Goal: Information Seeking & Learning: Learn about a topic

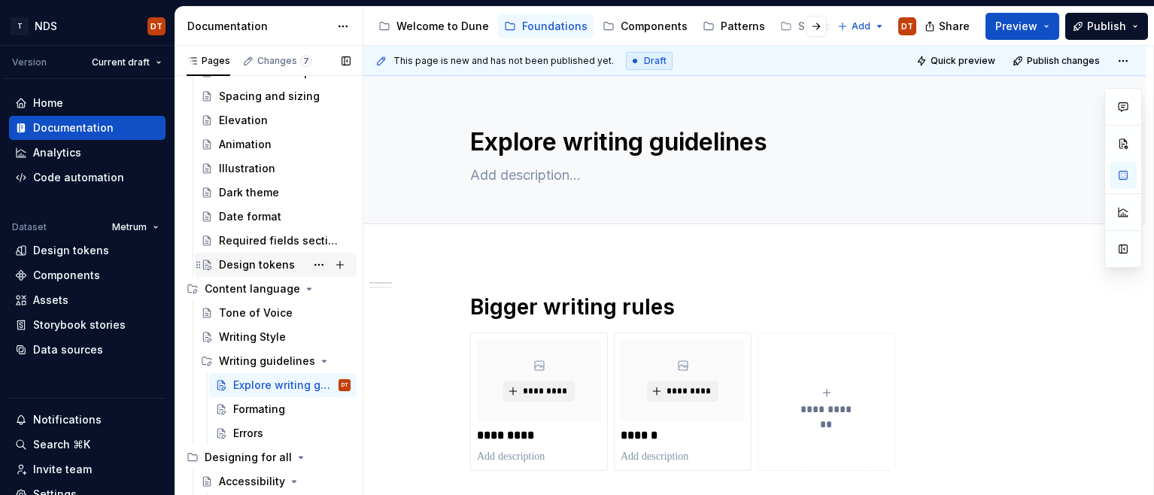
scroll to position [248, 0]
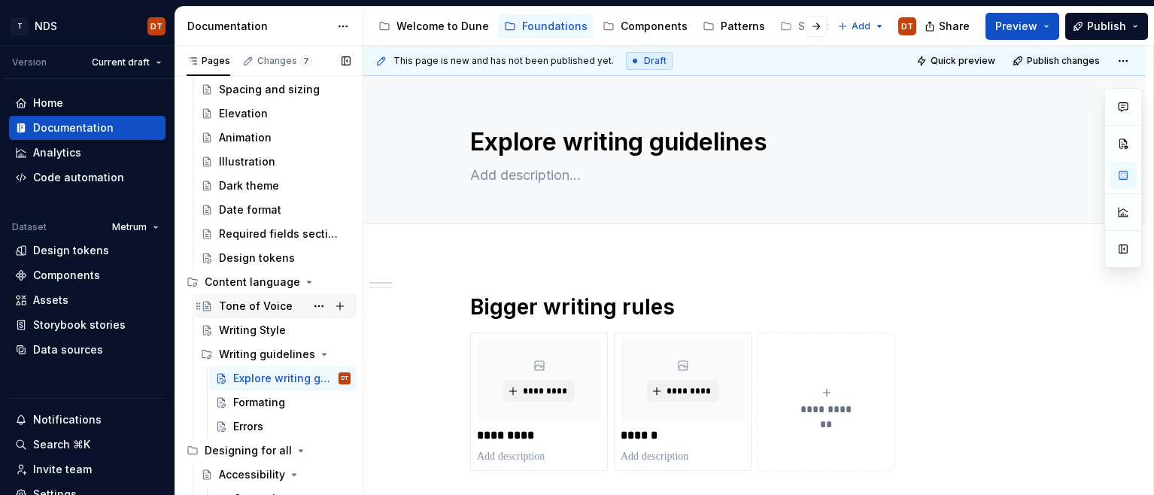
drag, startPoint x: 248, startPoint y: 302, endPoint x: 268, endPoint y: 316, distance: 23.8
click at [248, 302] on div "Tone of Voice" at bounding box center [256, 306] width 74 height 15
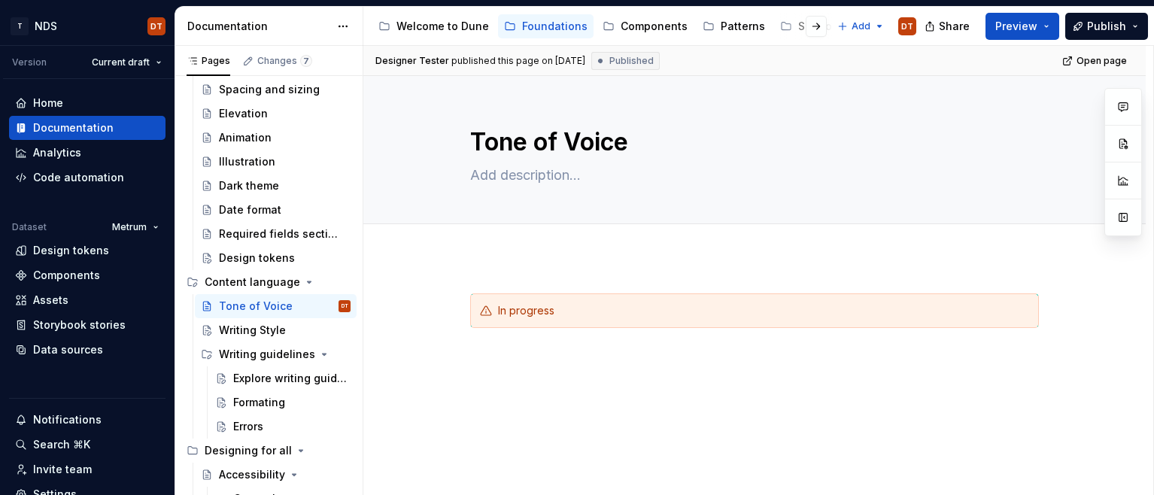
click at [512, 265] on div "In progress" at bounding box center [754, 393] width 782 height 273
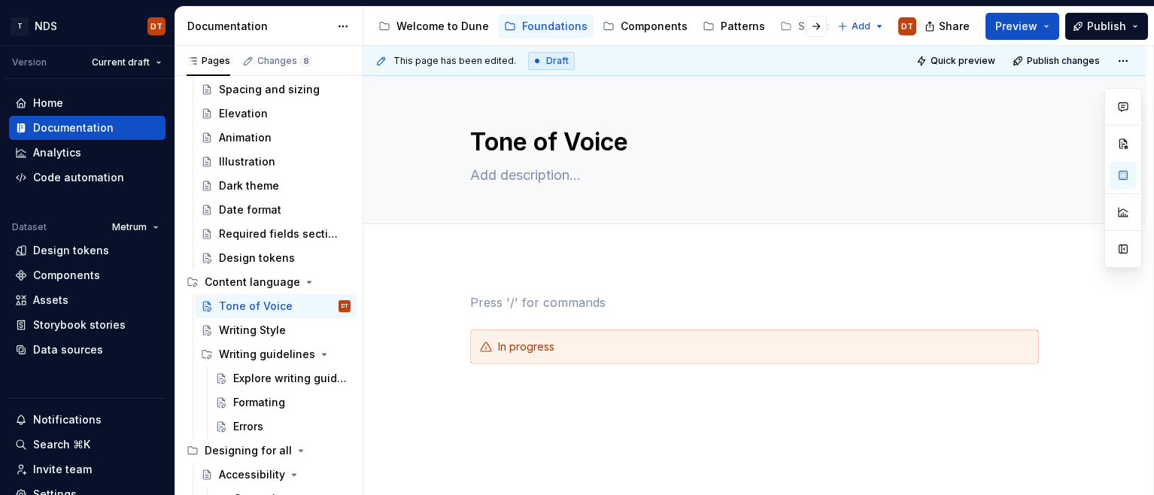
type textarea "*"
click at [493, 272] on div "In progress" at bounding box center [754, 411] width 782 height 309
click at [519, 299] on p "Learn How we speak to our users and what we say." at bounding box center [754, 302] width 569 height 18
click at [849, 306] on p "Learn how we speak to our users and what we say." at bounding box center [754, 302] width 569 height 18
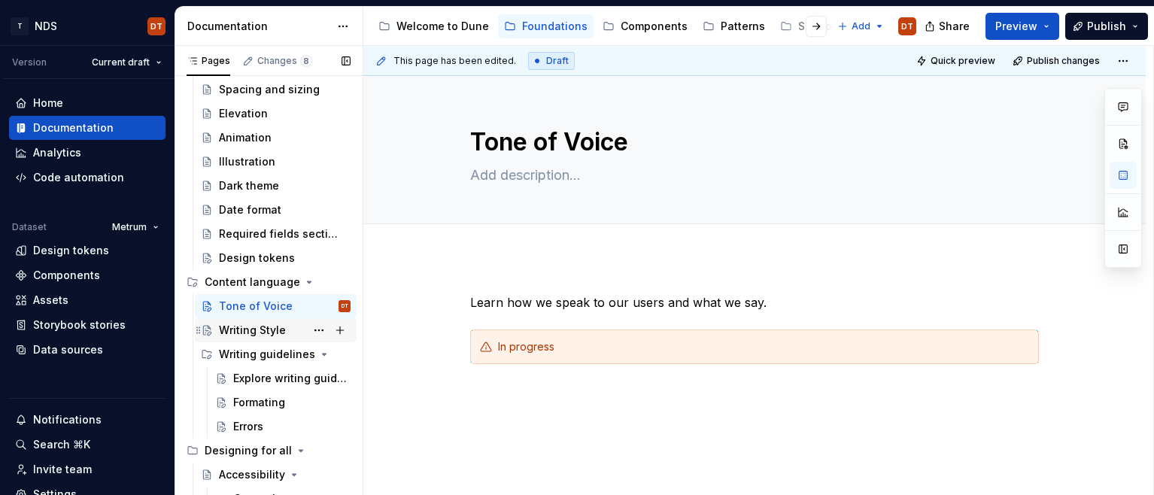
click at [250, 326] on div "Writing Style" at bounding box center [252, 330] width 67 height 15
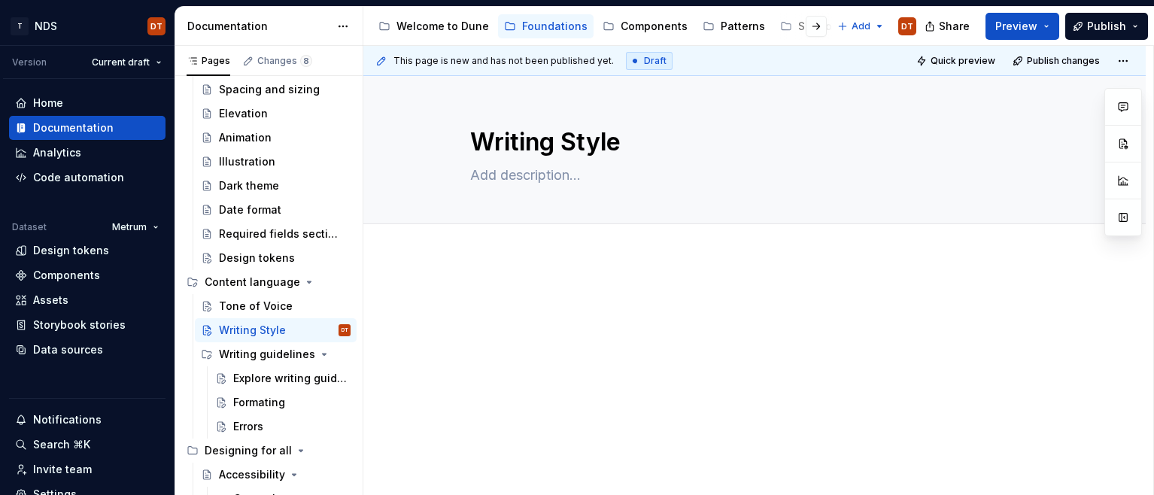
type textarea "*"
click at [472, 284] on div "This page is new and has not been published yet. Draft Quick preview Publish ch…" at bounding box center [758, 271] width 790 height 450
click at [530, 274] on div at bounding box center [754, 386] width 782 height 259
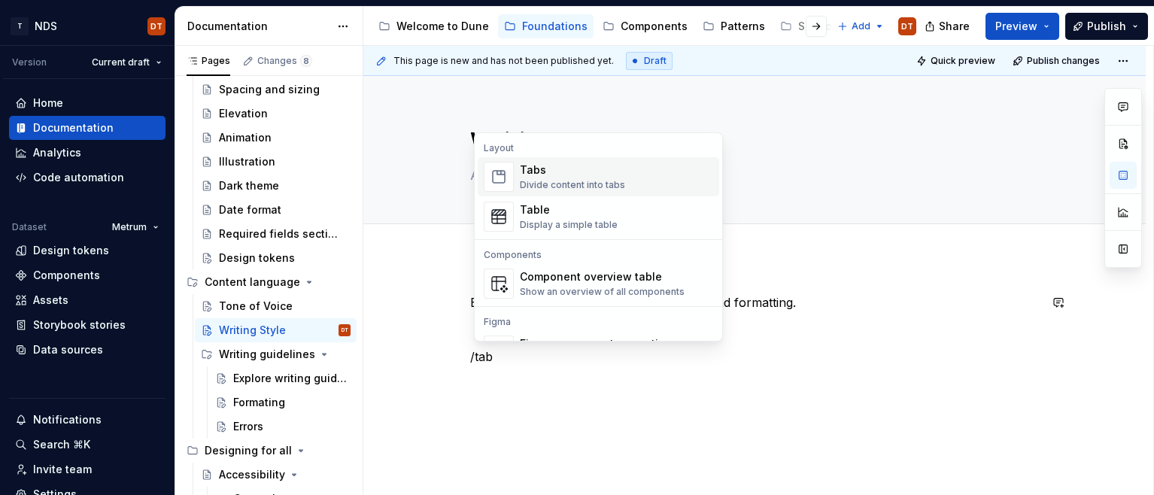
click at [558, 178] on div "Tabs Divide content into tabs" at bounding box center [572, 176] width 105 height 29
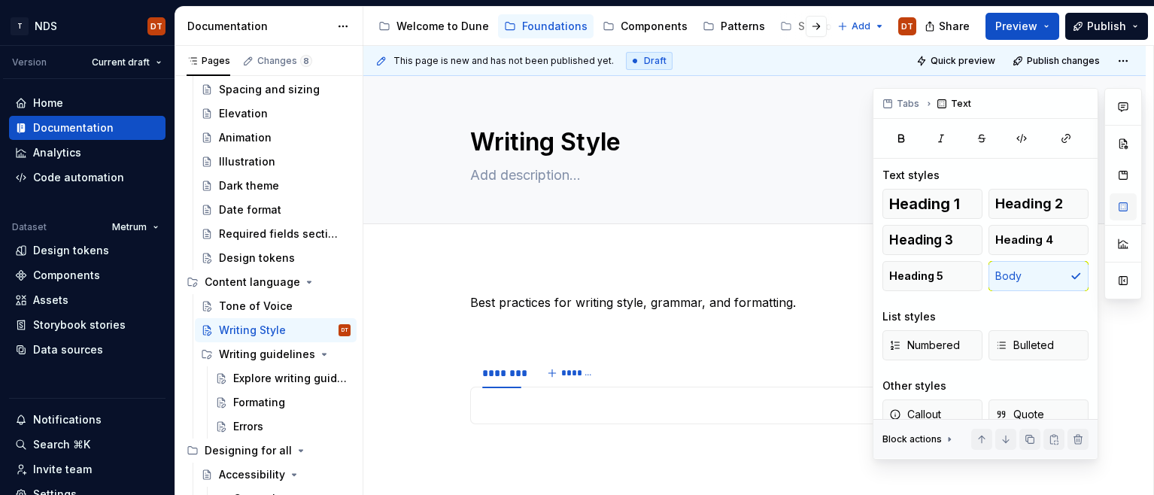
click at [1122, 205] on button "button" at bounding box center [1122, 206] width 27 height 27
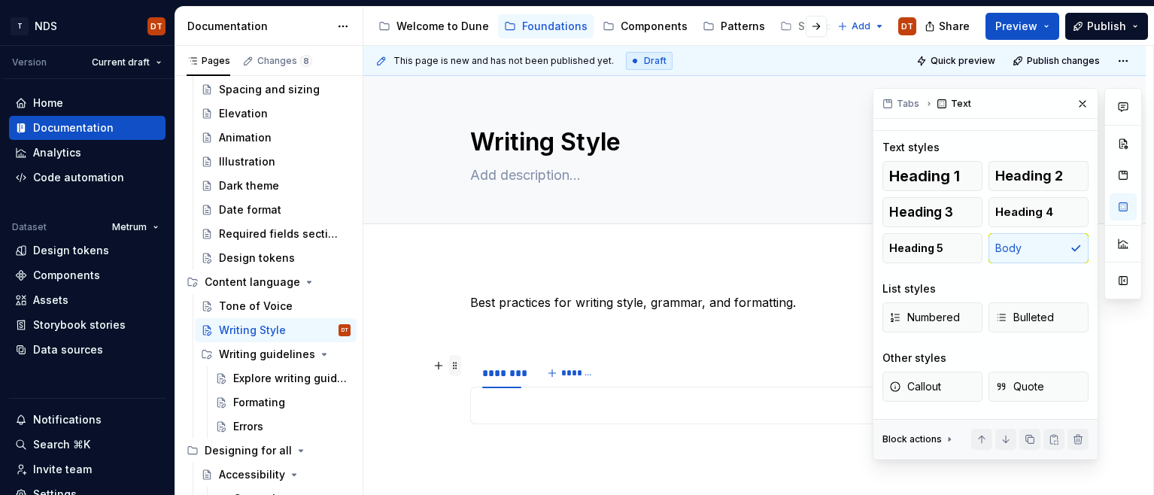
click at [459, 368] on span at bounding box center [455, 365] width 12 height 21
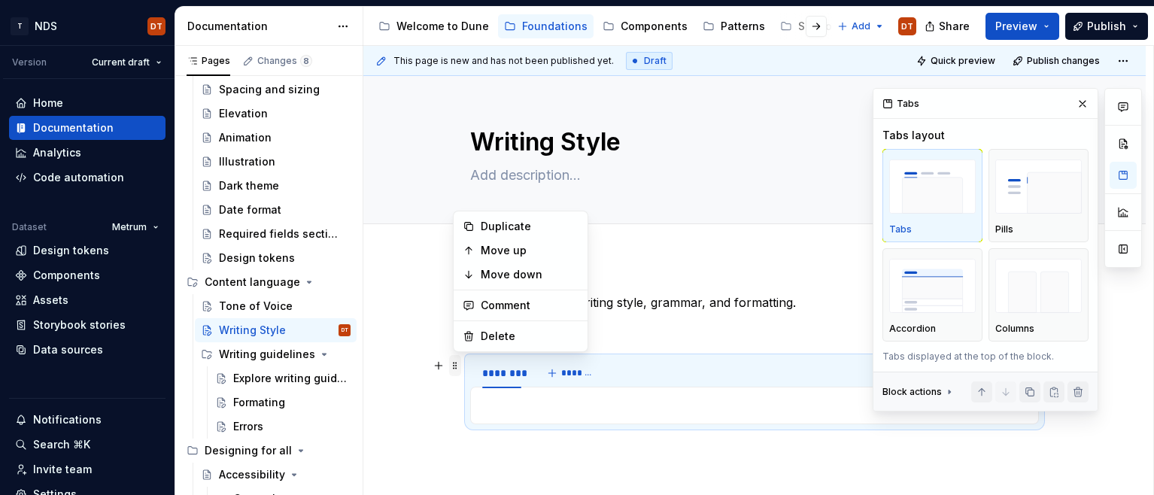
scroll to position [0, 0]
click at [932, 210] on img "button" at bounding box center [932, 186] width 86 height 55
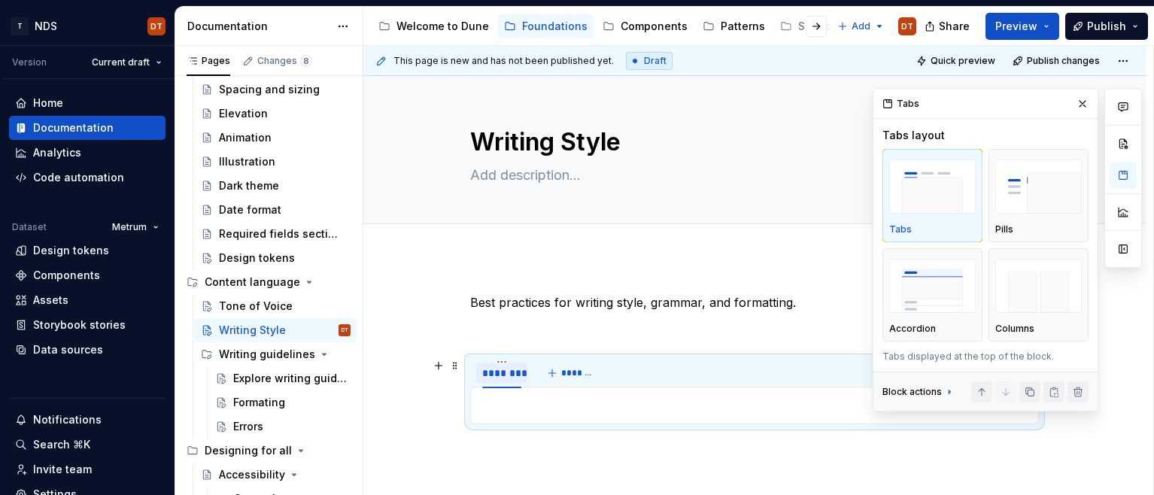
click at [503, 376] on div "********" at bounding box center [501, 372] width 39 height 15
click at [502, 360] on html "T NDS DT Version Current draft Home Documentation Analytics Code automation Dat…" at bounding box center [577, 247] width 1154 height 495
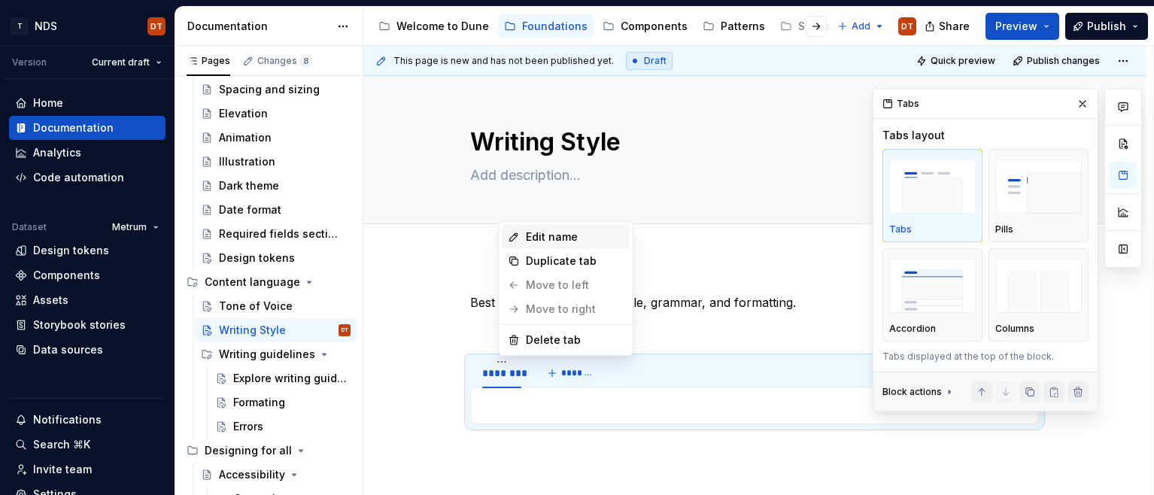
click at [563, 235] on div "Edit name" at bounding box center [575, 236] width 98 height 15
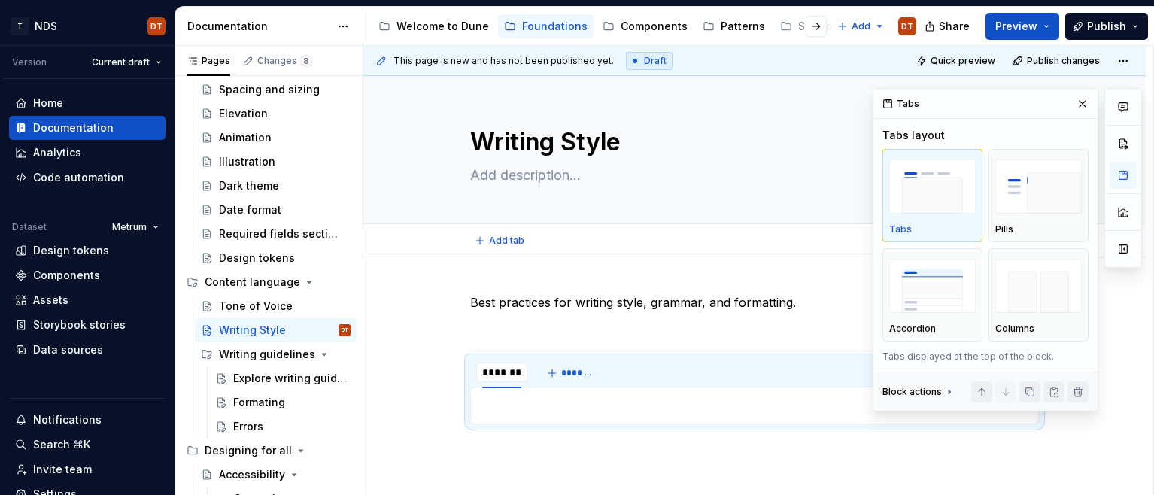
type textarea "*"
type input "**"
click at [552, 365] on button "*******" at bounding box center [546, 372] width 59 height 21
click at [528, 376] on button "*******" at bounding box center [546, 372] width 59 height 21
click at [564, 371] on span "*******" at bounding box center [552, 373] width 34 height 12
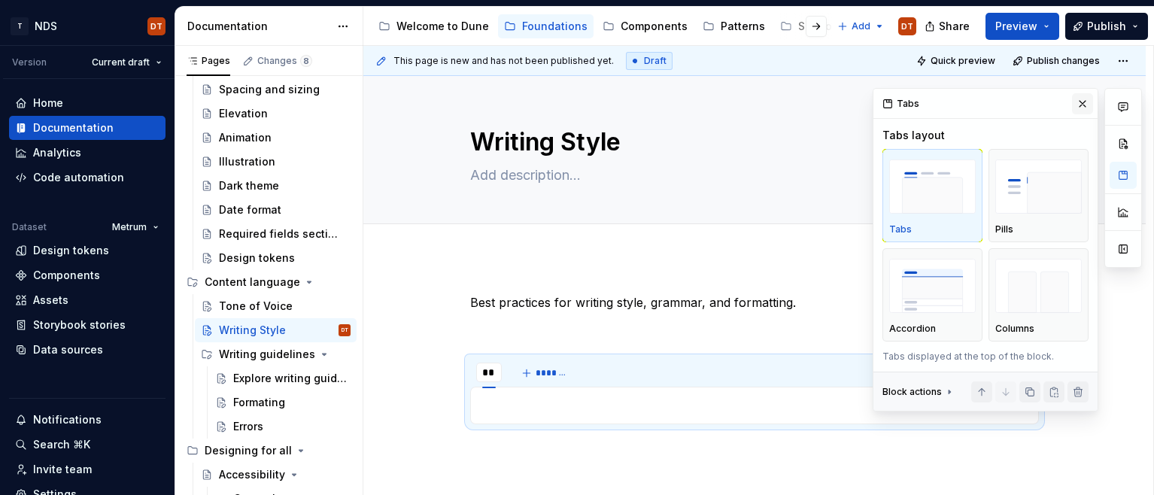
click at [1084, 100] on button "button" at bounding box center [1082, 103] width 21 height 21
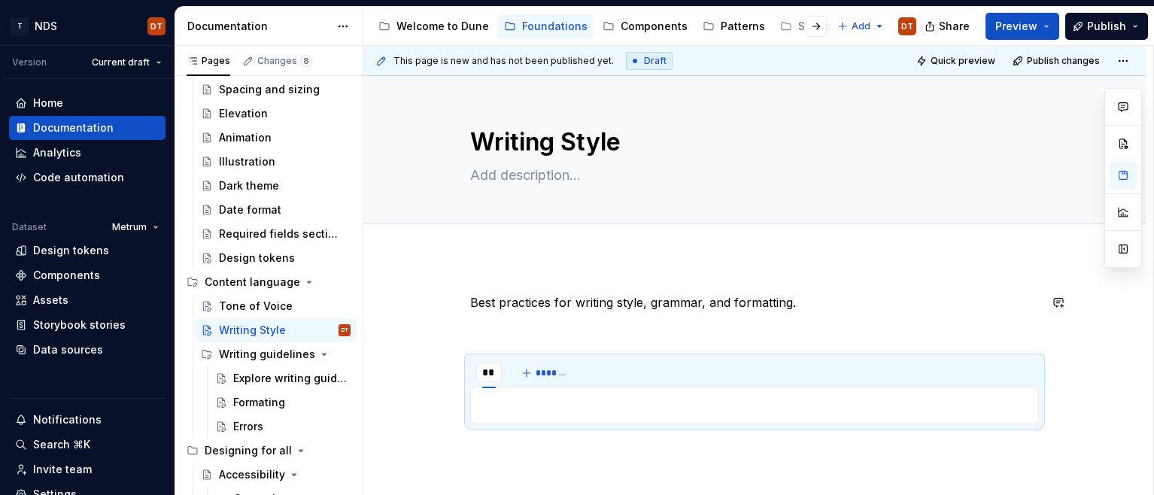
click at [525, 260] on div "Best practices for writing style, grammar, and formatting. ** ** *******" at bounding box center [754, 429] width 782 height 345
type textarea "*"
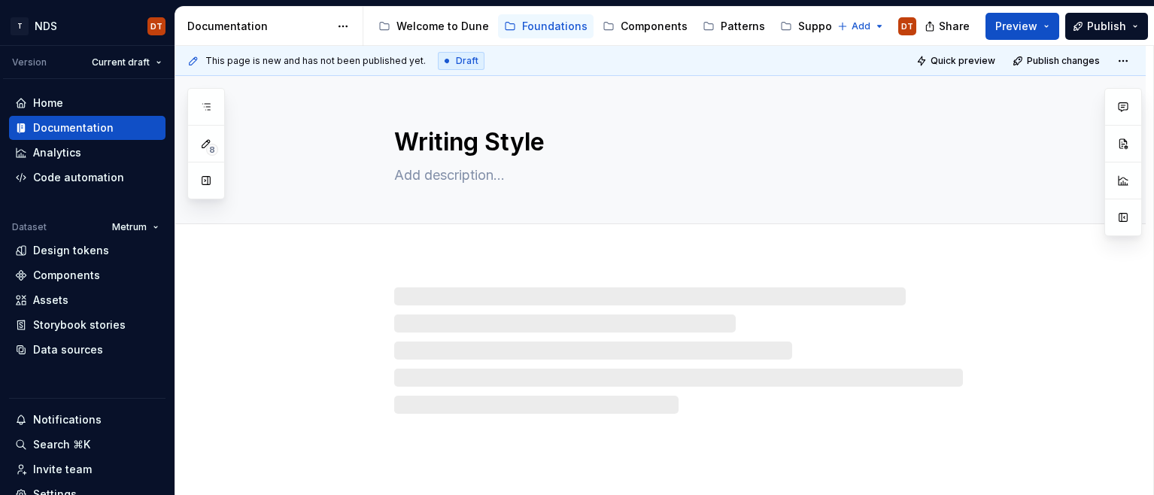
type textarea "*"
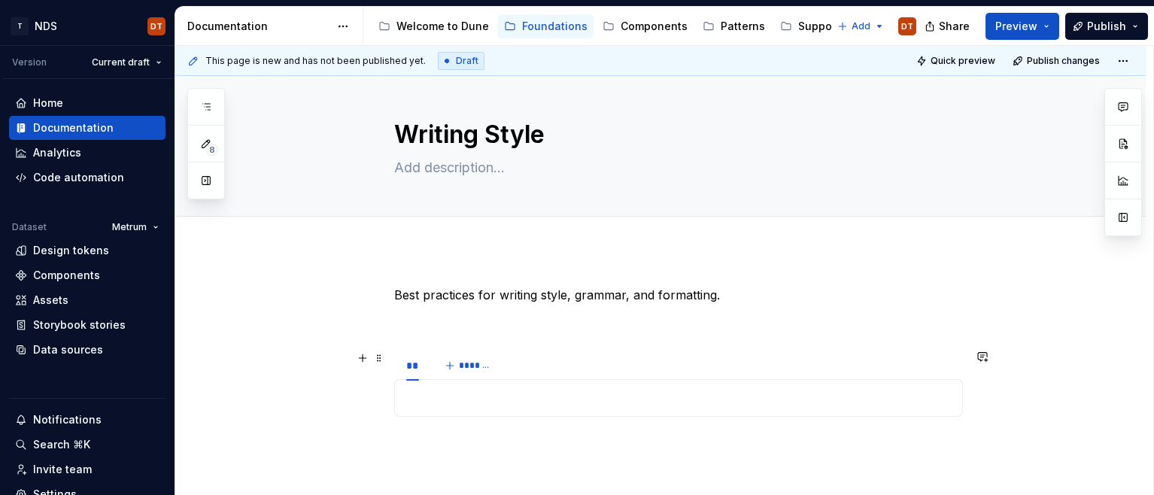
scroll to position [6, 0]
click at [470, 371] on span "*******" at bounding box center [476, 367] width 34 height 12
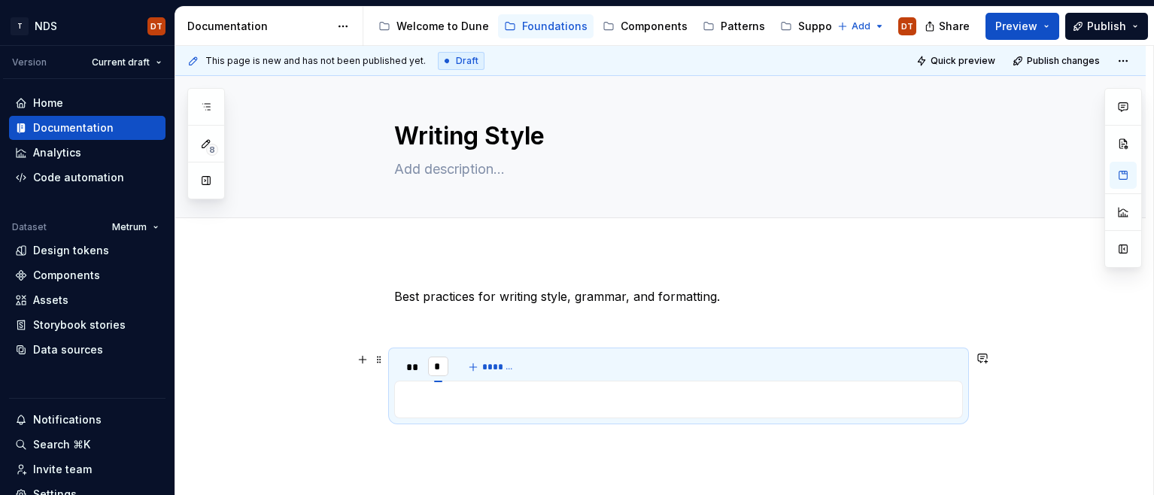
type input "**"
click at [485, 366] on button "*******" at bounding box center [499, 366] width 59 height 21
type input "**"
click at [532, 367] on span "*******" at bounding box center [534, 367] width 34 height 12
type input "**"
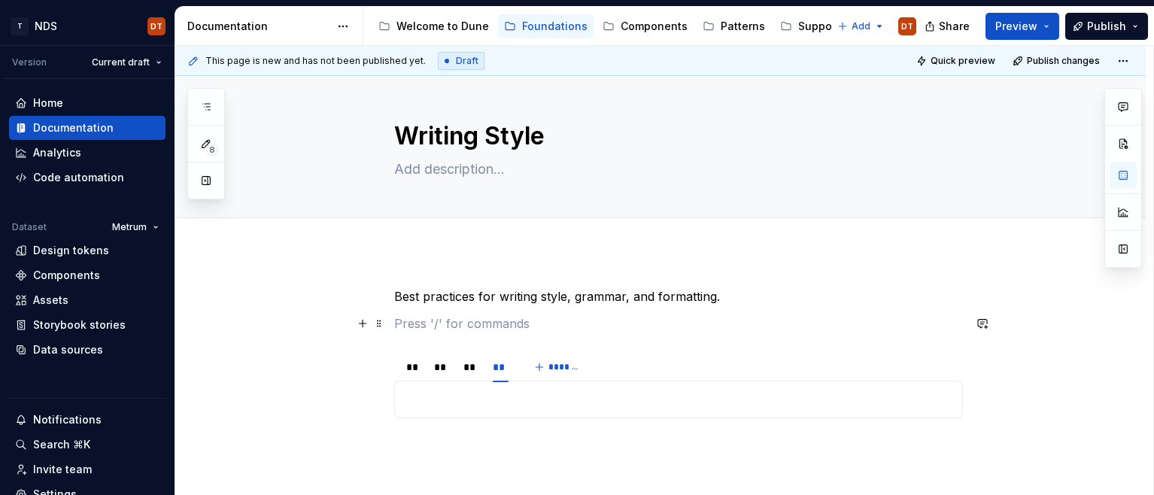
drag, startPoint x: 575, startPoint y: 328, endPoint x: 567, endPoint y: 354, distance: 27.6
click at [575, 328] on p at bounding box center [678, 323] width 569 height 18
drag, startPoint x: 204, startPoint y: 182, endPoint x: 269, endPoint y: 184, distance: 65.5
click at [204, 182] on button "button" at bounding box center [206, 180] width 27 height 27
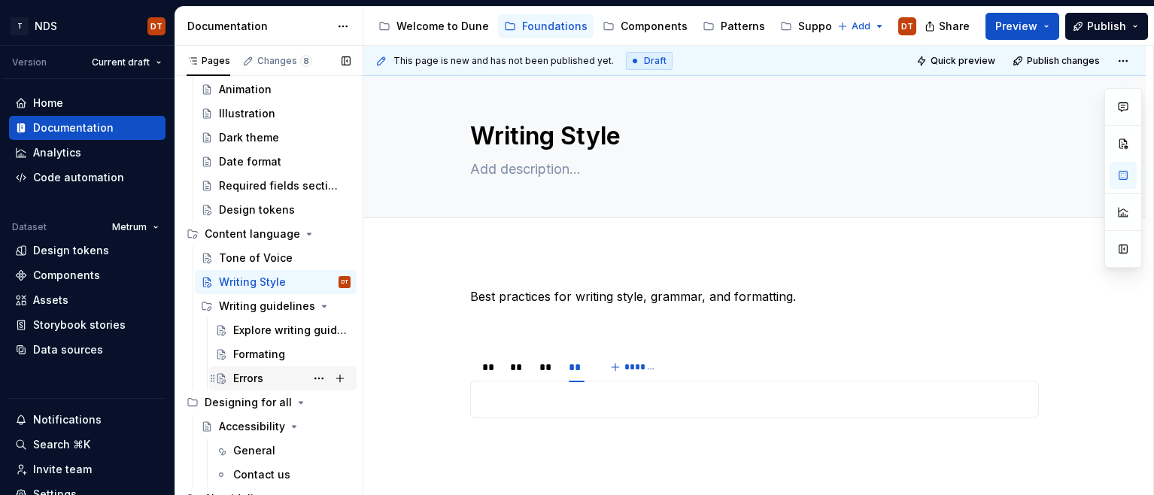
scroll to position [269, 0]
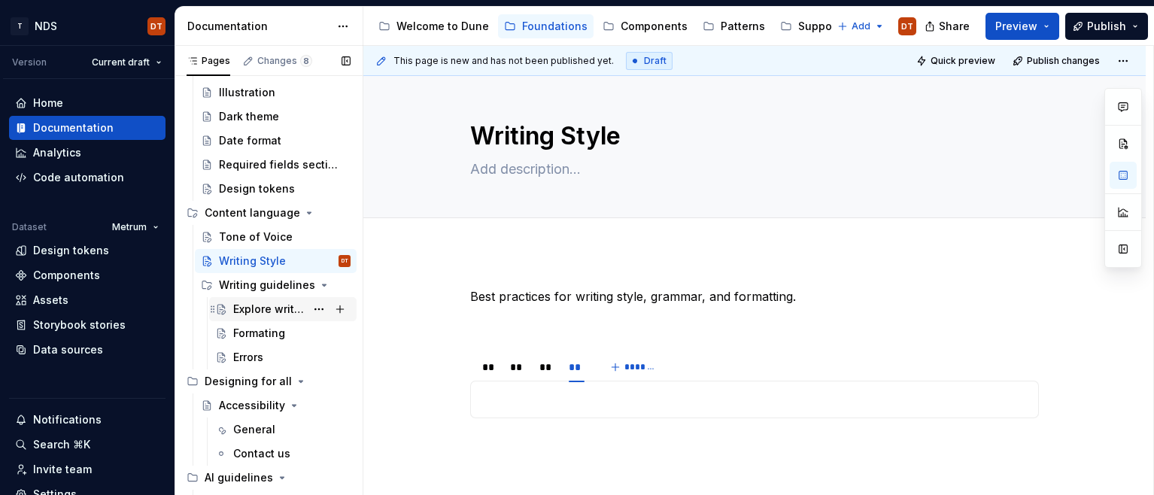
click at [269, 305] on div "Explore writing guidelines" at bounding box center [269, 309] width 72 height 15
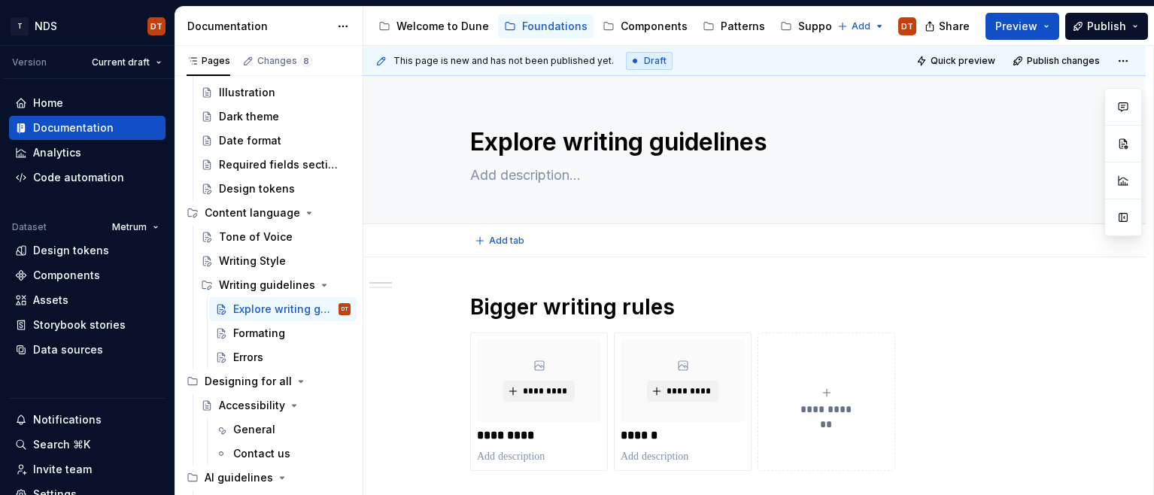
type textarea "*"
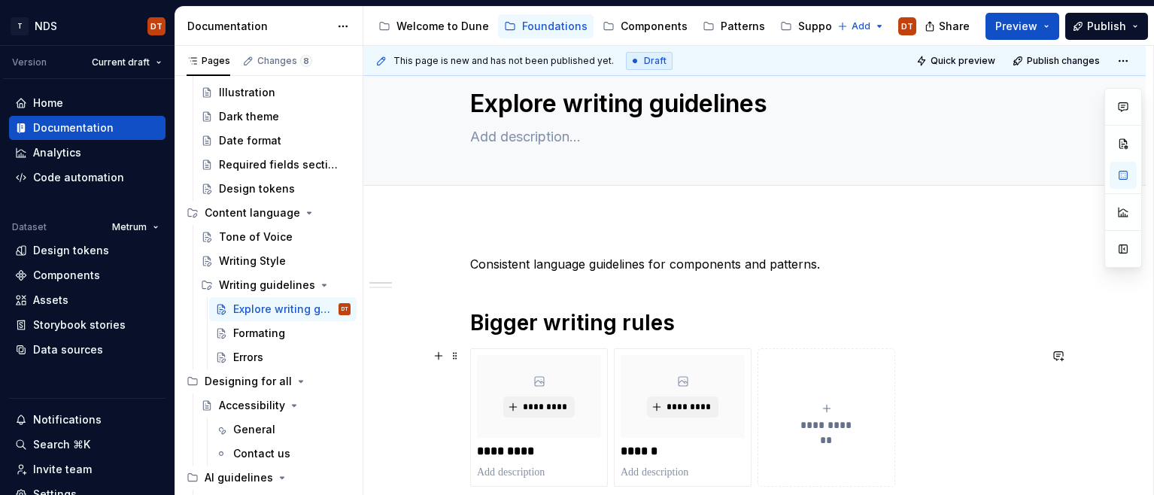
scroll to position [44, 0]
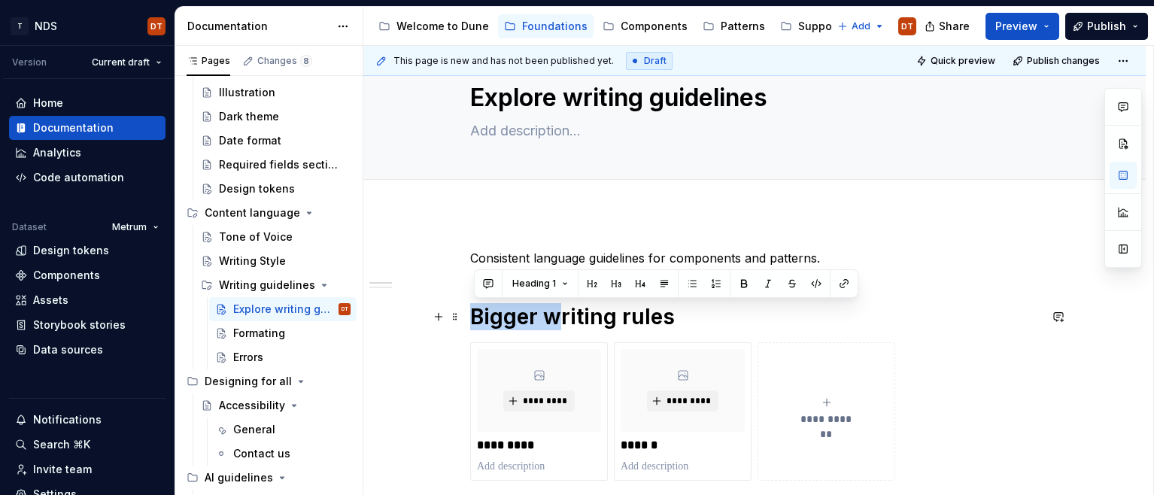
drag, startPoint x: 561, startPoint y: 315, endPoint x: 473, endPoint y: 314, distance: 88.0
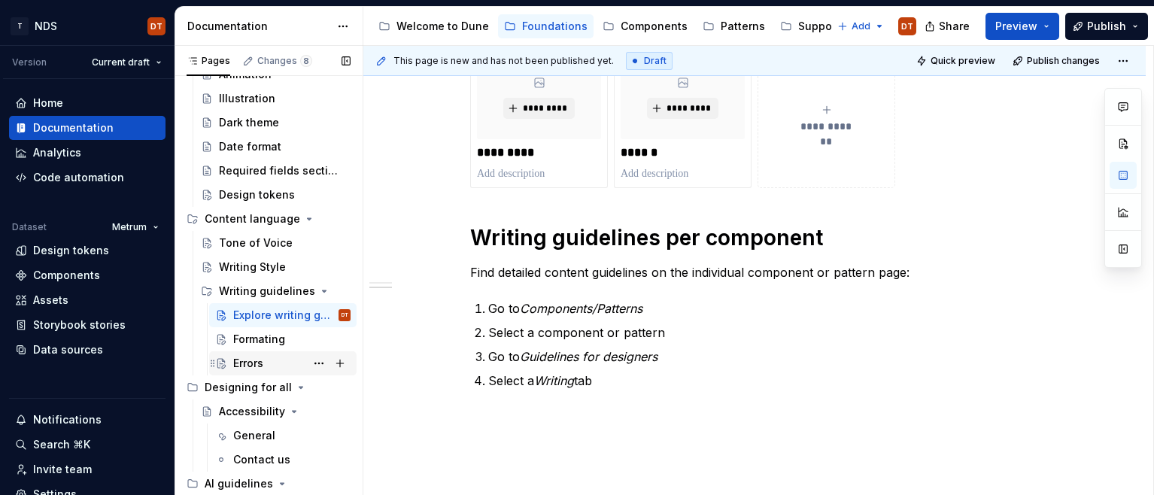
scroll to position [292, 0]
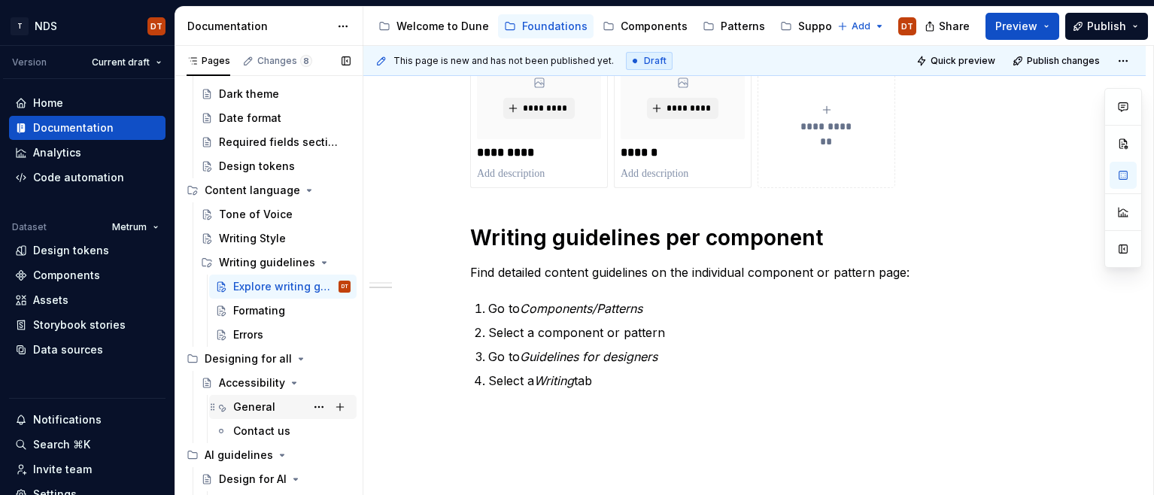
click at [253, 406] on div "General" at bounding box center [254, 406] width 42 height 15
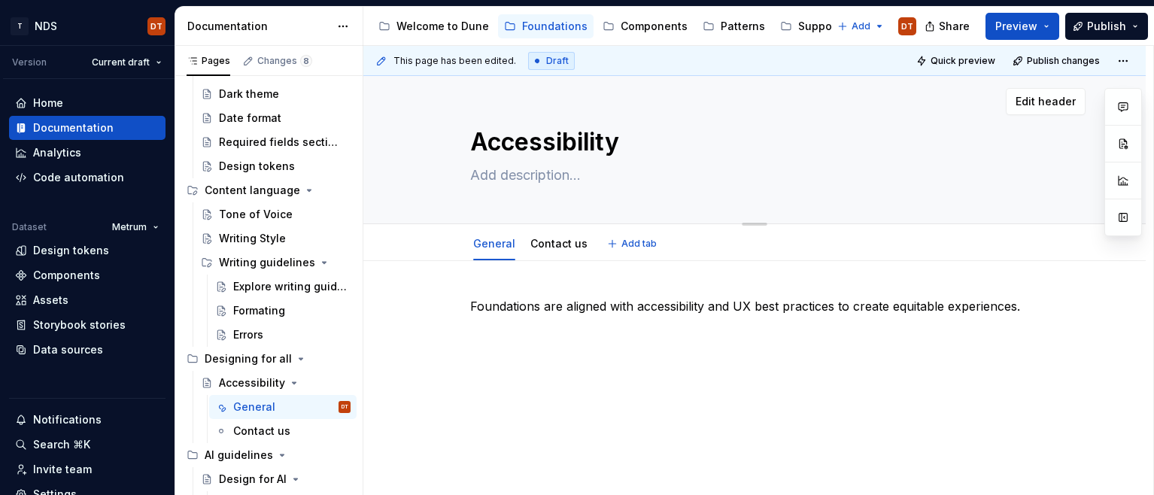
click at [634, 146] on textarea "Accessibility" at bounding box center [751, 142] width 569 height 36
click at [320, 382] on button "Page tree" at bounding box center [318, 382] width 21 height 21
type textarea "*"
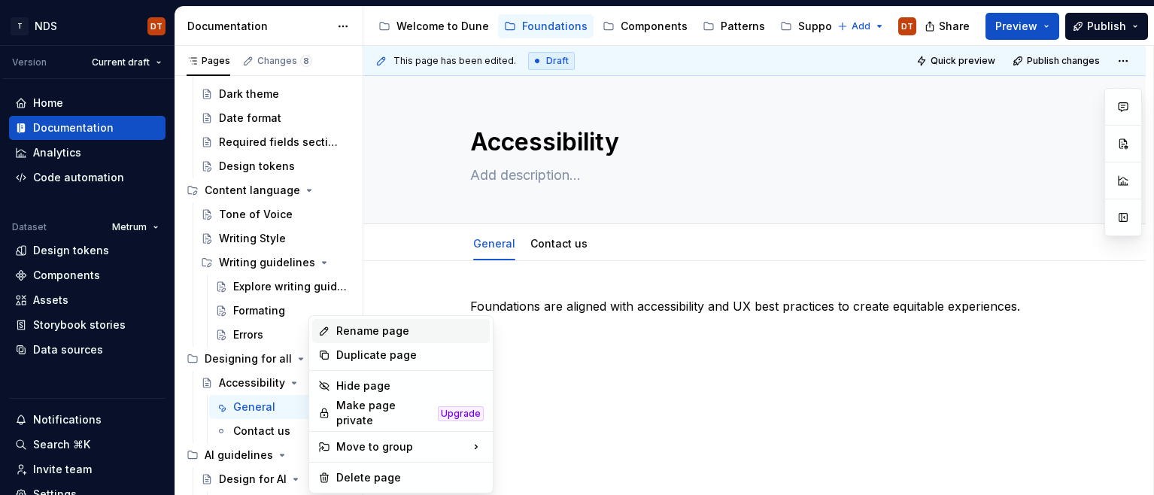
click at [365, 332] on div "Rename page" at bounding box center [409, 330] width 147 height 15
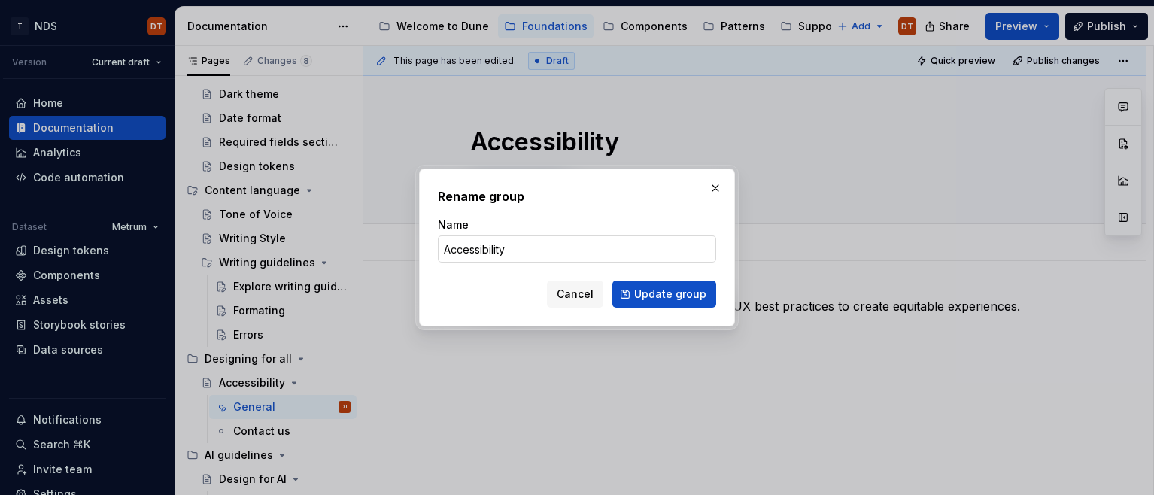
click at [530, 249] on input "Accessibility" at bounding box center [577, 248] width 278 height 27
type input "Accessibility statement"
click at [660, 293] on span "Update group" at bounding box center [670, 294] width 72 height 15
type textarea "*"
type textarea "Accessibility statement"
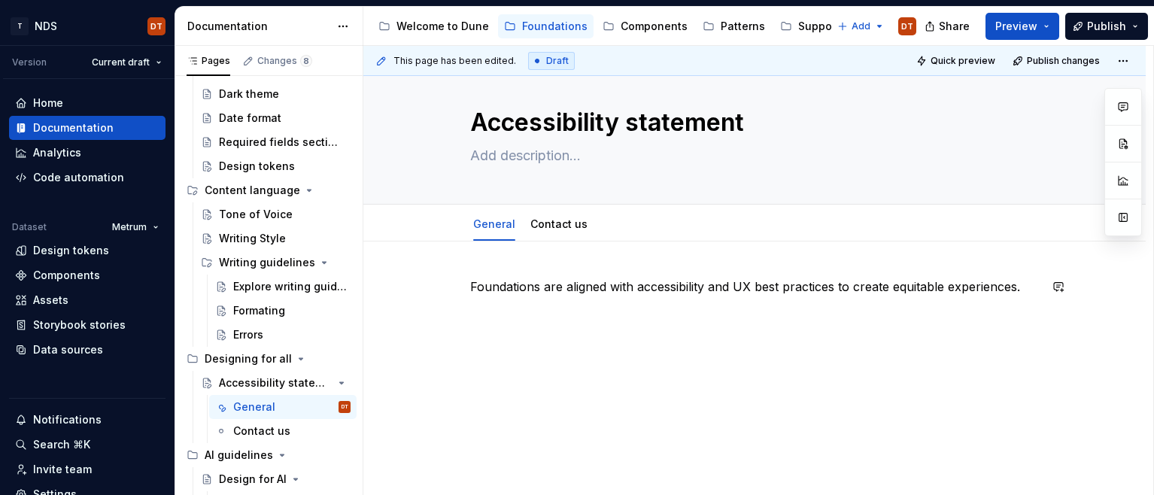
scroll to position [24, 0]
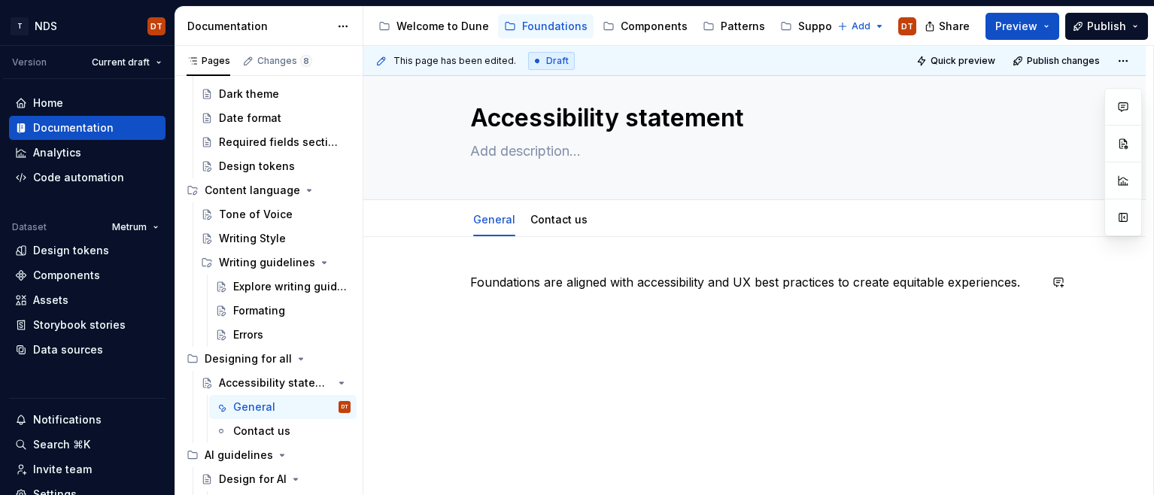
click at [553, 379] on div "Foundations are aligned with accessibility and UX best practices to create equi…" at bounding box center [754, 366] width 782 height 259
click at [498, 218] on link "General" at bounding box center [494, 219] width 42 height 13
click at [320, 382] on button "Page tree" at bounding box center [318, 382] width 21 height 21
type textarea "*"
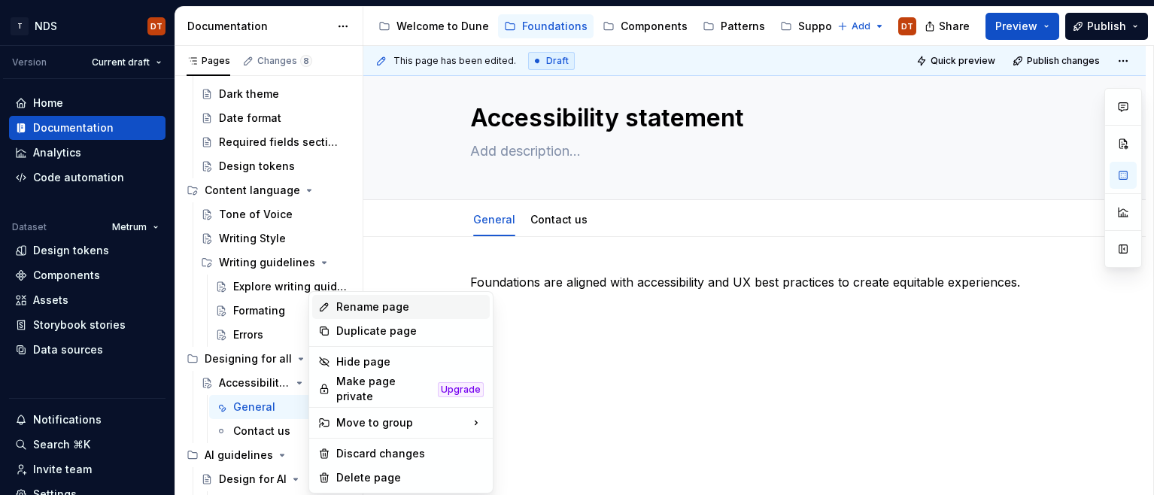
click at [380, 307] on div "Rename page" at bounding box center [409, 306] width 147 height 15
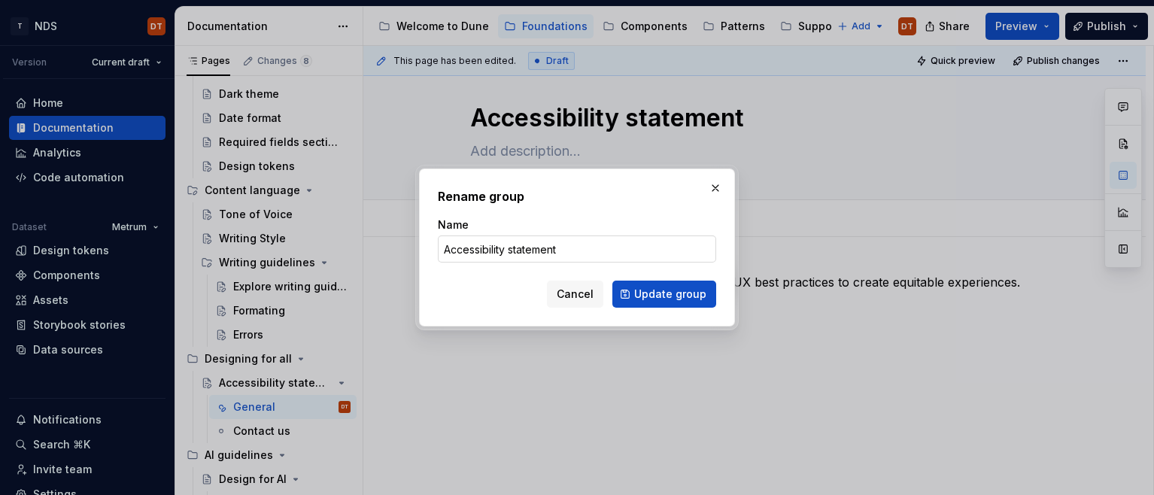
drag, startPoint x: 570, startPoint y: 247, endPoint x: 506, endPoint y: 250, distance: 64.0
click at [506, 250] on input "Accessibility statement" at bounding box center [577, 248] width 278 height 27
type input "Accessibility"
click at [664, 288] on span "Update group" at bounding box center [670, 294] width 72 height 15
type textarea "*"
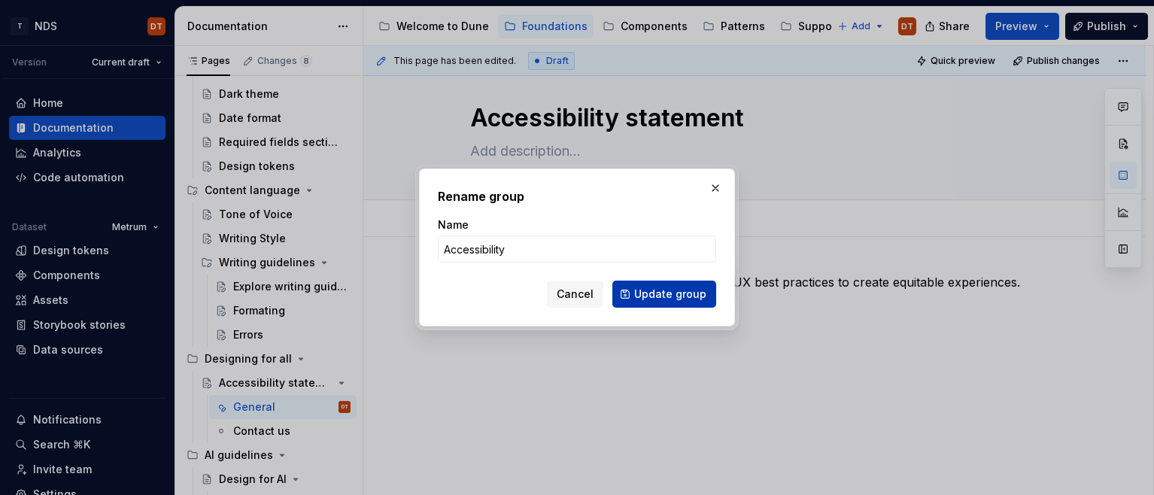
type textarea "Accessibility"
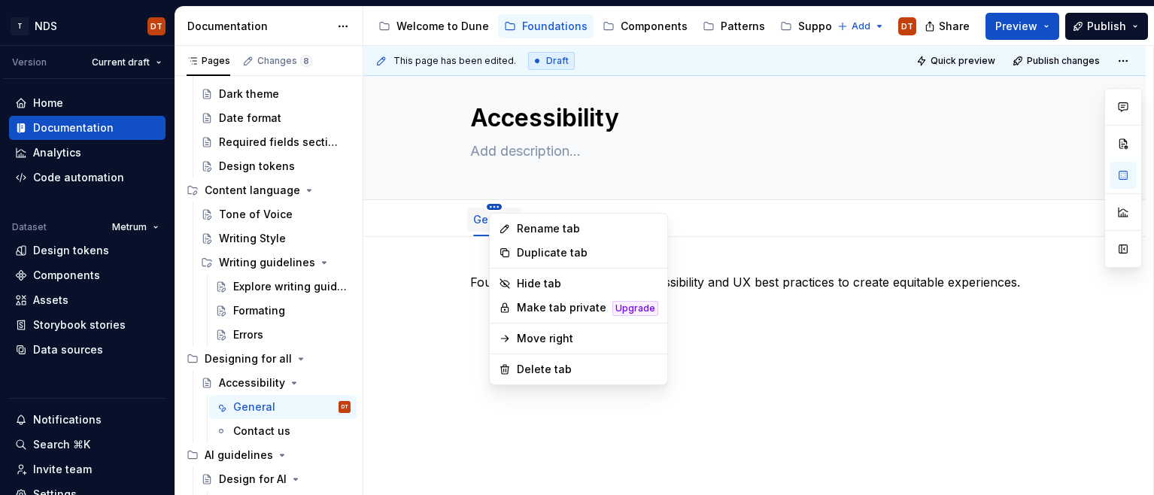
click at [494, 207] on html "T NDS DT Version Current draft Home Documentation Analytics Code automation Dat…" at bounding box center [577, 247] width 1154 height 495
click at [548, 231] on div "Rename tab" at bounding box center [587, 228] width 141 height 15
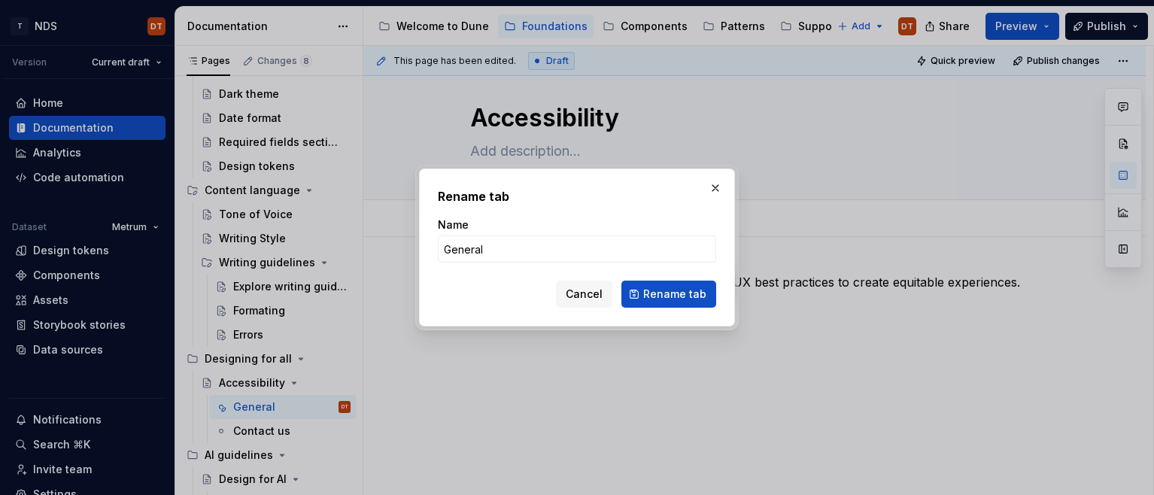
type textarea "*"
click at [525, 250] on input "General" at bounding box center [577, 248] width 278 height 27
type input "Accessibility"
type textarea "*"
type input "Accessibility statement"
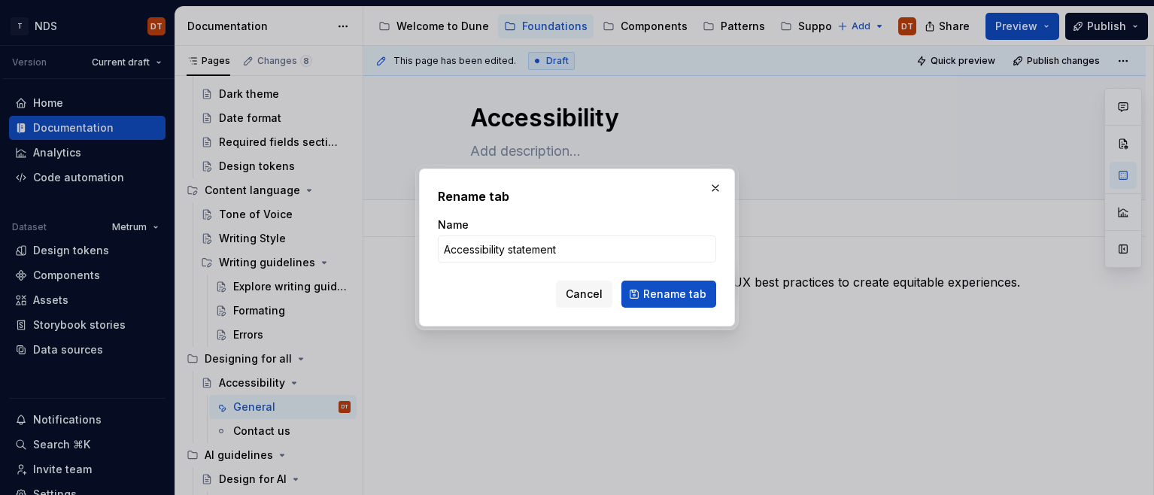
click at [650, 296] on span "Rename tab" at bounding box center [674, 294] width 63 height 15
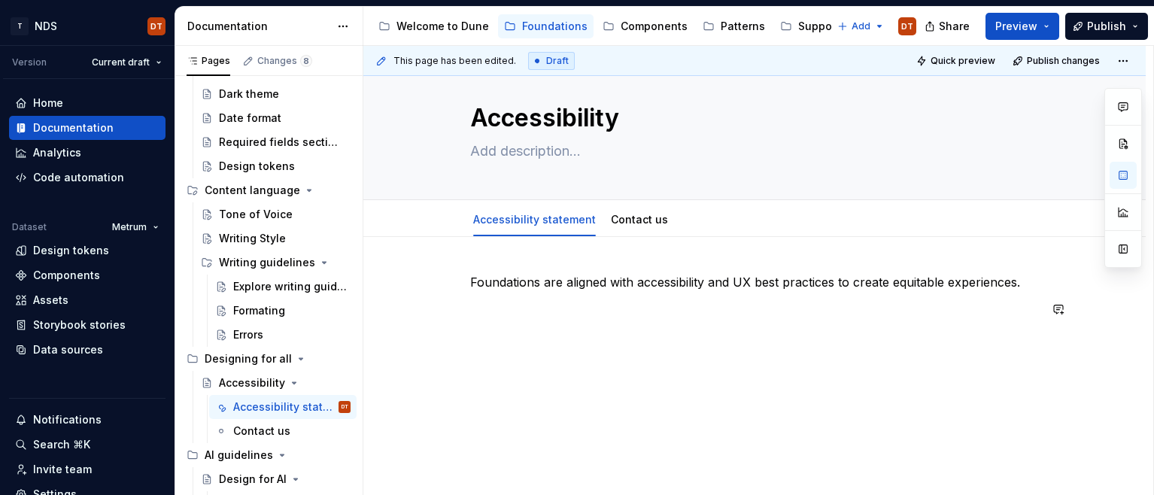
scroll to position [25, 0]
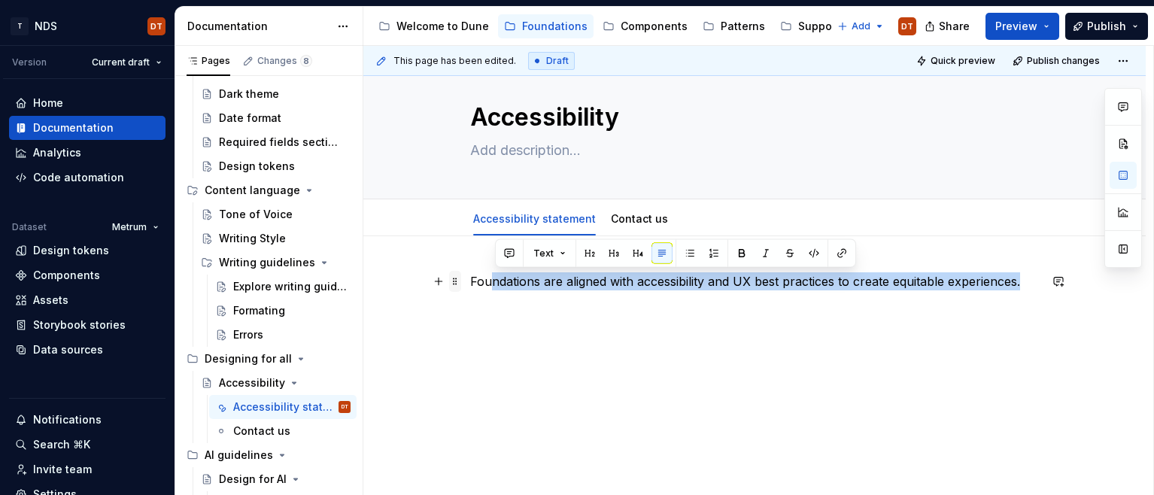
drag, startPoint x: 1026, startPoint y: 282, endPoint x: 459, endPoint y: 276, distance: 567.0
click at [470, 276] on div "Foundations are aligned with accessibility and UX best practices to create equi…" at bounding box center [754, 309] width 569 height 75
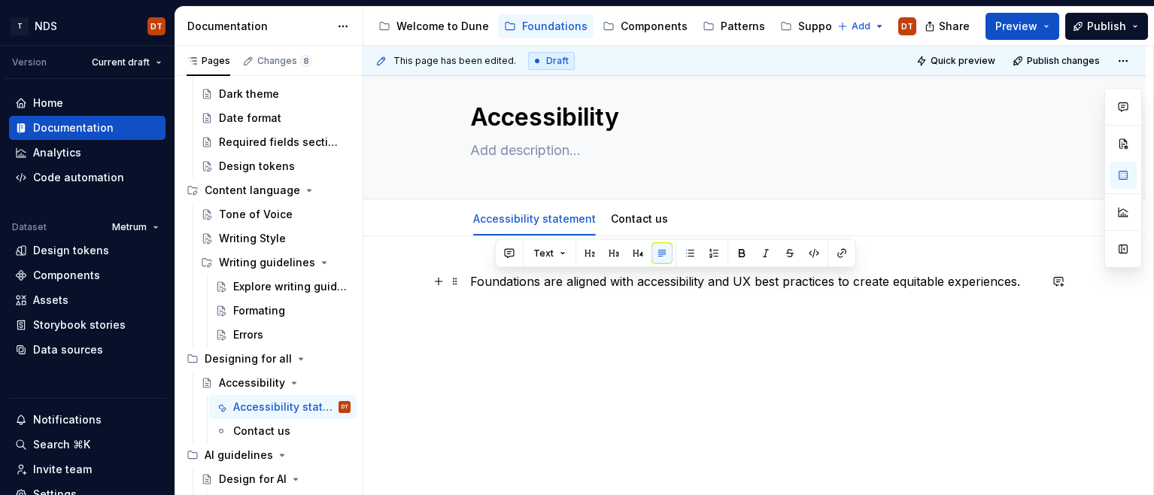
click at [481, 280] on p "Foundations are aligned with accessibility and UX best practices to create equi…" at bounding box center [754, 281] width 569 height 18
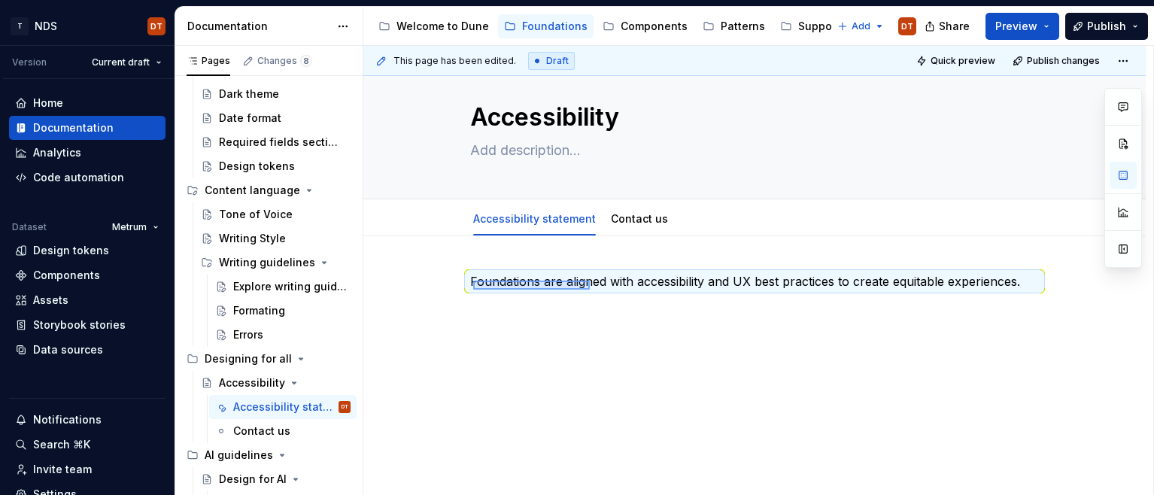
drag, startPoint x: 473, startPoint y: 280, endPoint x: 543, endPoint y: 289, distance: 70.4
click at [590, 290] on div "This page has been edited. Draft Quick preview Publish changes Accessibility Ed…" at bounding box center [758, 271] width 790 height 450
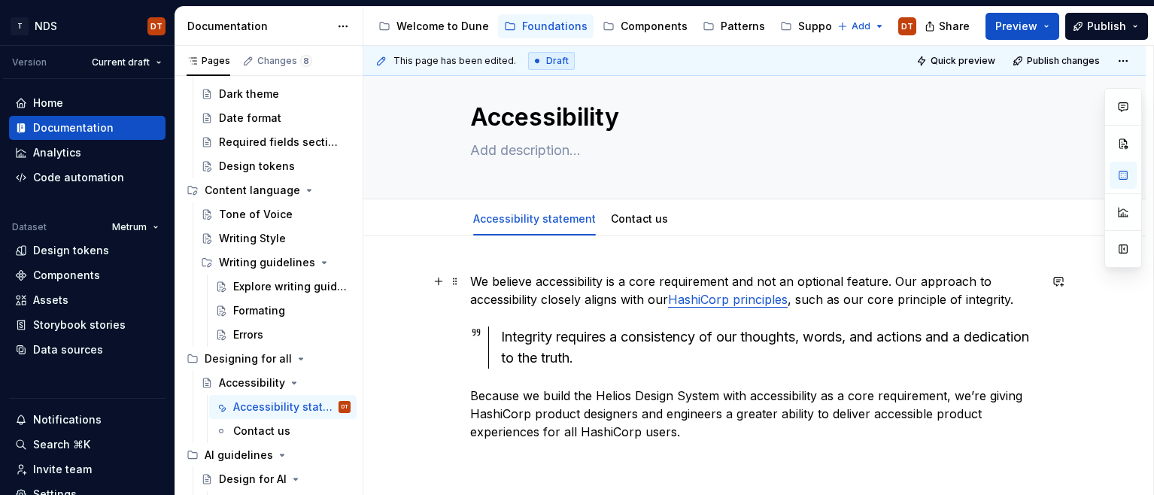
click at [547, 281] on p "We believe accessibility is a core requirement and not an optional feature. Our…" at bounding box center [754, 290] width 569 height 36
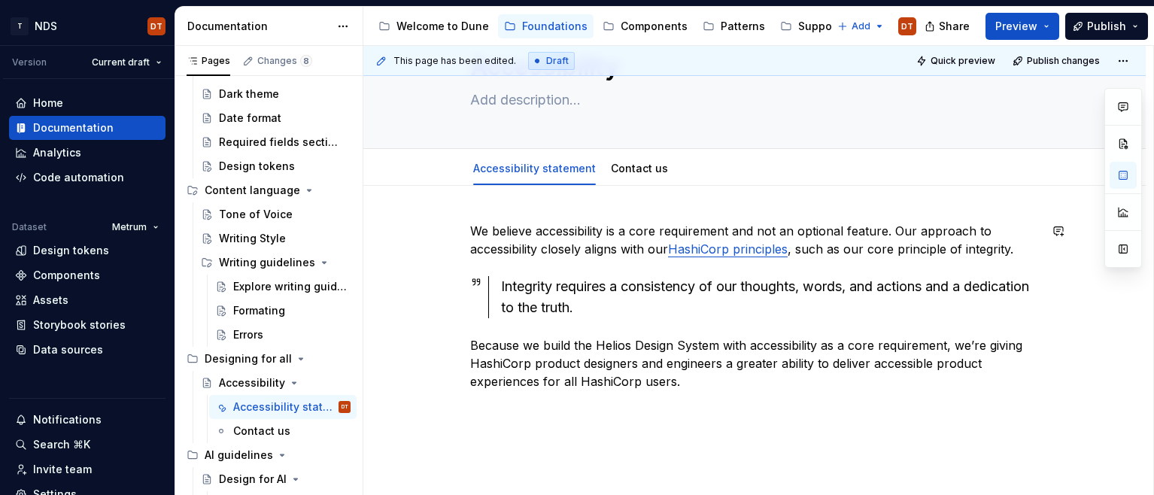
scroll to position [76, 0]
click at [569, 248] on p "We believe accessibility is a core requirement and not an optional feature. Our…" at bounding box center [754, 239] width 569 height 36
click at [593, 250] on p "We believe accessibility is a core requirement and not an optional feature. Our…" at bounding box center [754, 239] width 569 height 36
click at [605, 250] on p "We believe accessibility is a core requirement and not an optional feature. Our…" at bounding box center [754, 239] width 569 height 36
click at [626, 249] on p "We believe accessibility is a core requirement and not an optional feature. Our…" at bounding box center [754, 239] width 569 height 36
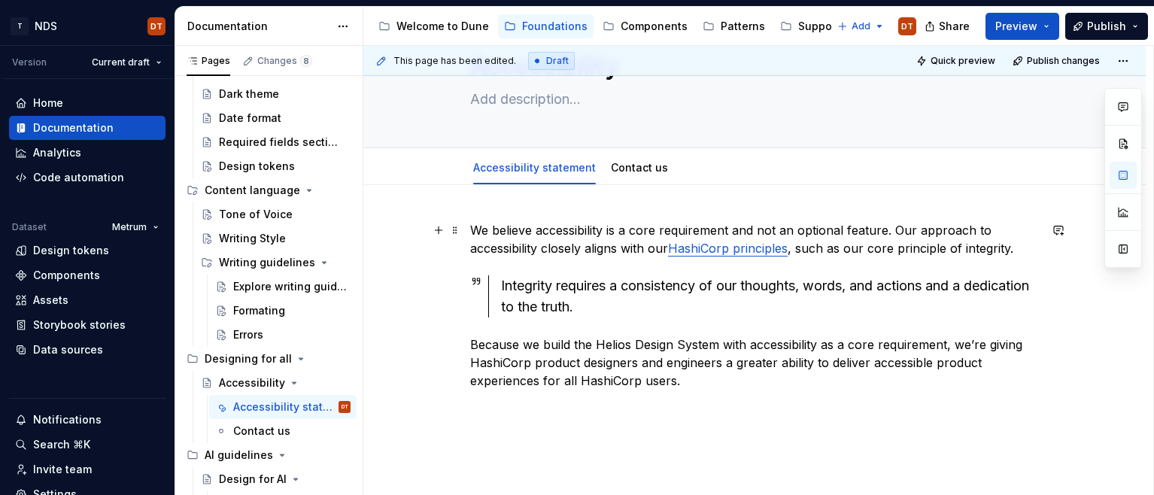
click at [641, 248] on p "We believe accessibility is a core requirement and not an optional feature. Our…" at bounding box center [754, 239] width 569 height 36
click at [663, 246] on p "We believe accessibility is a core requirement and not an optional feature. Our…" at bounding box center [754, 239] width 569 height 36
click at [722, 252] on link "HashiCorp principles" at bounding box center [728, 248] width 120 height 15
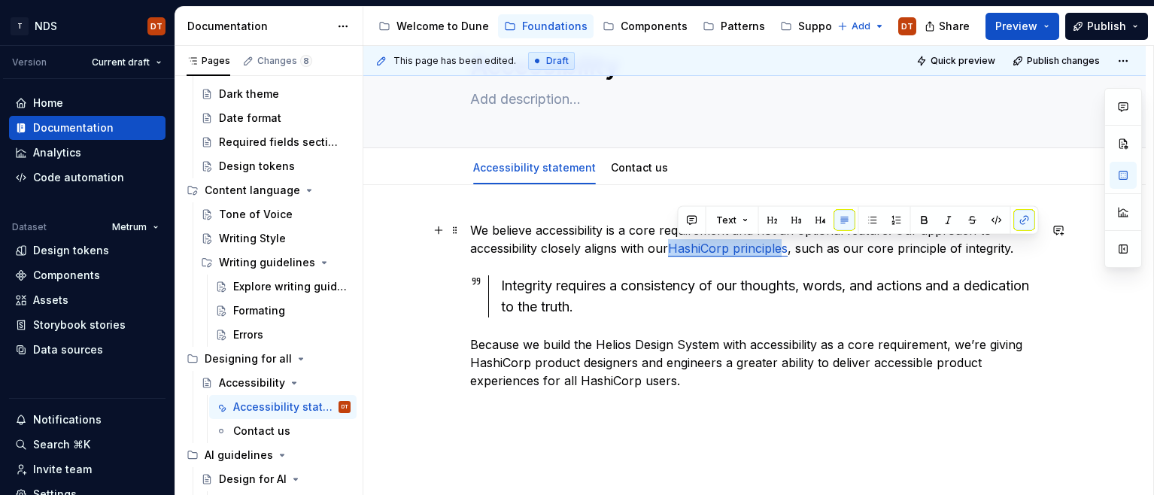
drag, startPoint x: 679, startPoint y: 250, endPoint x: 746, endPoint y: 260, distance: 67.8
click at [787, 248] on link "HashiCorp principles" at bounding box center [728, 248] width 120 height 15
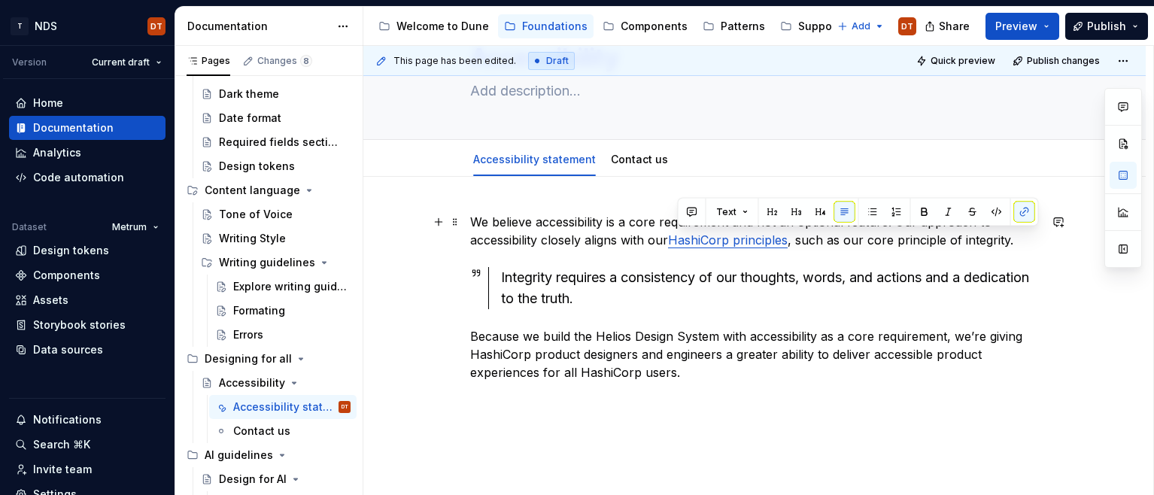
drag, startPoint x: 693, startPoint y: 241, endPoint x: 678, endPoint y: 241, distance: 15.0
click at [693, 241] on link "HashiCorp principles" at bounding box center [728, 239] width 120 height 15
drag, startPoint x: 678, startPoint y: 241, endPoint x: 776, endPoint y: 241, distance: 97.8
click at [787, 239] on link "HashiCorp principles" at bounding box center [728, 239] width 120 height 15
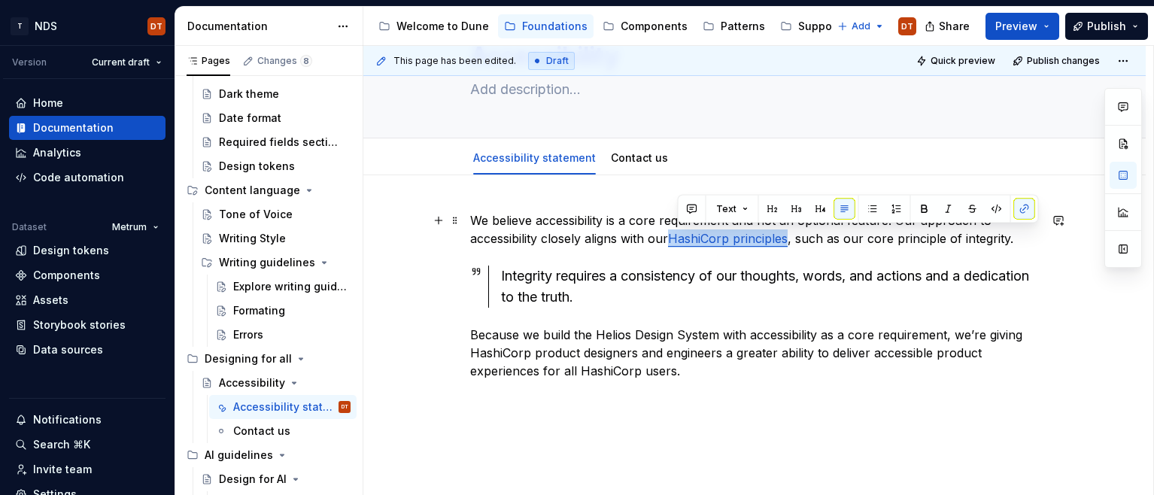
scroll to position [87, 0]
click at [1026, 208] on button "button" at bounding box center [1024, 209] width 21 height 21
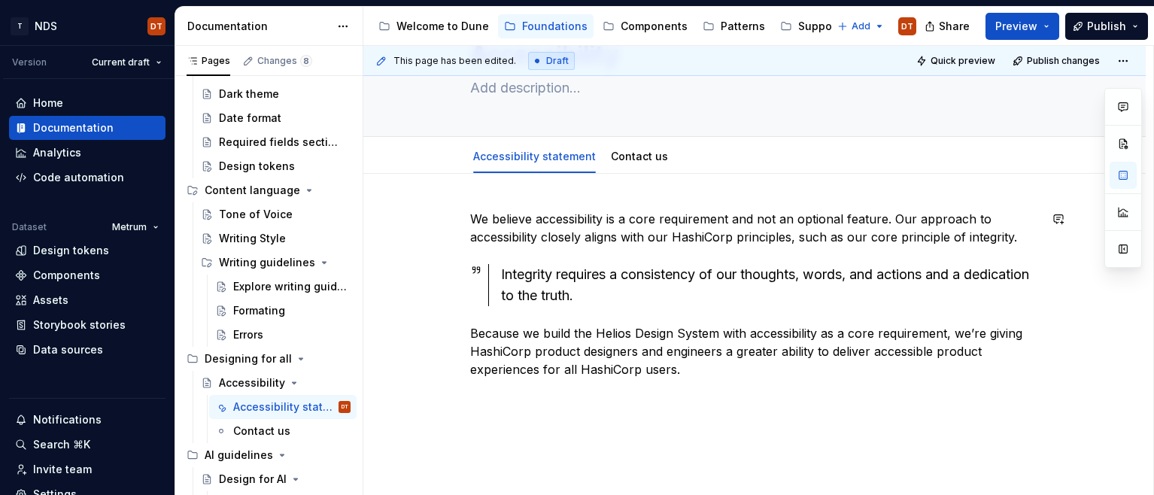
drag, startPoint x: 788, startPoint y: 253, endPoint x: 749, endPoint y: 245, distance: 40.0
click at [788, 253] on div "We believe accessibility is a core requirement and not an optional feature. Our…" at bounding box center [754, 294] width 569 height 168
click at [745, 244] on p "We believe accessibility is a core requirement and not an optional feature. Our…" at bounding box center [754, 228] width 569 height 36
click at [428, 26] on div "Welcome to Dune" at bounding box center [442, 26] width 92 height 15
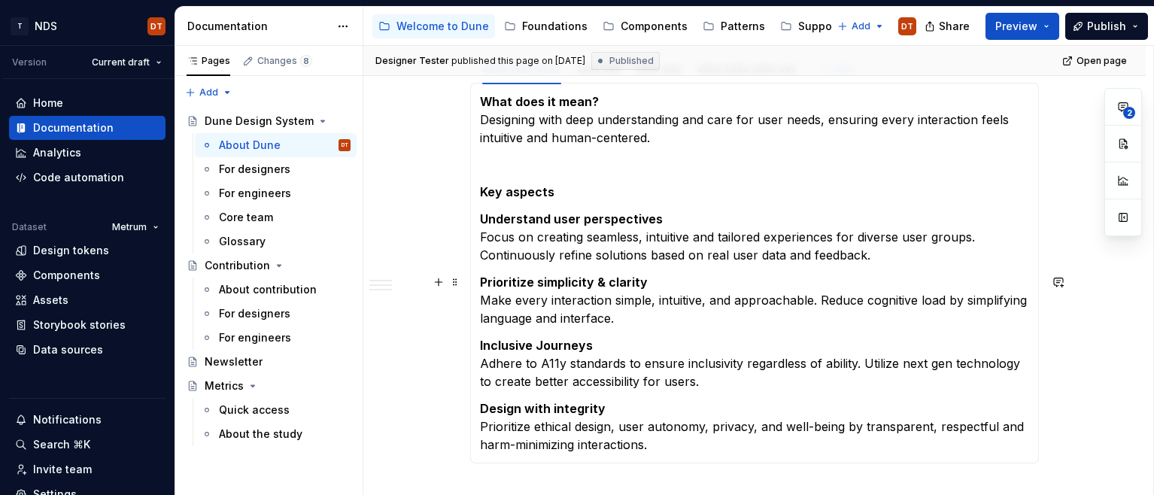
scroll to position [405, 0]
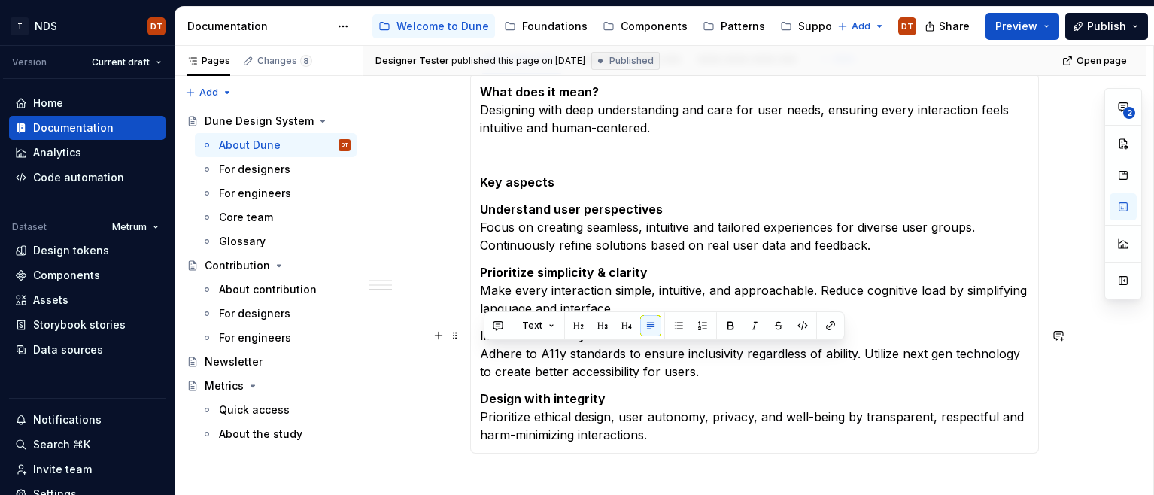
drag, startPoint x: 486, startPoint y: 353, endPoint x: 710, endPoint y: 371, distance: 224.8
click at [710, 371] on p "Inclusive Journeys Adhere to A11y standards to ensure inclusivity regardless of…" at bounding box center [754, 353] width 549 height 54
copy p "Adhere to A11y standards to ensure inclusivity regardless of ability. Utilize n…"
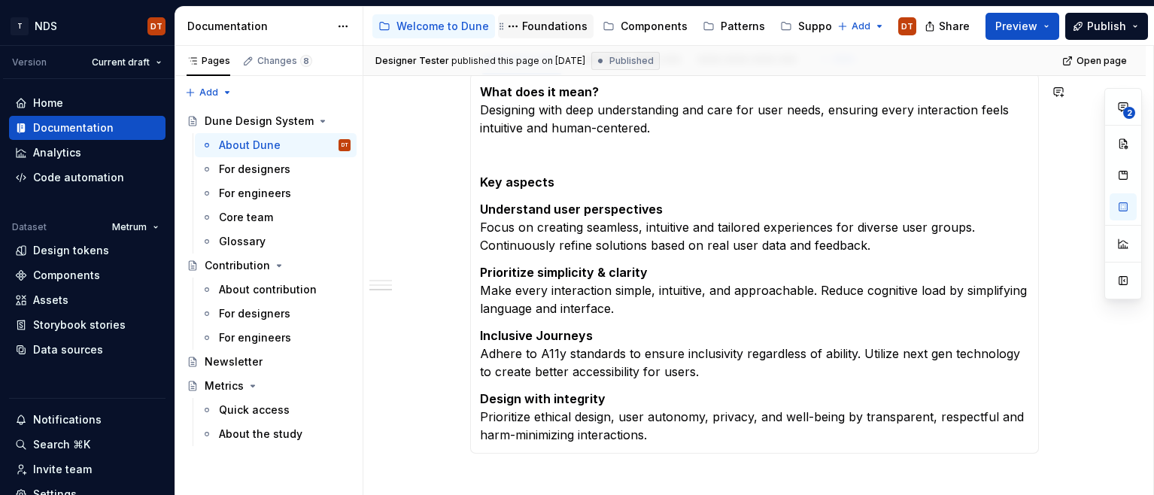
click at [559, 31] on div "Foundations" at bounding box center [554, 26] width 65 height 15
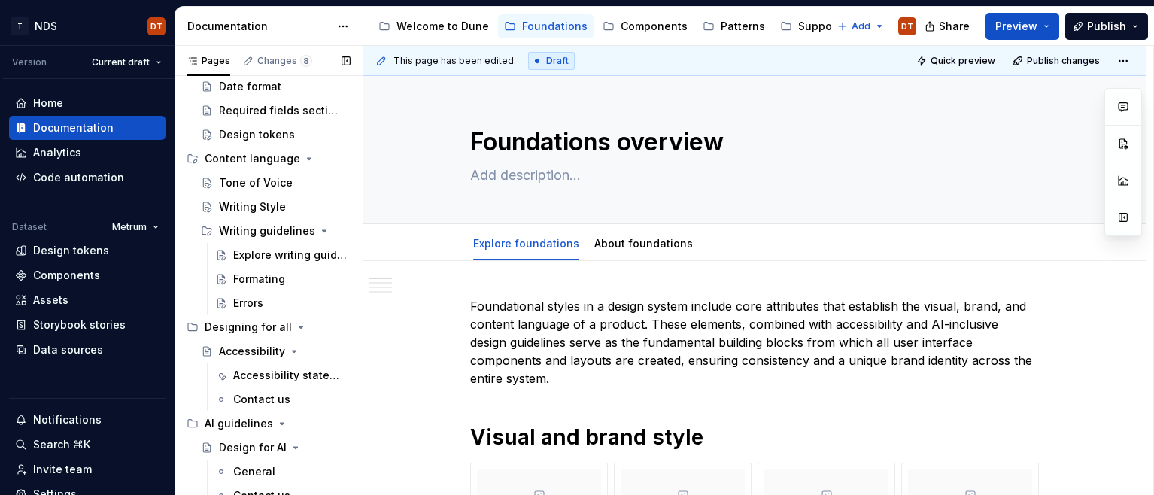
scroll to position [374, 0]
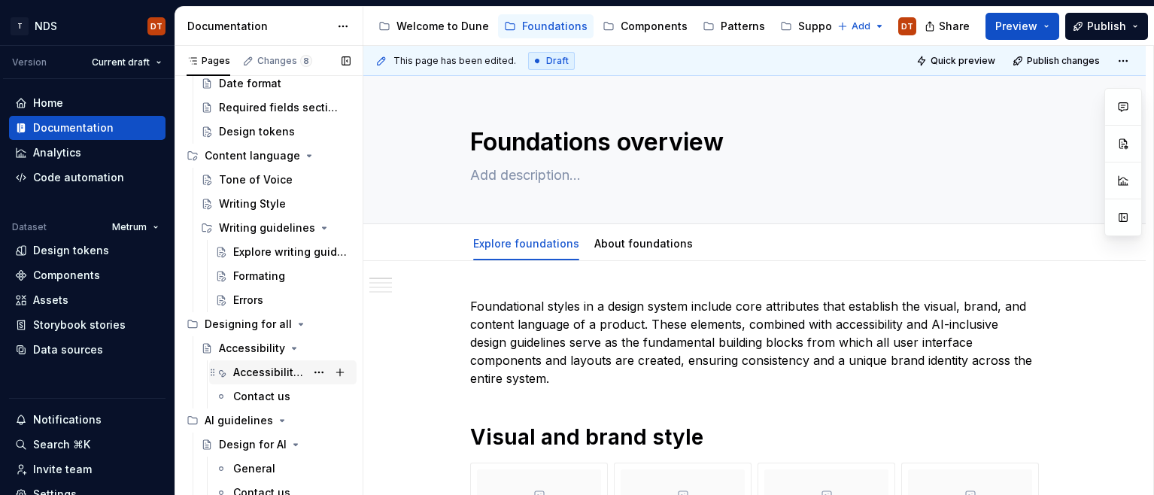
click at [246, 371] on div "Accessibility statement" at bounding box center [269, 372] width 72 height 15
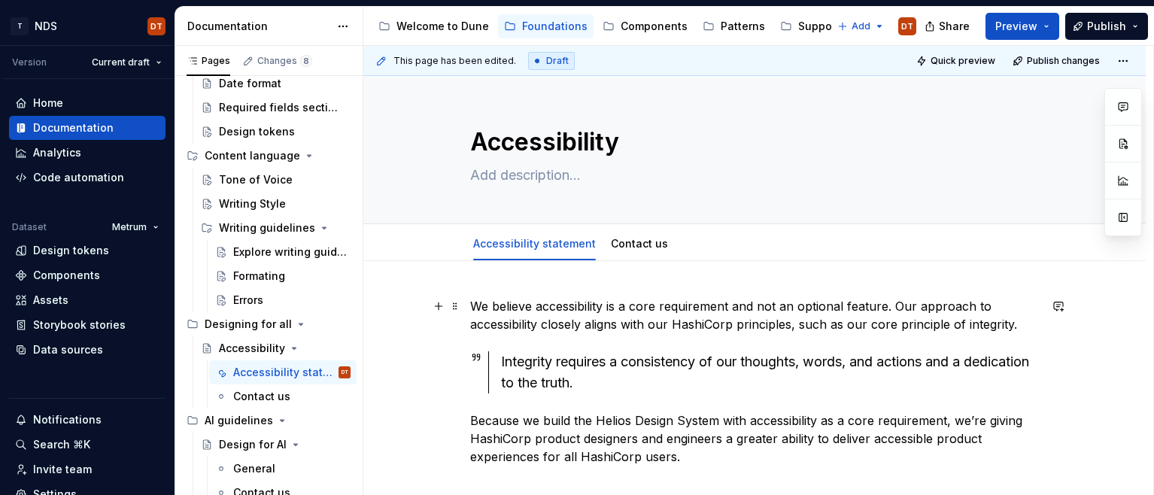
type textarea "*"
drag, startPoint x: 711, startPoint y: 324, endPoint x: 687, endPoint y: 327, distance: 24.3
click at [711, 324] on p "We believe accessibility is a core requirement and not an optional feature. Our…" at bounding box center [754, 315] width 569 height 36
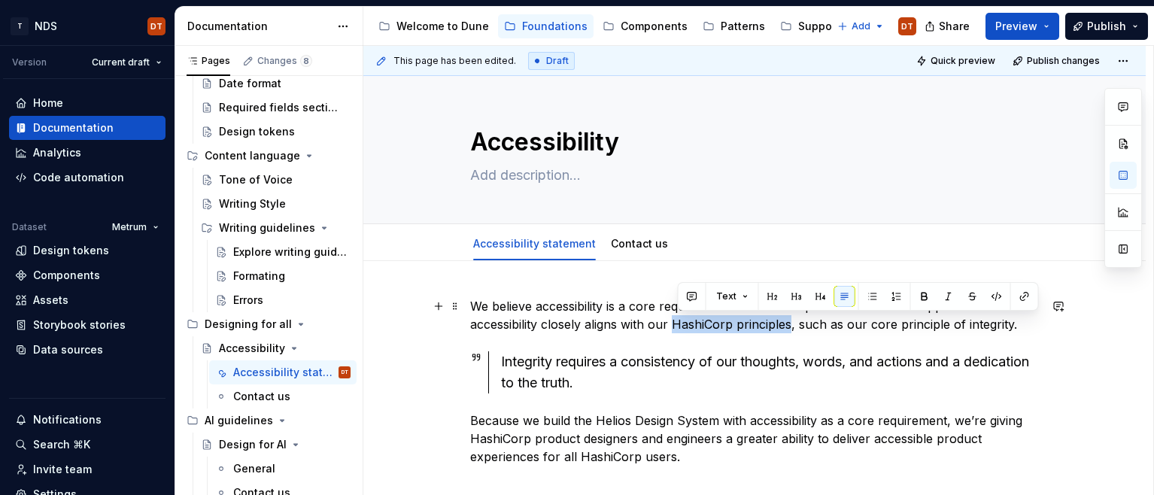
drag, startPoint x: 677, startPoint y: 325, endPoint x: 793, endPoint y: 326, distance: 116.6
click at [793, 326] on p "We believe accessibility is a core requirement and not an optional feature. Our…" at bounding box center [754, 315] width 569 height 36
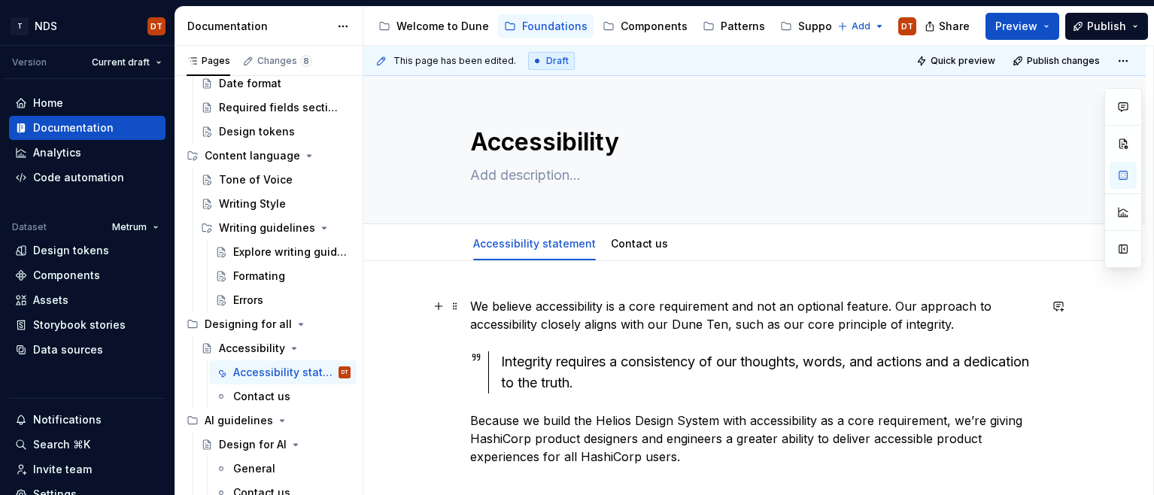
click at [633, 323] on p "We believe accessibility is a core requirement and not an optional feature. Our…" at bounding box center [754, 315] width 569 height 36
click at [655, 323] on p "We believe accessibility is a core requirement and not an optional feature. Our…" at bounding box center [754, 314] width 569 height 36
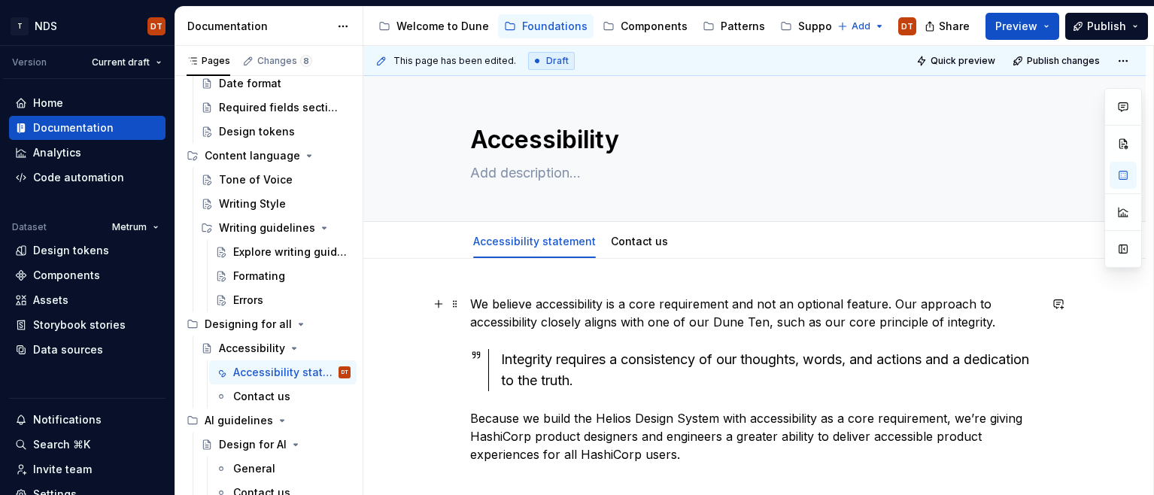
click at [767, 321] on p "We believe accessibility is a core requirement and not an optional feature. Our…" at bounding box center [754, 313] width 569 height 36
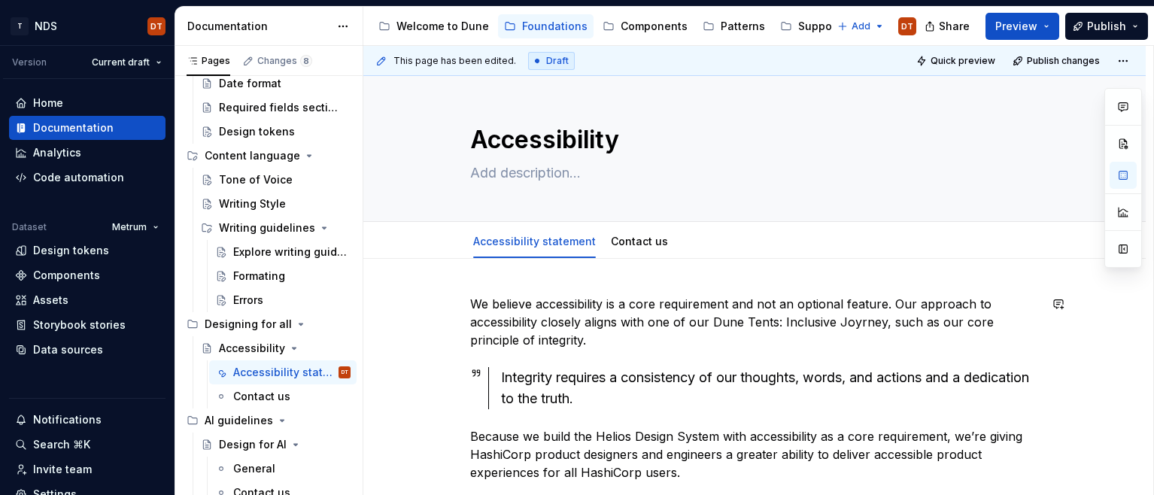
scroll to position [5, 0]
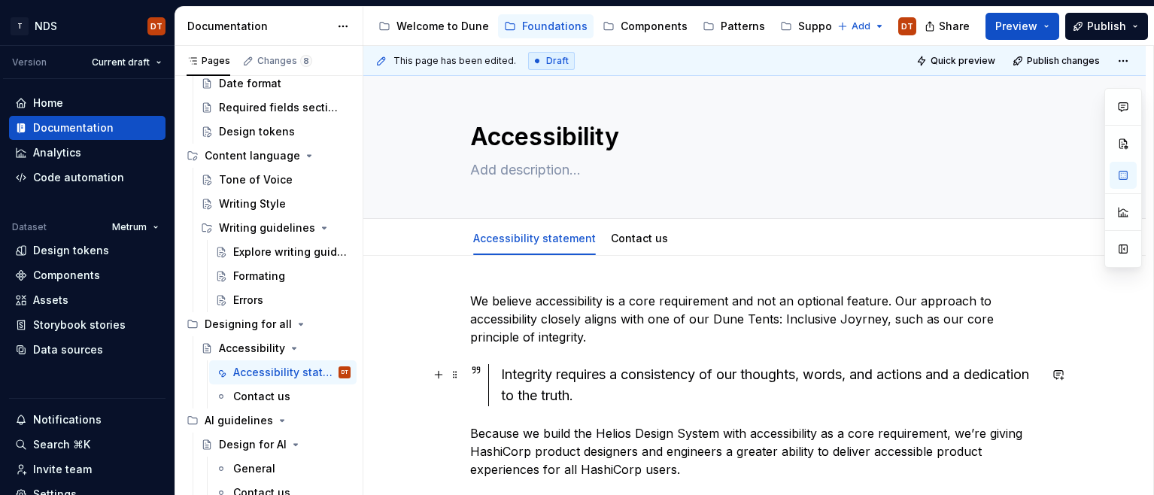
drag, startPoint x: 794, startPoint y: 387, endPoint x: 839, endPoint y: 370, distance: 48.3
click at [794, 387] on div "Integrity requires a consistency of our thoughts, words, and actions and a dedi…" at bounding box center [770, 385] width 538 height 42
click at [870, 319] on p "We believe accessibility is a core requirement and not an optional feature. Our…" at bounding box center [754, 320] width 569 height 54
drag, startPoint x: 801, startPoint y: 316, endPoint x: 759, endPoint y: 318, distance: 42.2
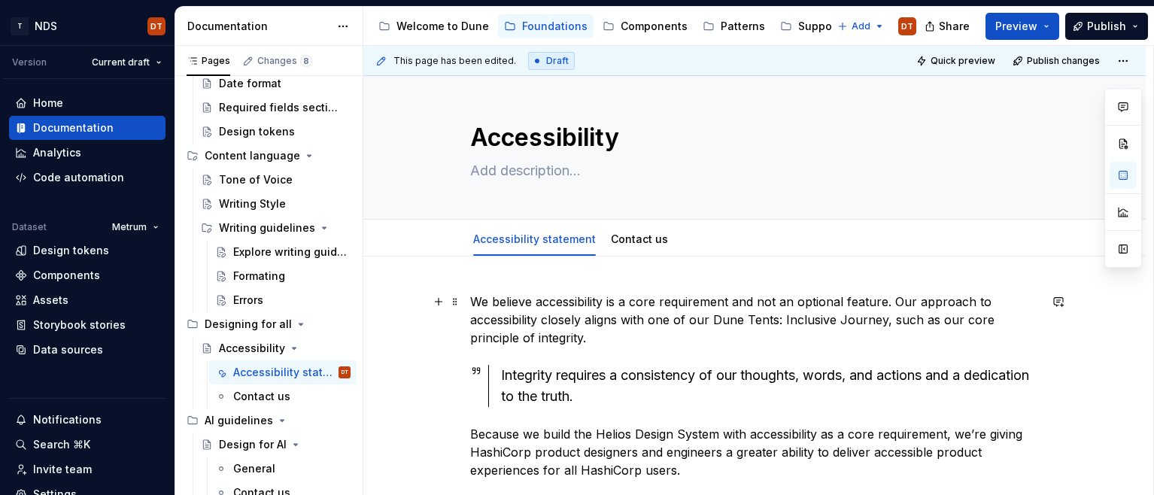
click at [801, 316] on p "We believe accessibility is a core requirement and not an optional feature. Our…" at bounding box center [754, 320] width 569 height 54
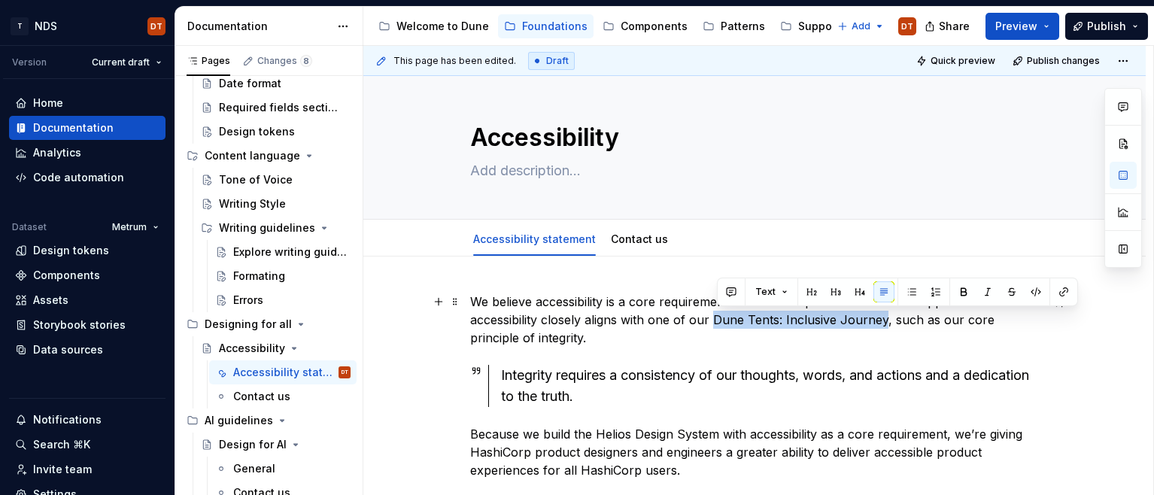
drag, startPoint x: 718, startPoint y: 320, endPoint x: 887, endPoint y: 320, distance: 168.4
click at [887, 320] on p "We believe accessibility is a core requirement and not an optional feature. Our…" at bounding box center [754, 320] width 569 height 54
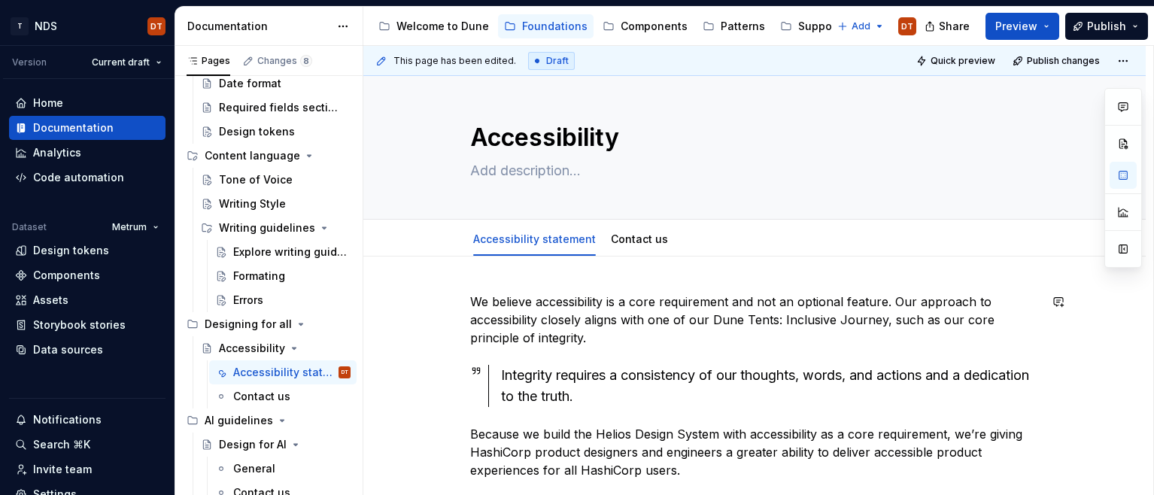
click at [692, 360] on div "We believe accessibility is a core requirement and not an optional feature. Our…" at bounding box center [754, 386] width 569 height 186
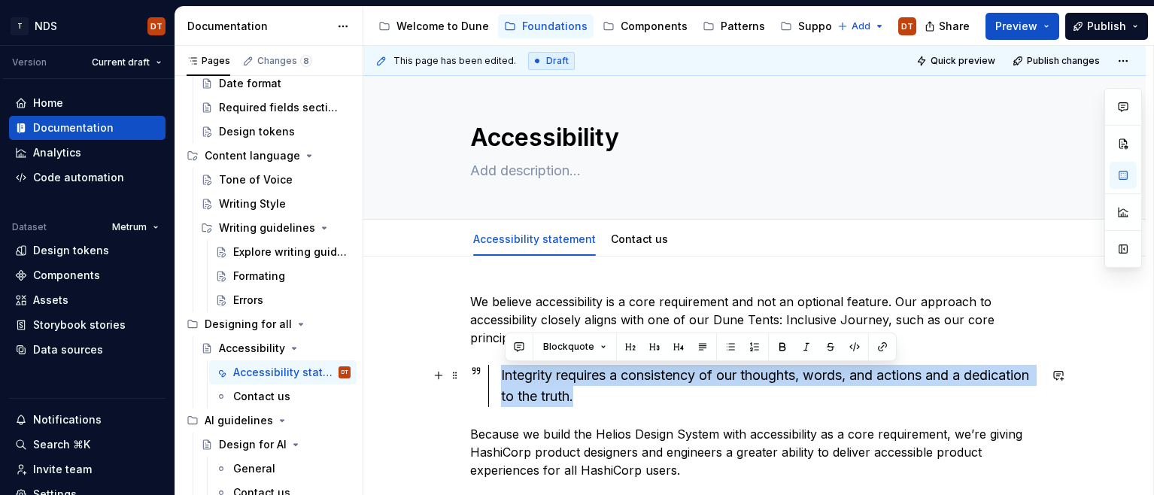
drag, startPoint x: 505, startPoint y: 374, endPoint x: 650, endPoint y: 394, distance: 146.4
click at [650, 394] on div "Integrity requires a consistency of our thoughts, words, and actions and a dedi…" at bounding box center [770, 386] width 538 height 42
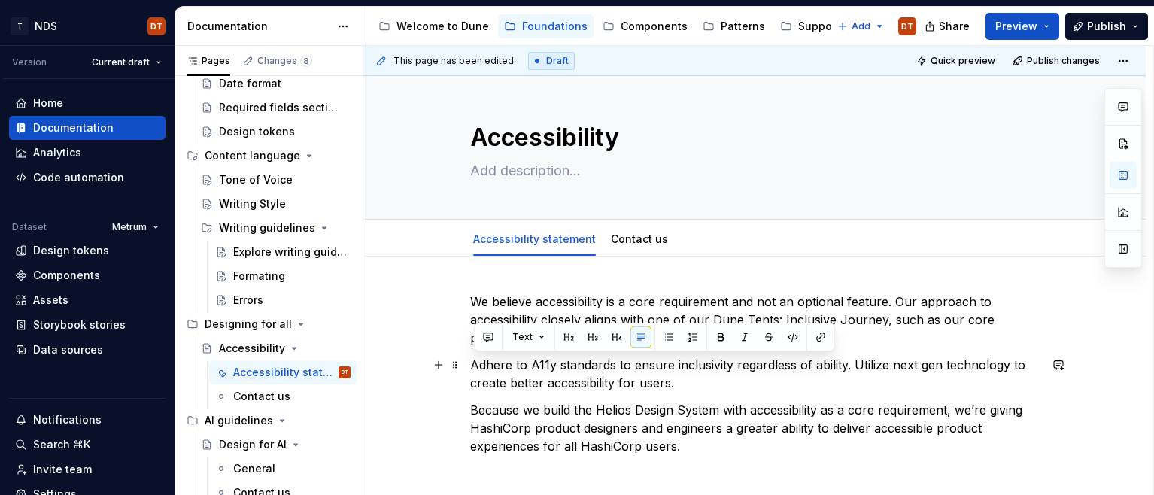
drag, startPoint x: 550, startPoint y: 371, endPoint x: 683, endPoint y: 379, distance: 132.6
click at [683, 379] on p "Adhere to A11y standards to ensure inclusivity regardless of ability. Utilize n…" at bounding box center [754, 374] width 569 height 36
click at [540, 336] on button "Text" at bounding box center [528, 336] width 46 height 21
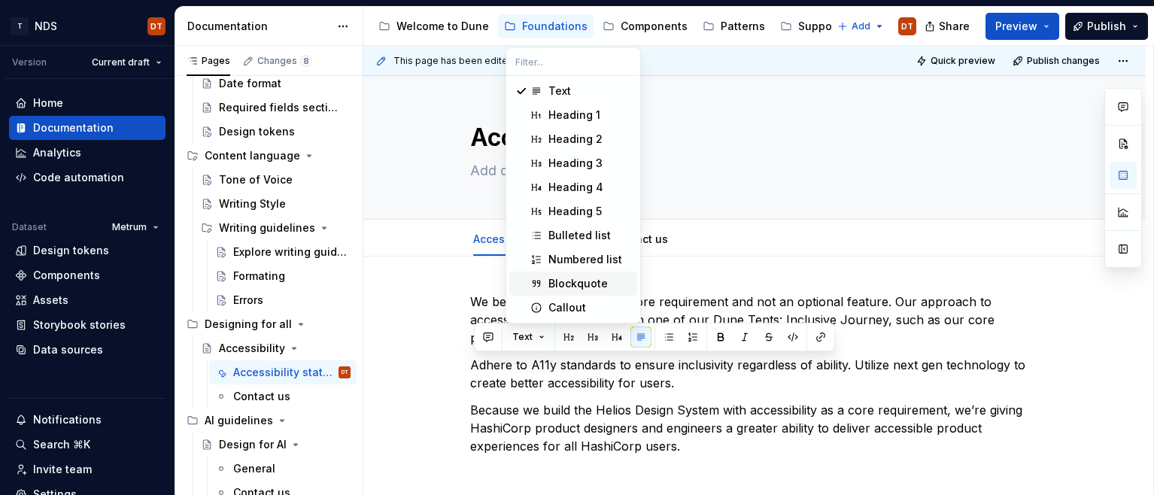
click at [557, 282] on div "Blockquote" at bounding box center [577, 283] width 59 height 15
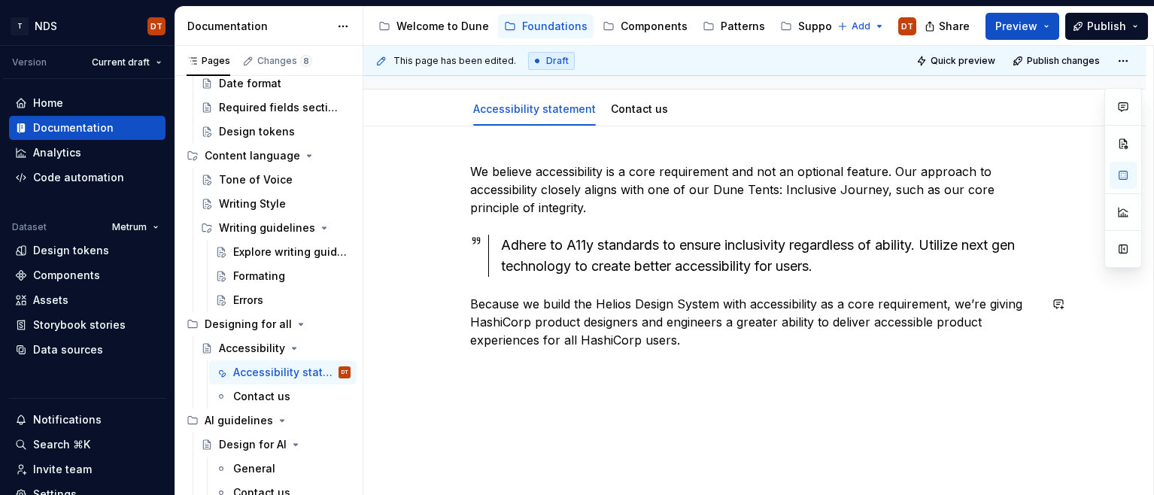
scroll to position [135, 0]
click at [596, 305] on p "Because we build the Helios Design System with accessibility as a core requirem…" at bounding box center [754, 321] width 569 height 54
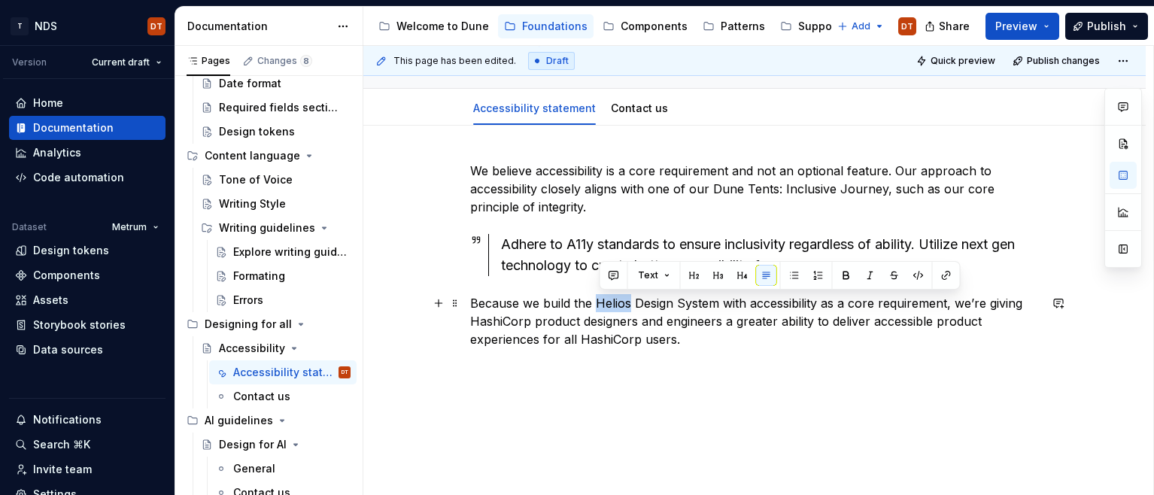
drag, startPoint x: 635, startPoint y: 304, endPoint x: 599, endPoint y: 302, distance: 35.4
click at [599, 302] on p "Because we build the Helios Design System with accessibility as a core requirem…" at bounding box center [754, 321] width 569 height 54
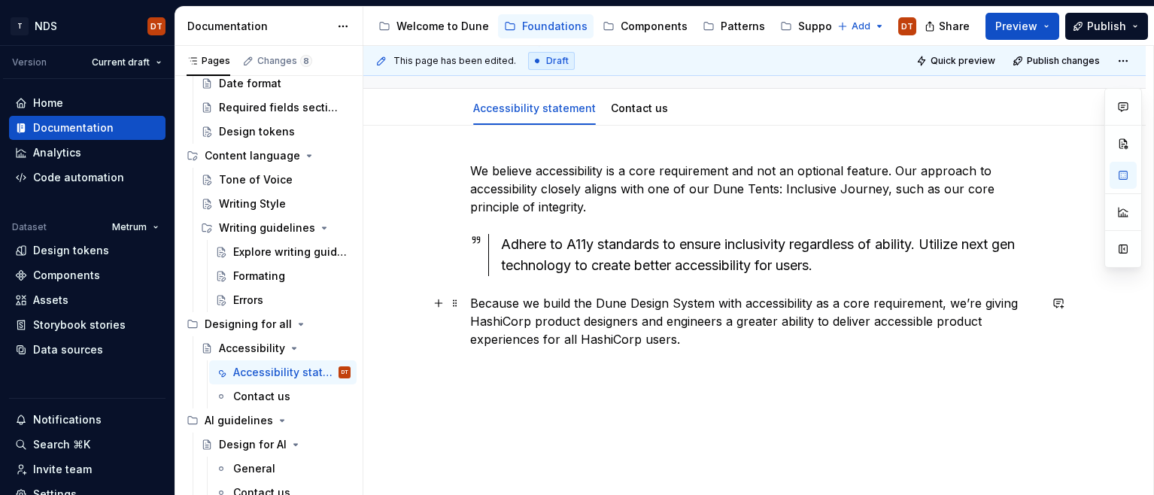
click at [532, 321] on p "Because we build the Dune Design System with accessibility as a core requiremen…" at bounding box center [754, 321] width 569 height 54
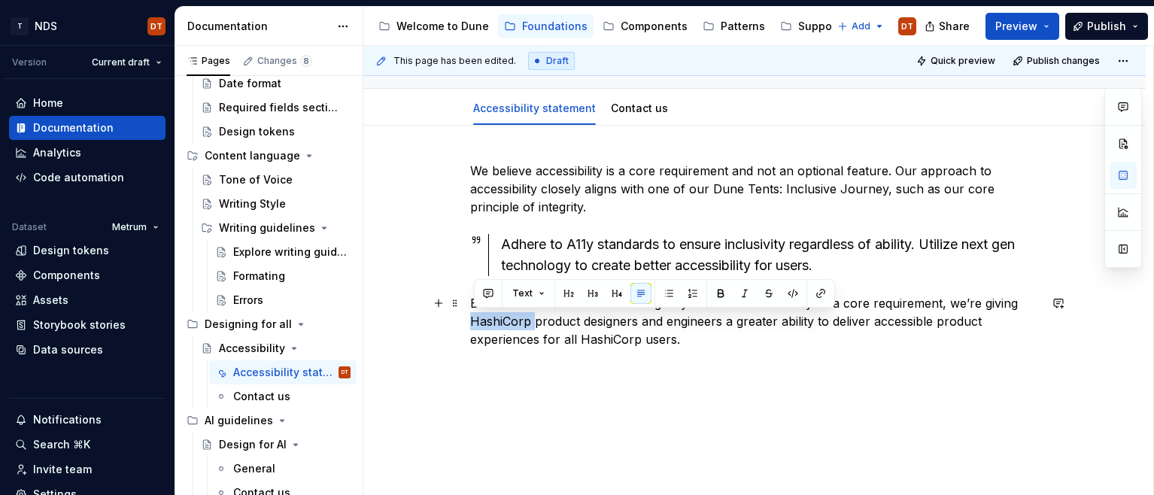
drag, startPoint x: 536, startPoint y: 321, endPoint x: 471, endPoint y: 320, distance: 64.7
click at [471, 320] on div "We believe accessibility is a core requirement and not an optional feature. Our…" at bounding box center [754, 320] width 782 height 389
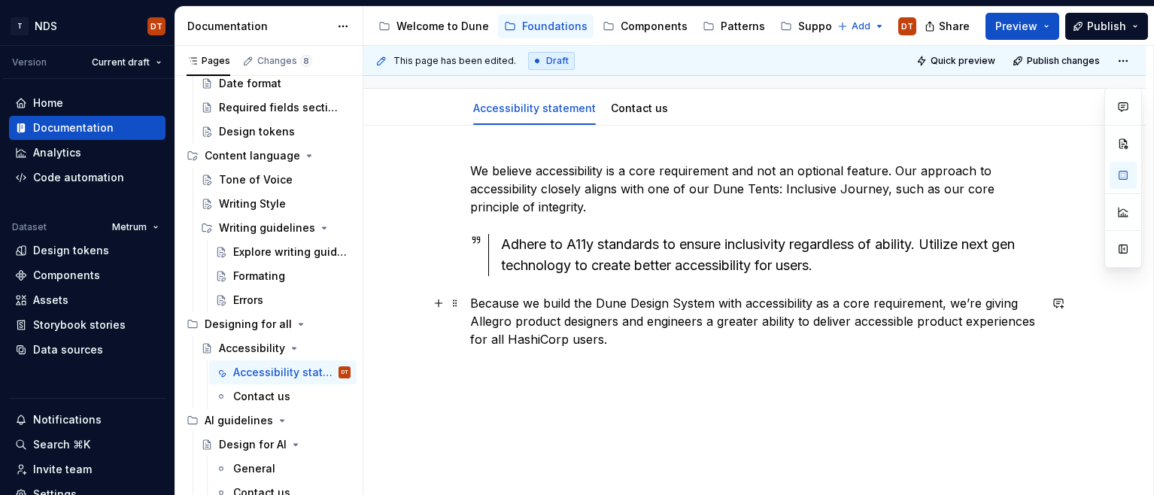
click at [541, 338] on p "Because we build the Dune Design System with accessibility as a core requiremen…" at bounding box center [754, 321] width 569 height 54
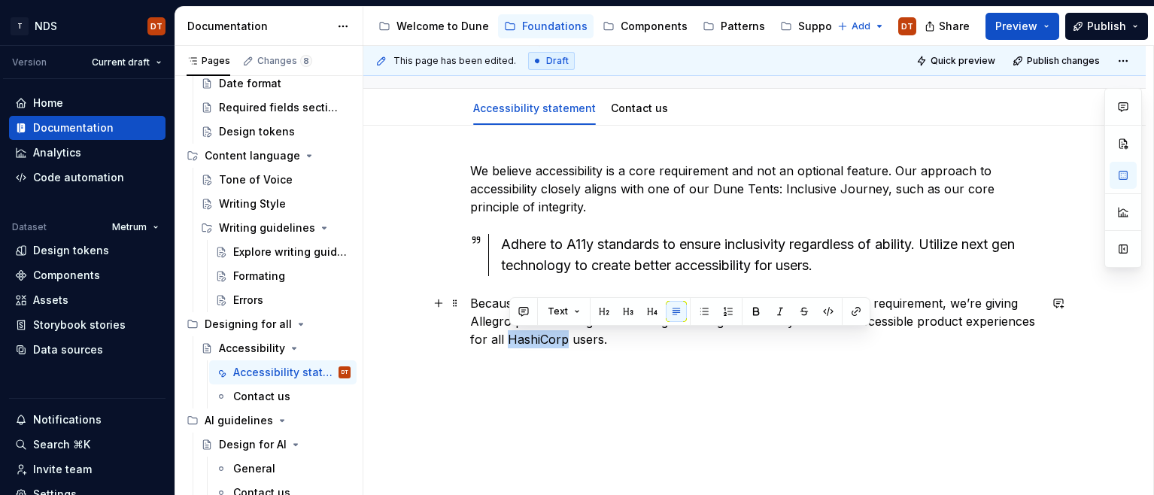
drag, startPoint x: 568, startPoint y: 341, endPoint x: 510, endPoint y: 341, distance: 57.9
click at [510, 341] on p "Because we build the Dune Design System with accessibility as a core requiremen…" at bounding box center [754, 321] width 569 height 54
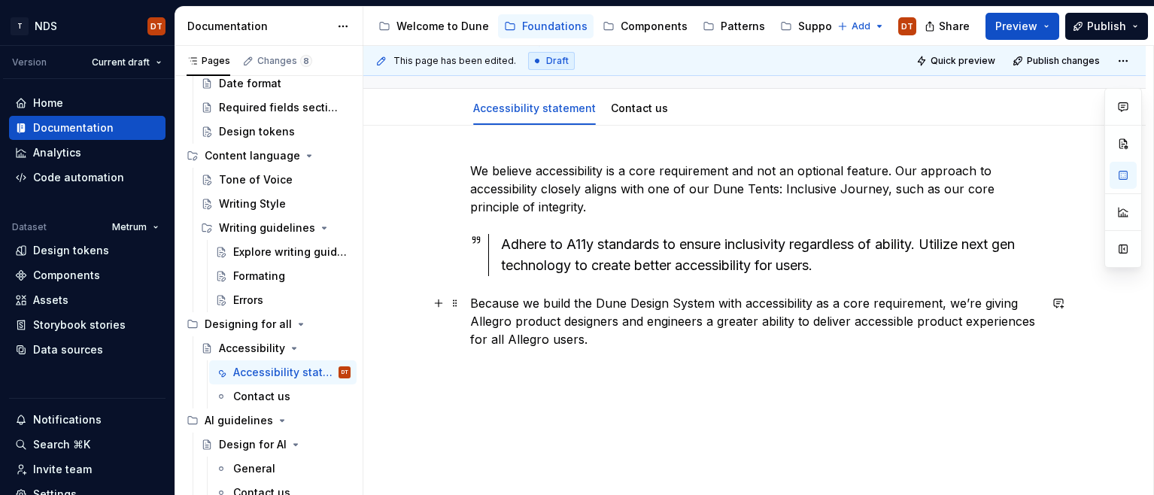
scroll to position [136, 0]
click at [584, 373] on div "We believe accessibility is a core requirement and not an optional feature. Our…" at bounding box center [754, 319] width 782 height 389
click at [636, 369] on p at bounding box center [754, 365] width 569 height 18
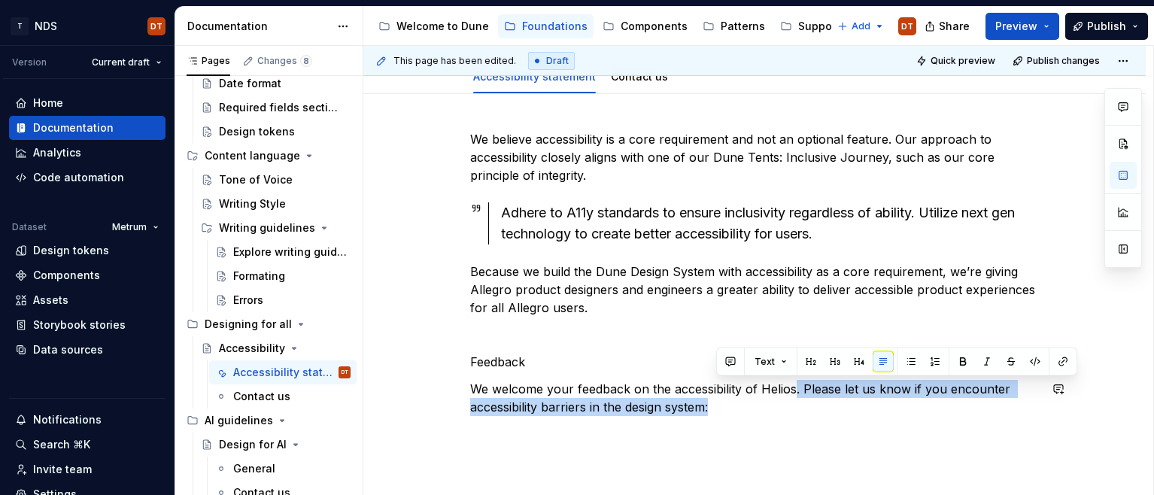
scroll to position [168, 0]
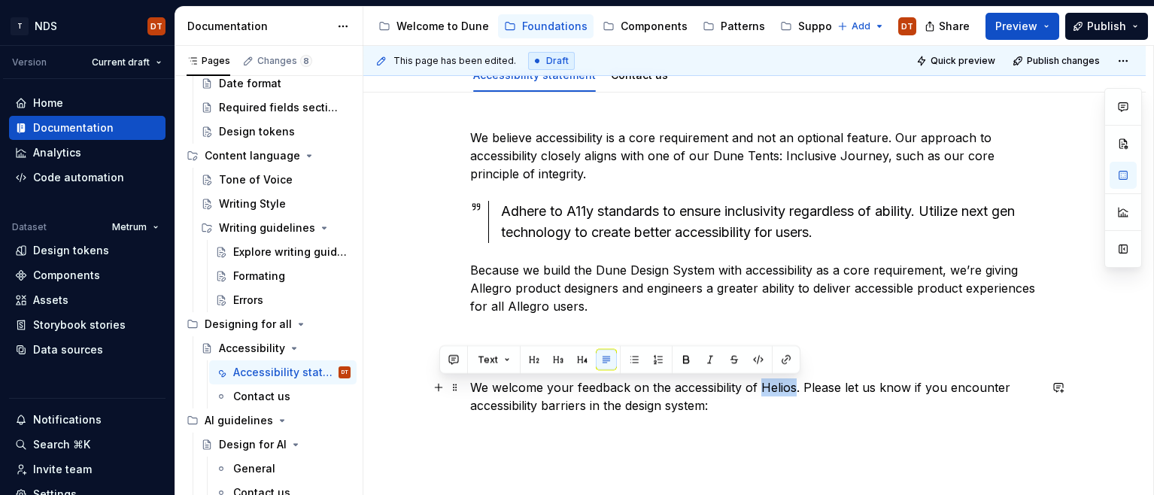
drag, startPoint x: 796, startPoint y: 420, endPoint x: 764, endPoint y: 388, distance: 45.2
click at [764, 388] on p "We welcome your feedback on the accessibility of Helios. Please let us know if …" at bounding box center [754, 396] width 569 height 36
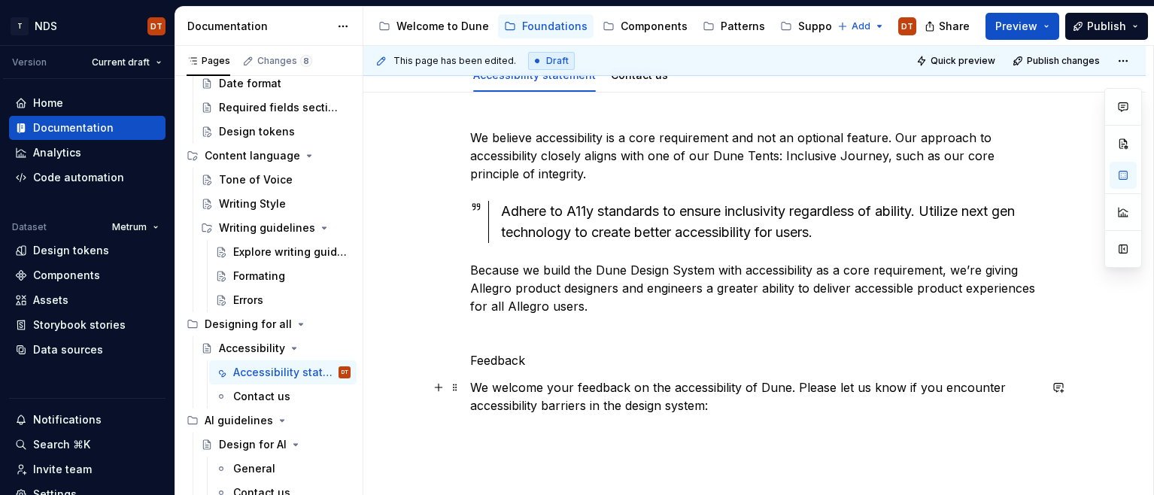
click at [724, 412] on p "We welcome your feedback on the accessibility of Dune. Please let us know if yo…" at bounding box center [754, 396] width 569 height 36
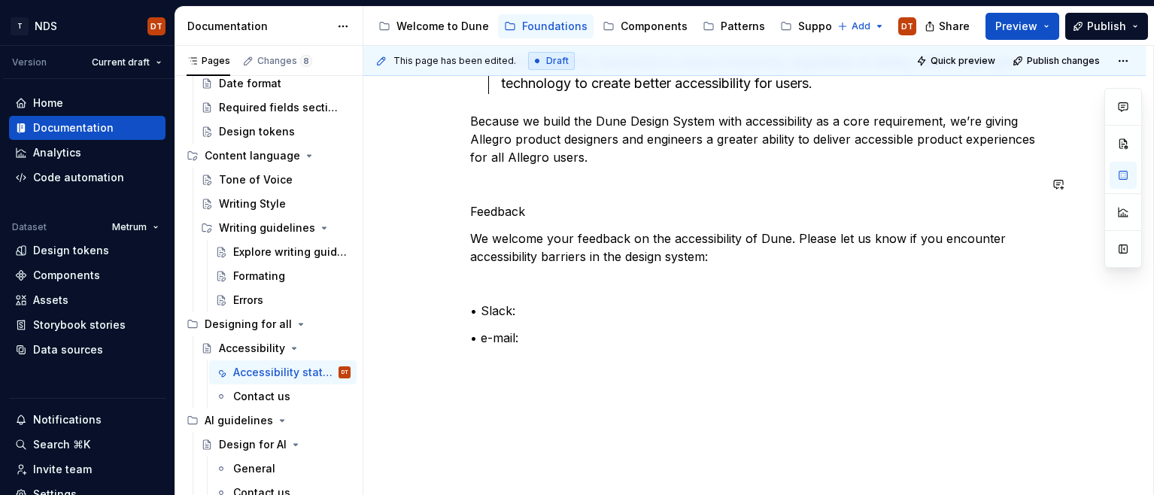
scroll to position [335, 0]
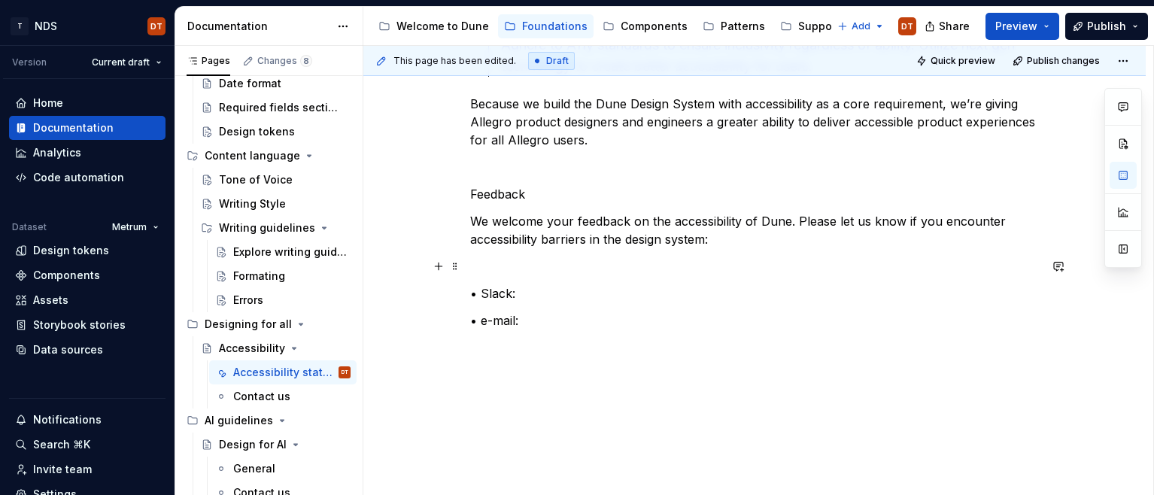
click at [505, 262] on p at bounding box center [754, 266] width 569 height 18
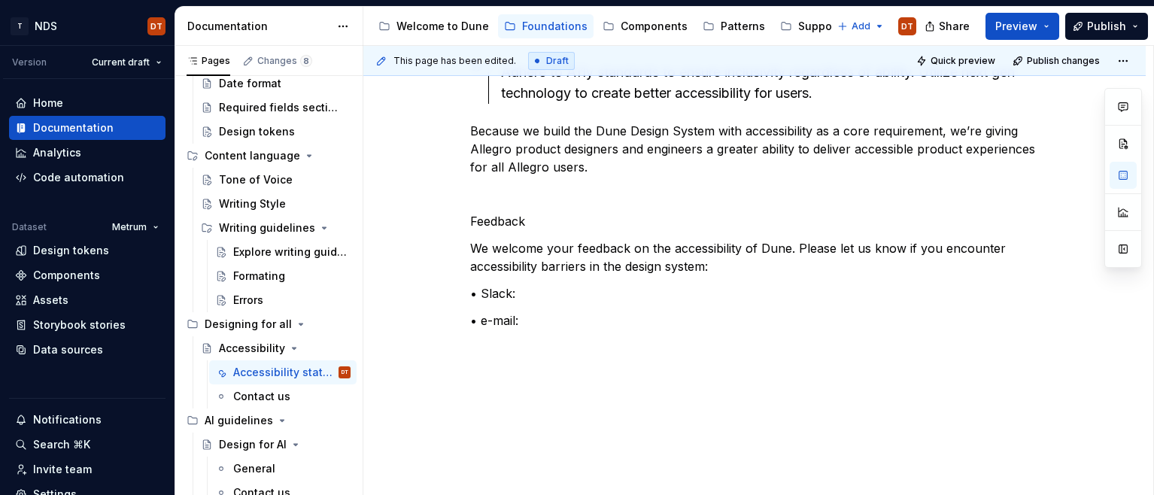
scroll to position [308, 0]
drag, startPoint x: 581, startPoint y: 314, endPoint x: 651, endPoint y: 317, distance: 70.0
click at [581, 314] on p "• e-mail:" at bounding box center [754, 320] width 569 height 18
click at [557, 317] on p "• e-mail:" at bounding box center [754, 320] width 569 height 18
click at [532, 357] on div "We believe accessibility is a core requirement and not an optional feature. Our…" at bounding box center [754, 224] width 782 height 542
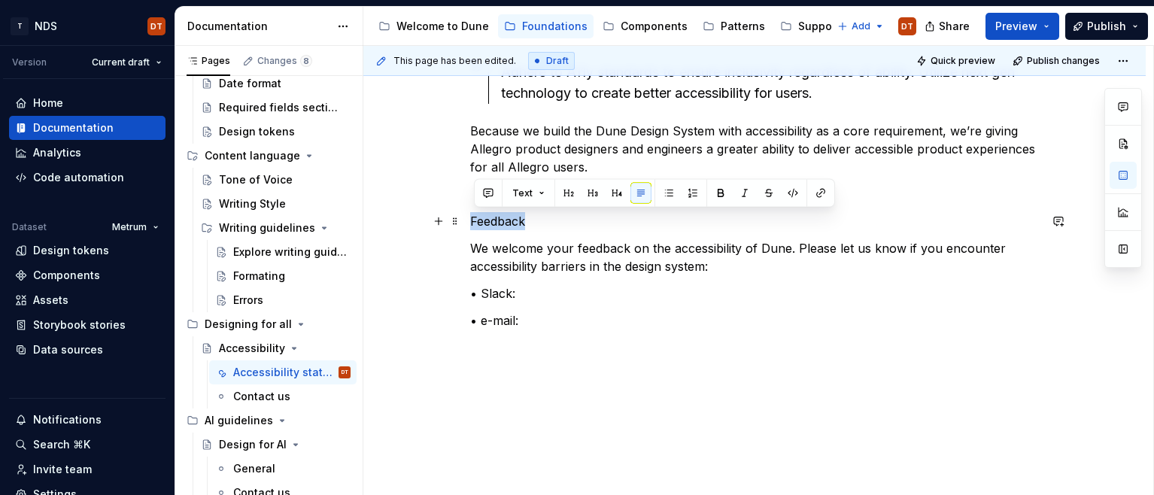
drag, startPoint x: 538, startPoint y: 224, endPoint x: 468, endPoint y: 221, distance: 69.2
click at [467, 221] on div "We believe accessibility is a core requirement and not an optional feature. Our…" at bounding box center [754, 237] width 782 height 569
click at [543, 193] on button "Text" at bounding box center [528, 193] width 46 height 21
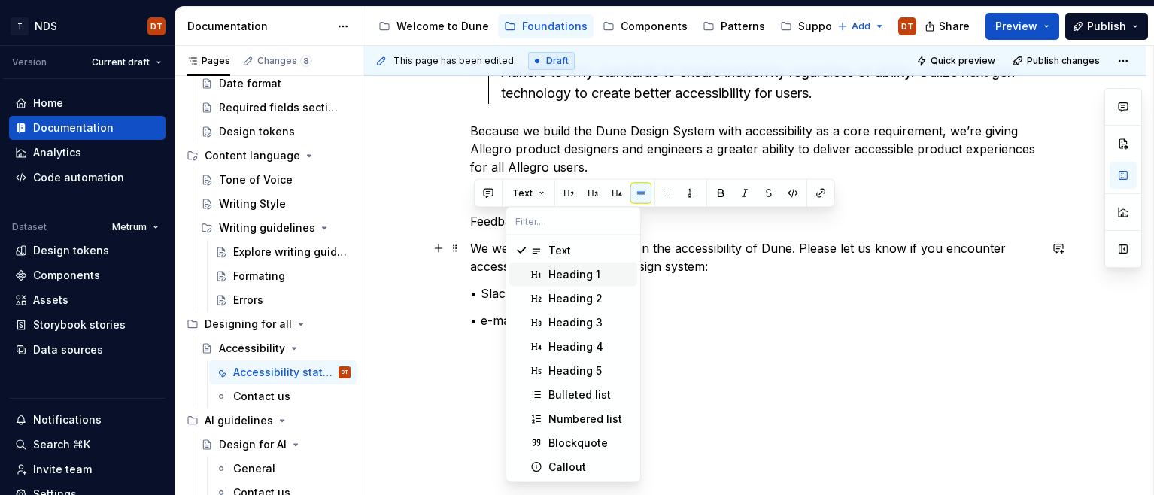
click at [574, 273] on div "Heading 1" at bounding box center [574, 274] width 52 height 15
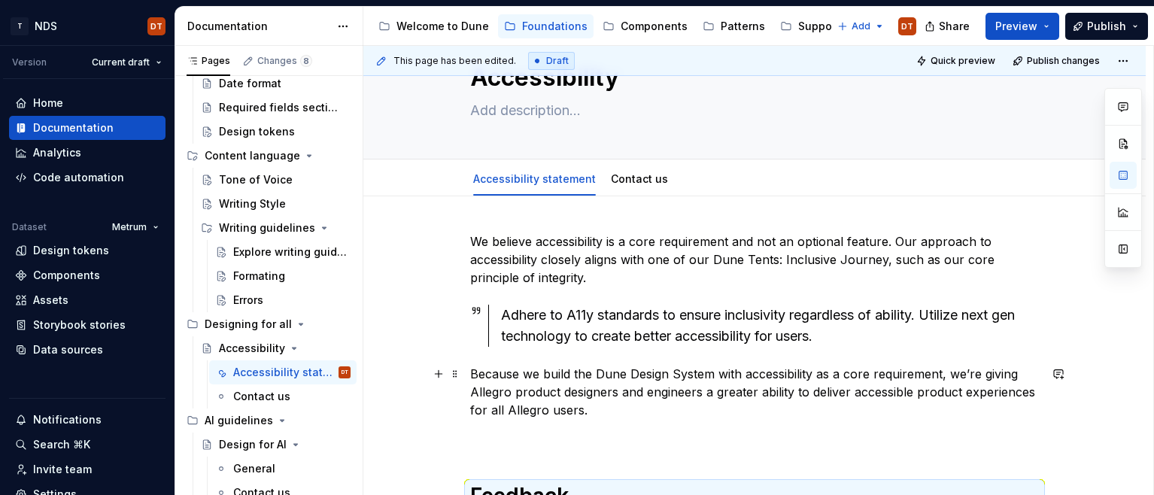
scroll to position [144, 0]
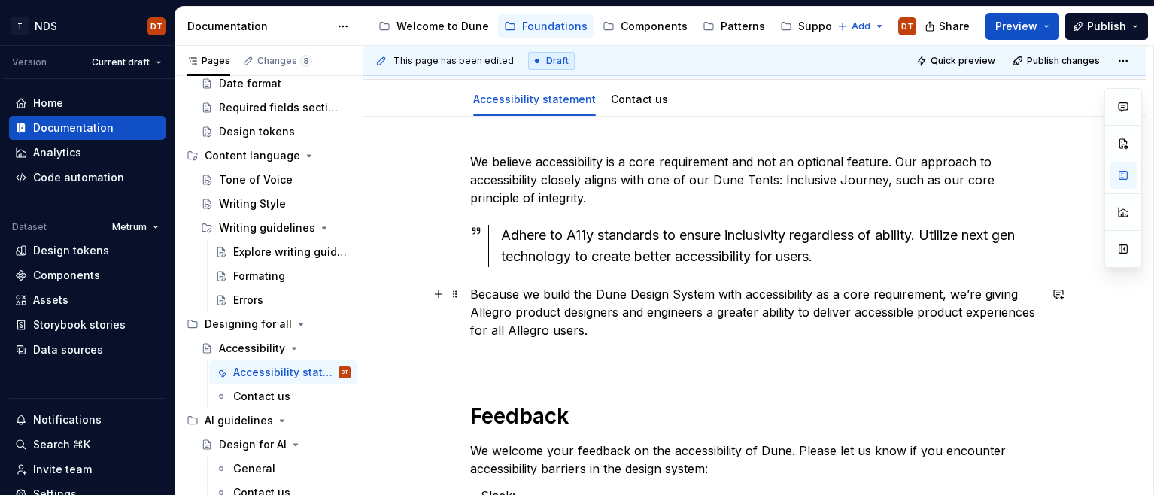
click at [633, 329] on p "Because we build the Dune Design System with accessibility as a core requiremen…" at bounding box center [754, 312] width 569 height 54
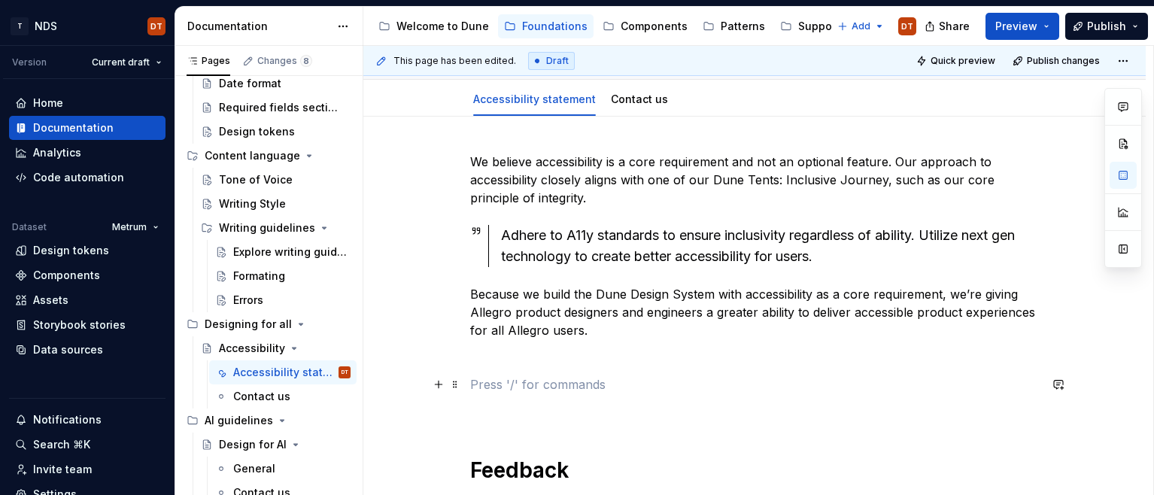
scroll to position [135, 0]
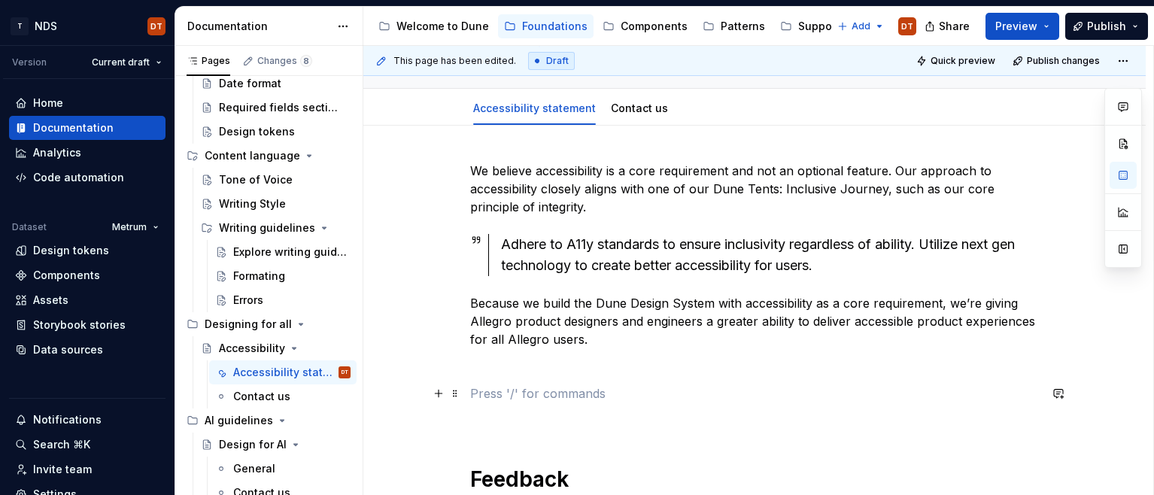
drag, startPoint x: 480, startPoint y: 393, endPoint x: 513, endPoint y: 393, distance: 33.1
click at [480, 393] on p at bounding box center [754, 393] width 569 height 18
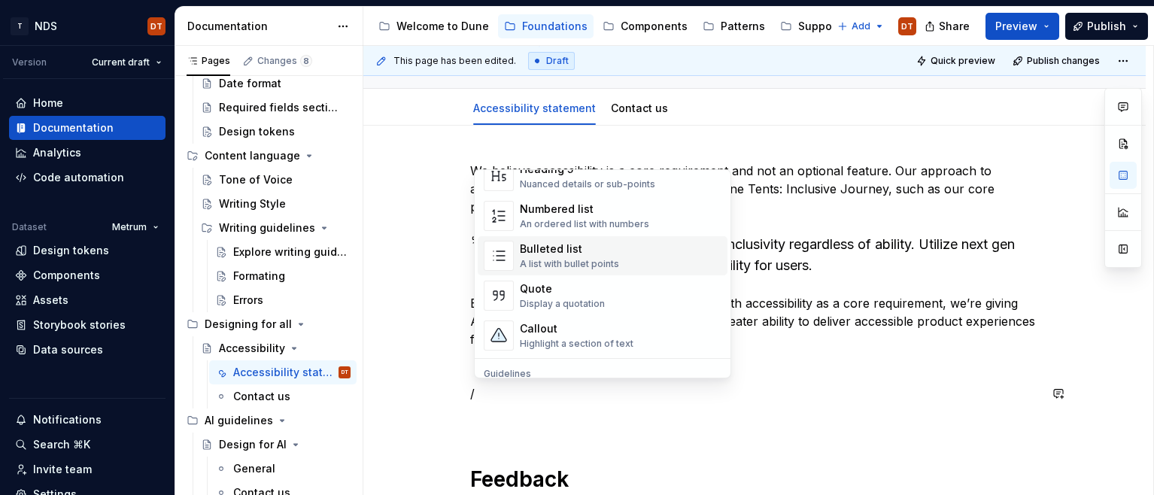
scroll to position [235, 0]
click at [553, 339] on div "Highlight a section of text" at bounding box center [577, 345] width 114 height 12
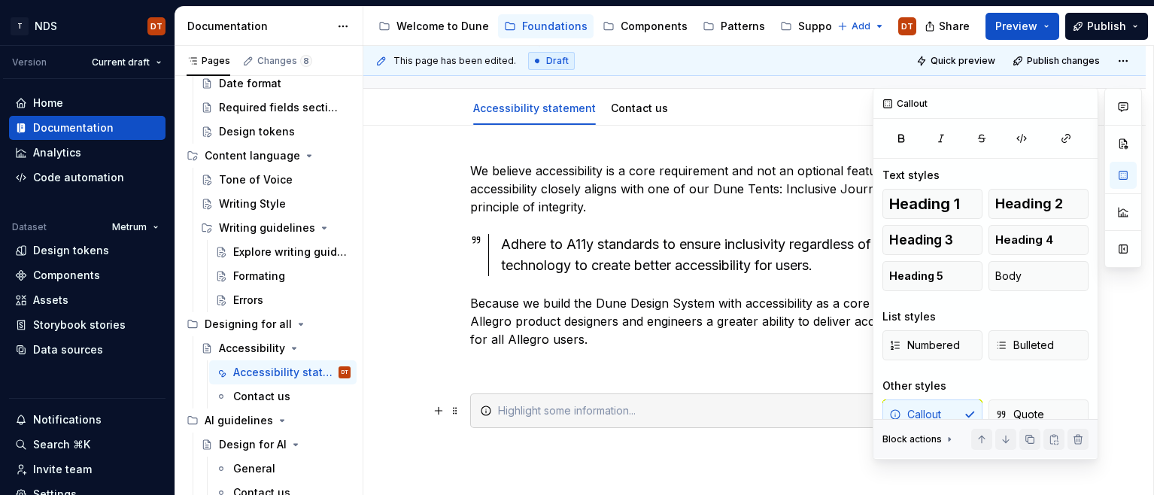
scroll to position [107, 0]
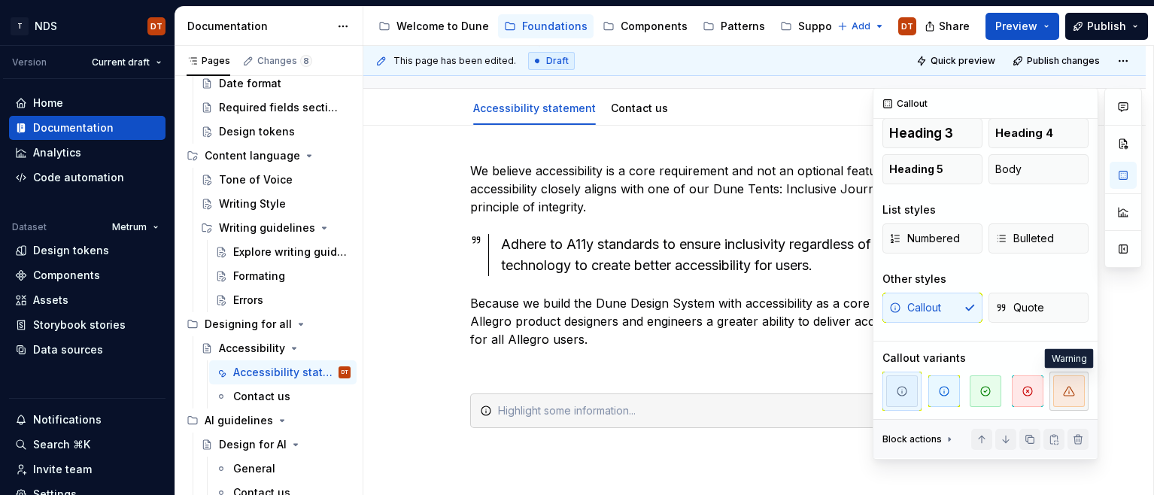
click at [1074, 390] on icon "button" at bounding box center [1069, 391] width 12 height 12
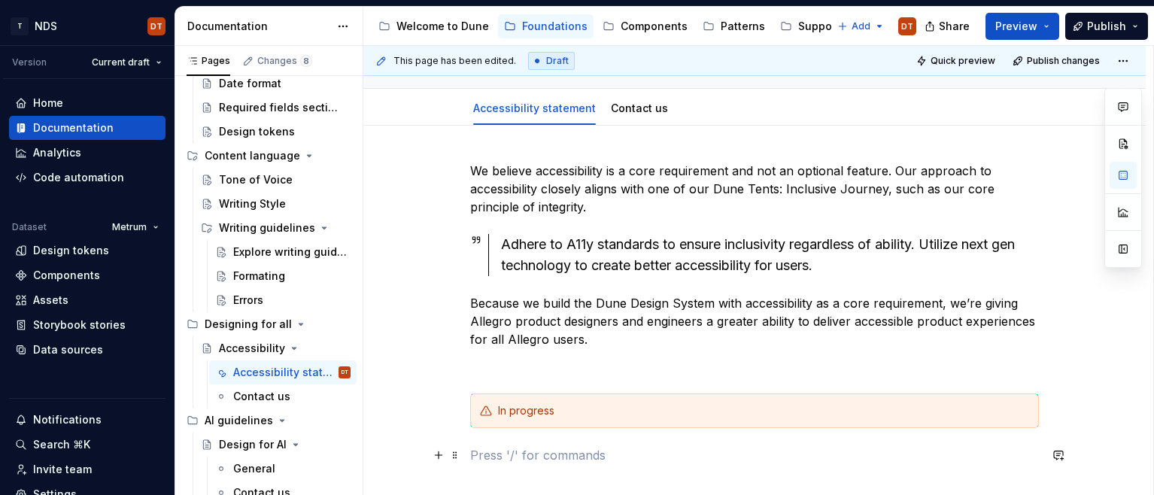
drag, startPoint x: 664, startPoint y: 450, endPoint x: 725, endPoint y: 441, distance: 61.6
click at [663, 450] on p at bounding box center [754, 455] width 569 height 18
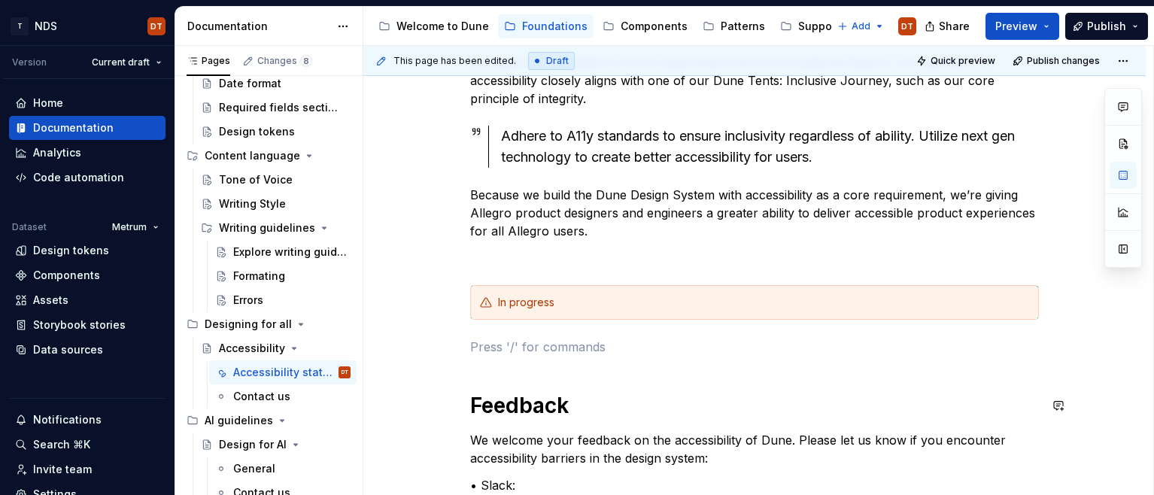
scroll to position [290, 0]
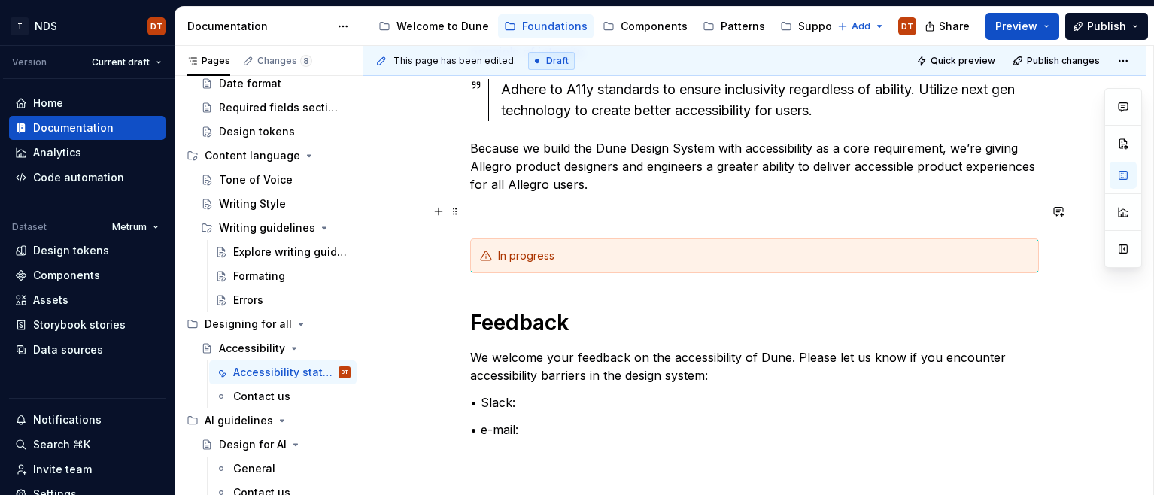
click at [525, 204] on p at bounding box center [754, 211] width 569 height 18
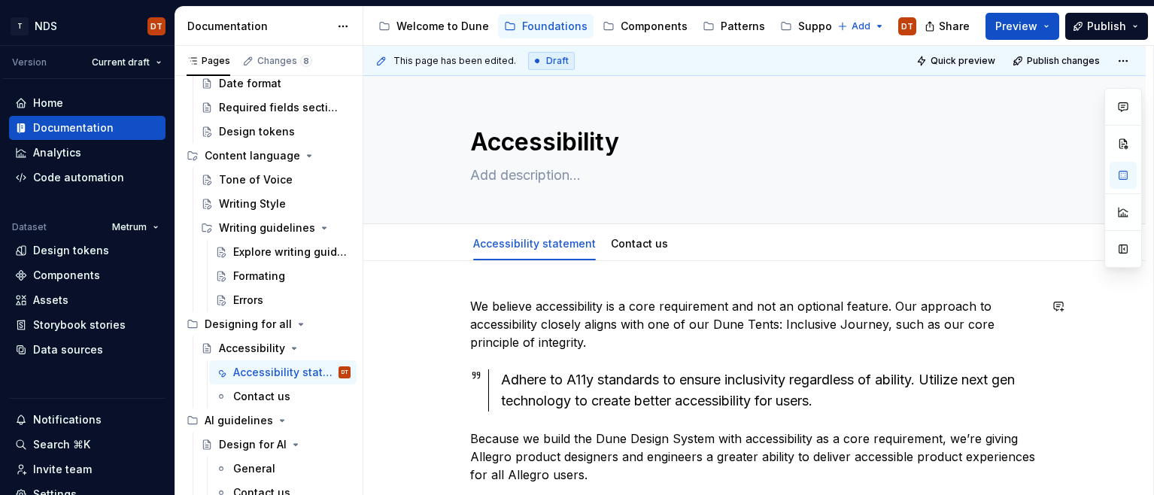
scroll to position [20, 0]
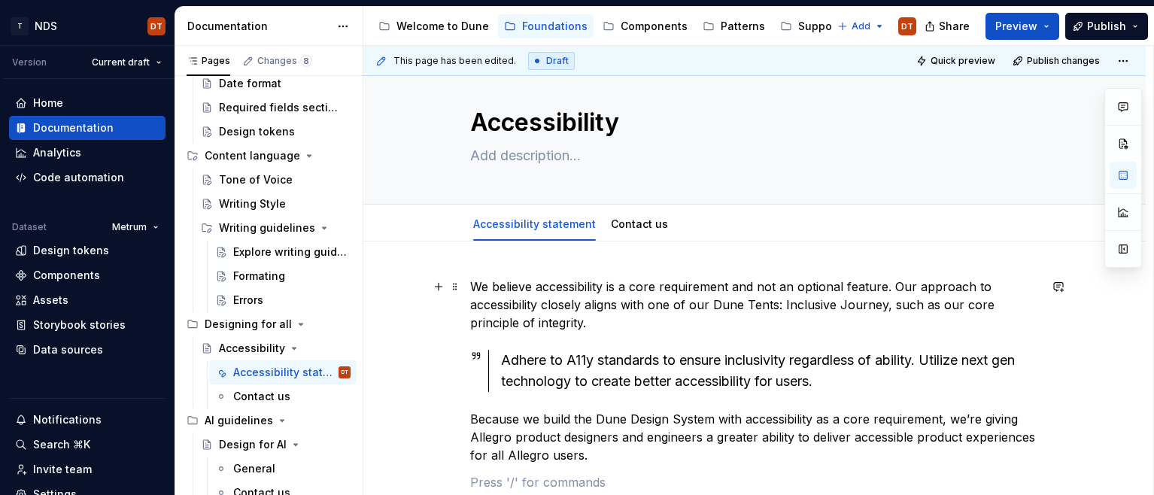
click at [645, 314] on p "We believe accessibility is a core requirement and not an optional feature. Our…" at bounding box center [754, 304] width 569 height 54
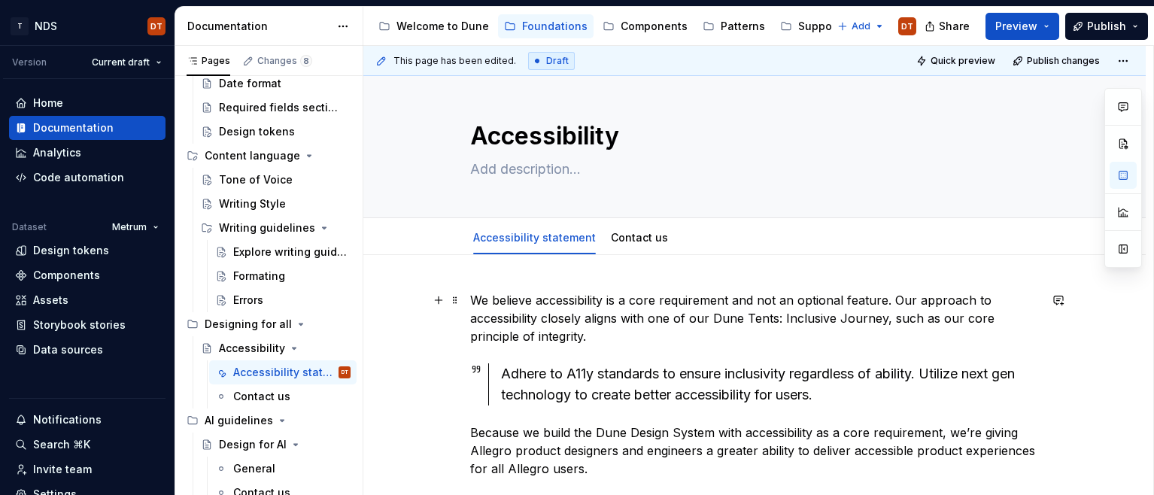
scroll to position [3, 0]
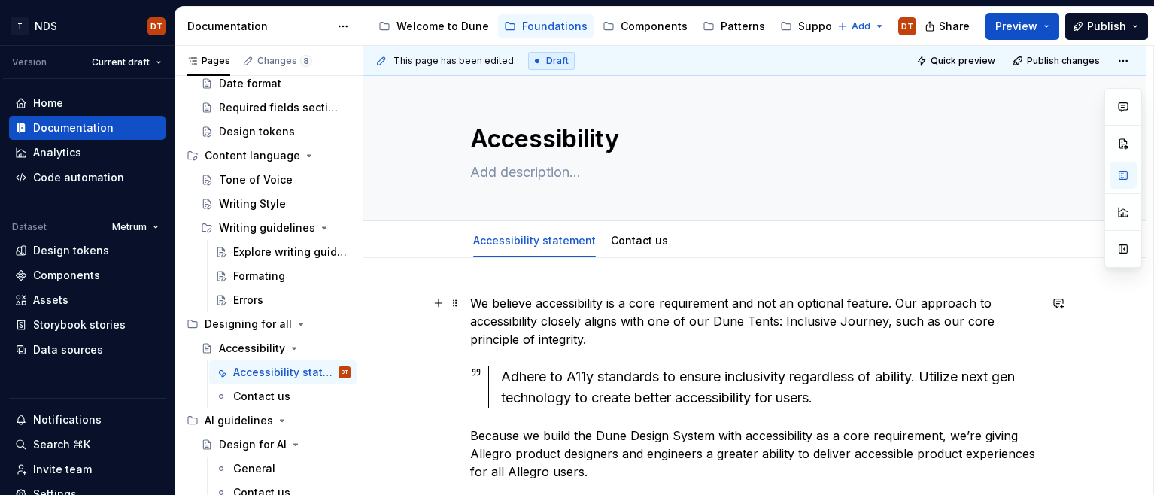
click at [622, 335] on p "We believe accessibility is a core requirement and not an optional feature. Our…" at bounding box center [754, 321] width 569 height 54
drag, startPoint x: 268, startPoint y: 257, endPoint x: 323, endPoint y: 271, distance: 56.5
click at [268, 257] on div "Explore writing guidelines" at bounding box center [269, 251] width 72 height 15
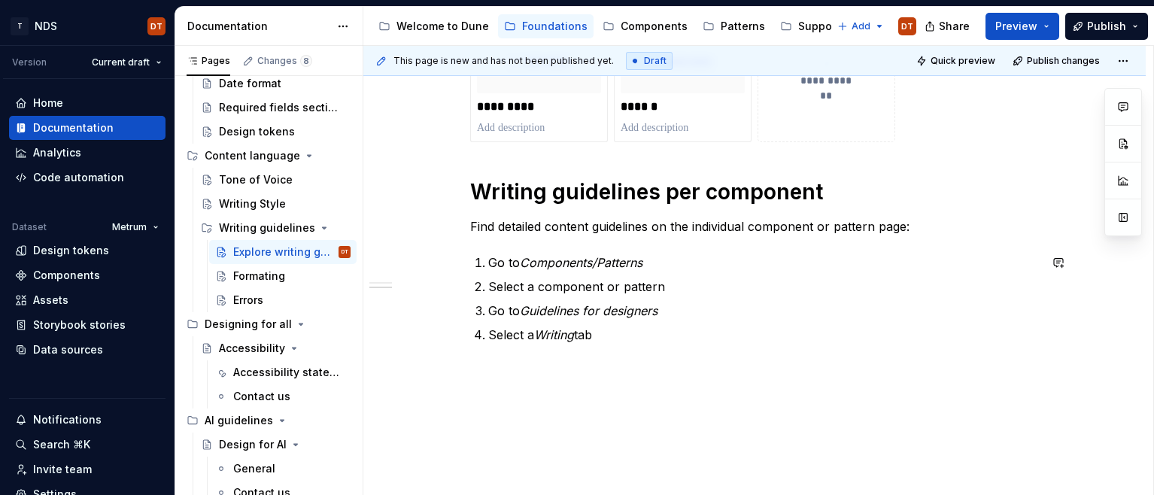
scroll to position [397, 0]
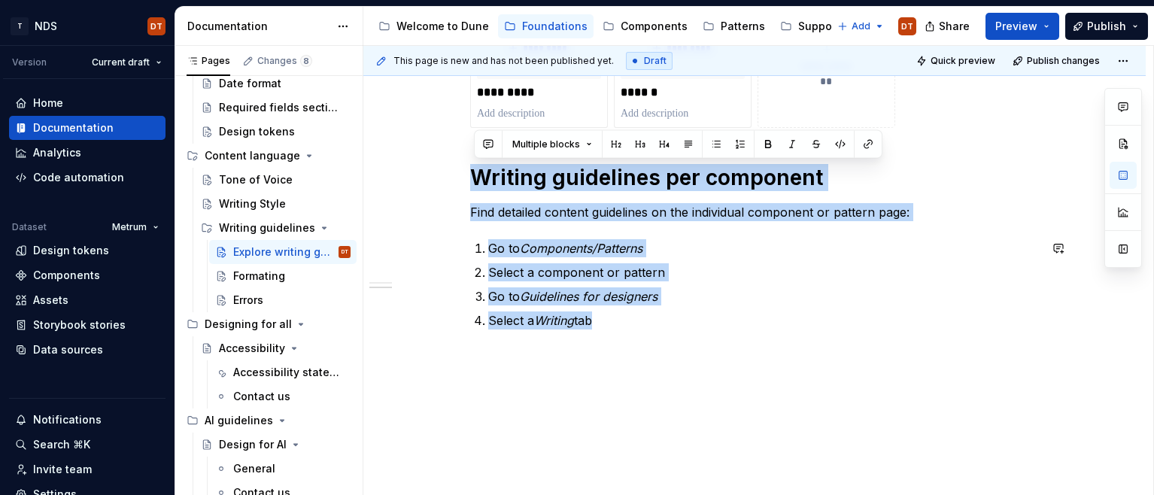
drag, startPoint x: 475, startPoint y: 176, endPoint x: 672, endPoint y: 332, distance: 251.0
click at [672, 332] on div "**********" at bounding box center [754, 121] width 569 height 451
copy div "Writing guidelines per component Find detailed content guidelines on the indivi…"
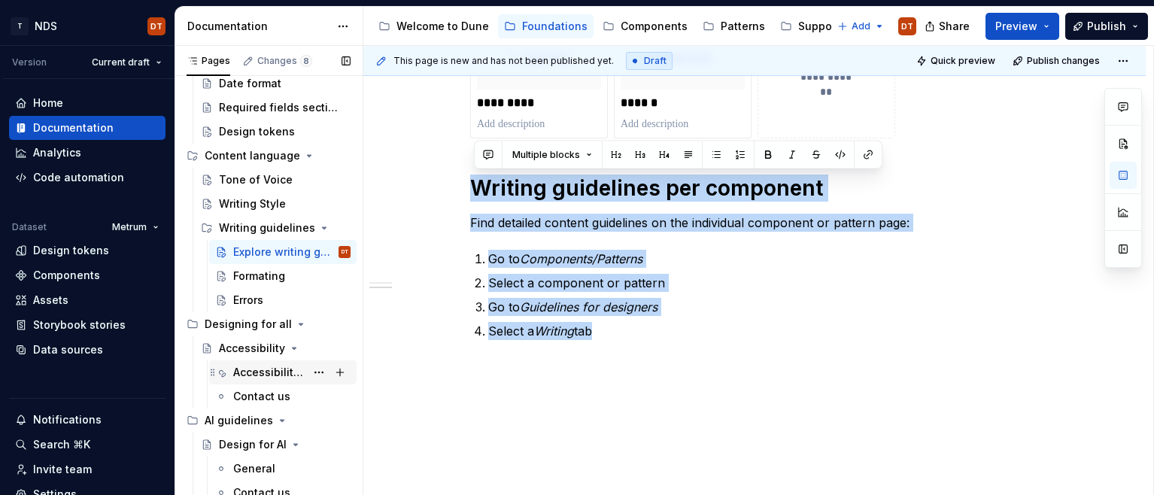
click at [247, 371] on div "Accessibility statement" at bounding box center [269, 372] width 72 height 15
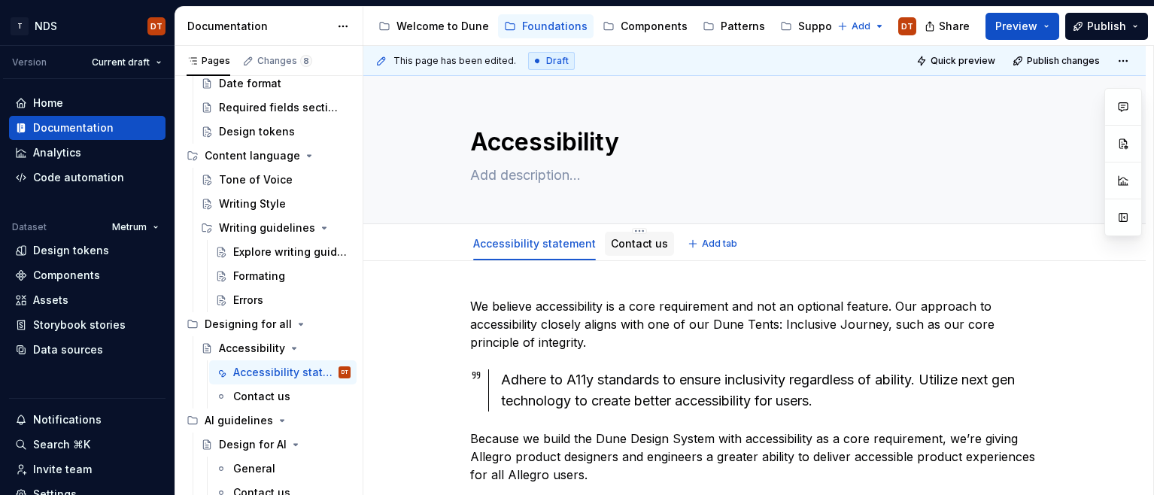
click at [632, 244] on link "Contact us" at bounding box center [639, 243] width 57 height 13
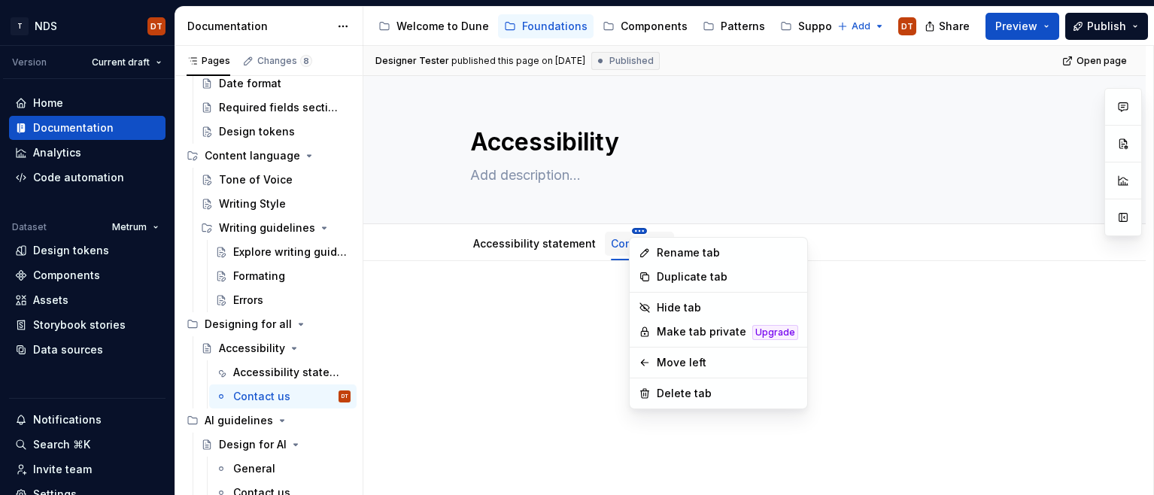
click at [633, 232] on html "T NDS DT Version Current draft Home Documentation Analytics Code automation Dat…" at bounding box center [577, 247] width 1154 height 495
type textarea "*"
click at [678, 254] on div "Rename tab" at bounding box center [726, 252] width 141 height 15
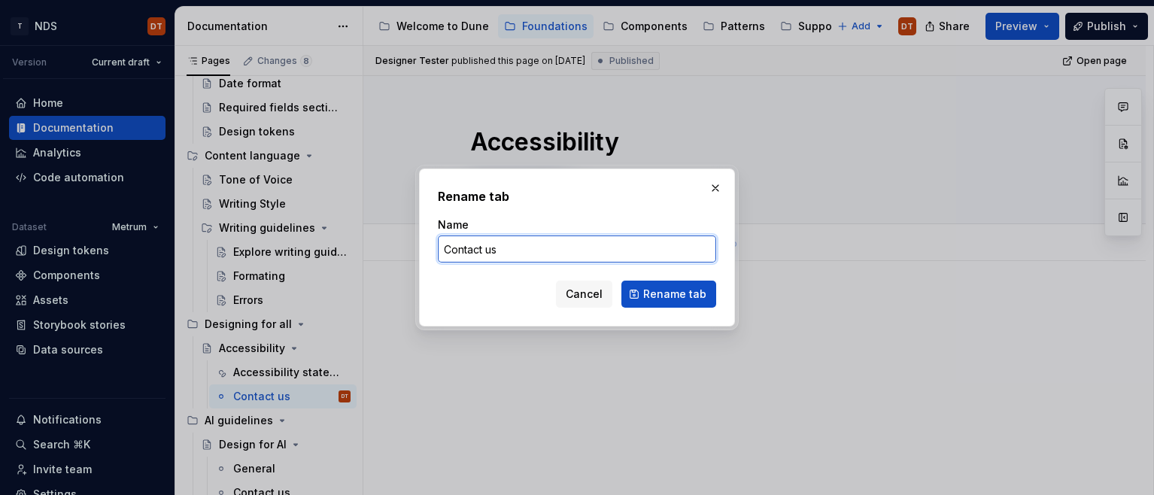
drag, startPoint x: 517, startPoint y: 243, endPoint x: 428, endPoint y: 246, distance: 88.8
click at [428, 246] on div "Rename tab Name Contact us Cancel Rename tab" at bounding box center [577, 247] width 316 height 158
type input "Accesibillity"
type textarea "*"
type input "Accessibility guidelines"
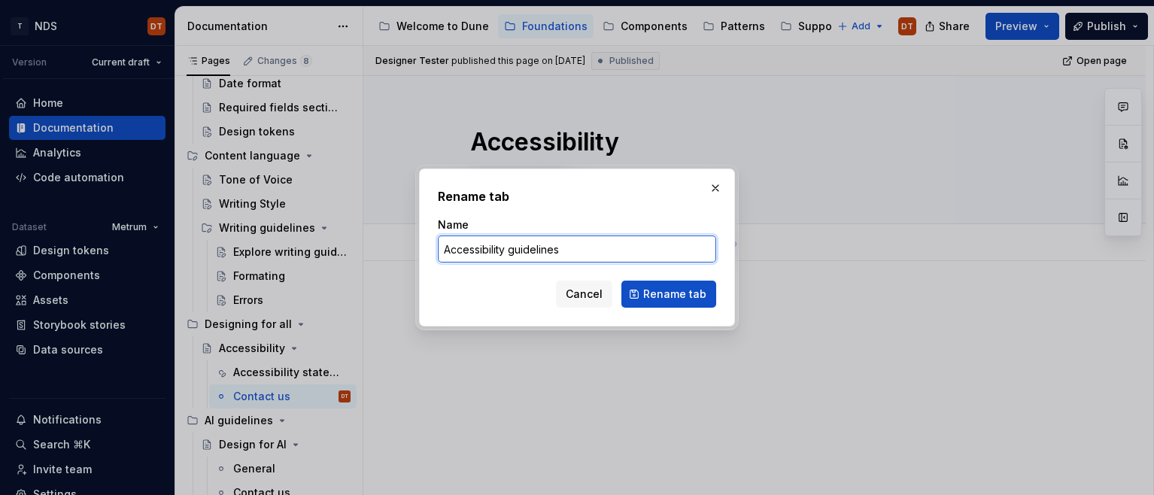
type textarea "*"
type input "Accessibility guidelines"
click at [663, 295] on span "Rename tab" at bounding box center [674, 294] width 63 height 15
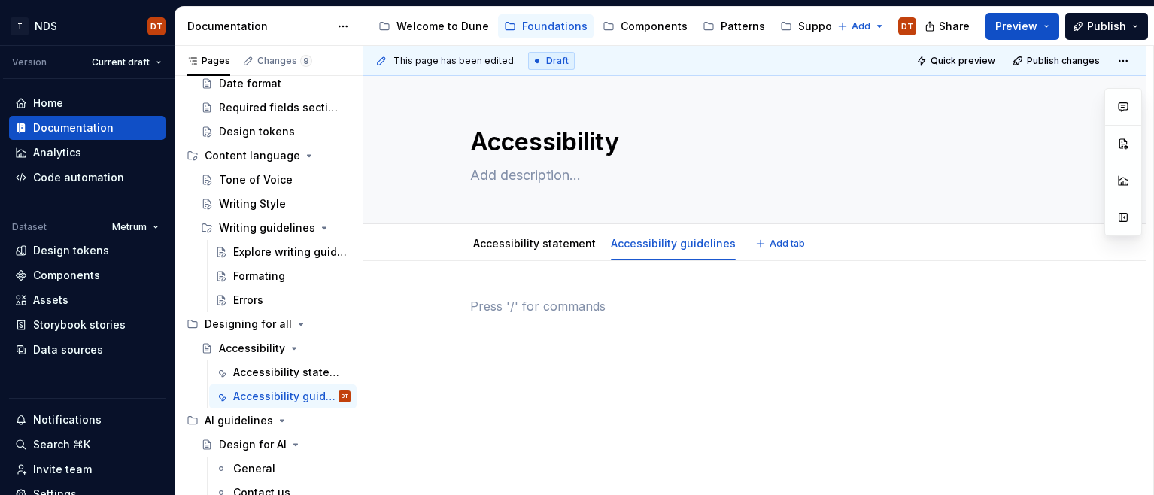
click at [498, 305] on p at bounding box center [754, 306] width 569 height 18
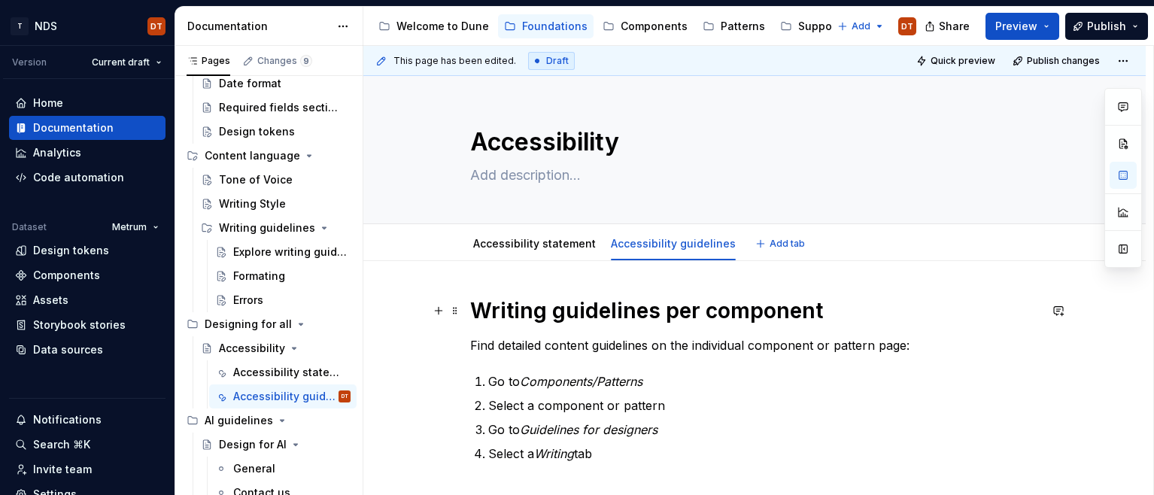
type textarea "*"
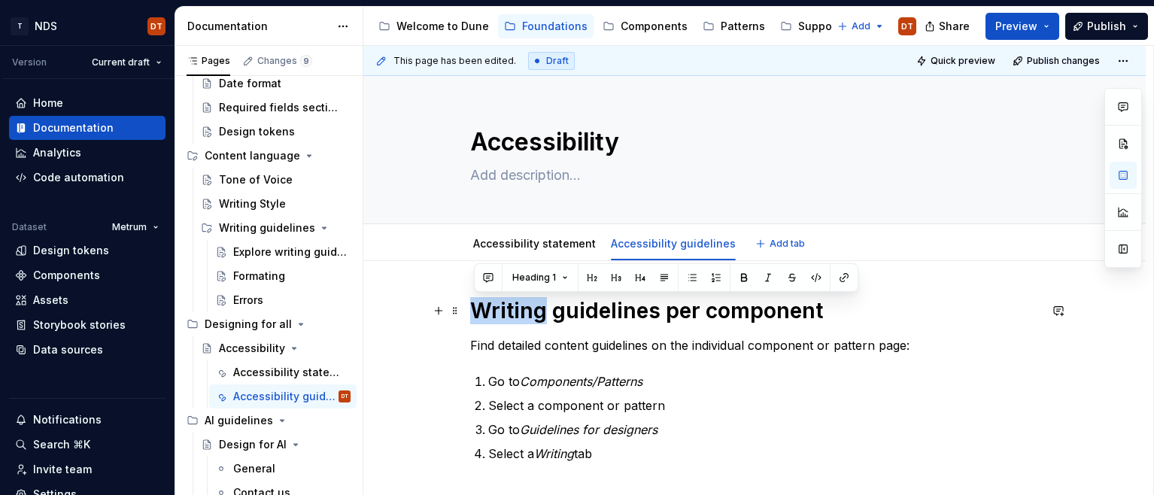
drag, startPoint x: 545, startPoint y: 311, endPoint x: 476, endPoint y: 304, distance: 69.6
click at [476, 304] on h1 "Writing guidelines per component" at bounding box center [754, 310] width 569 height 27
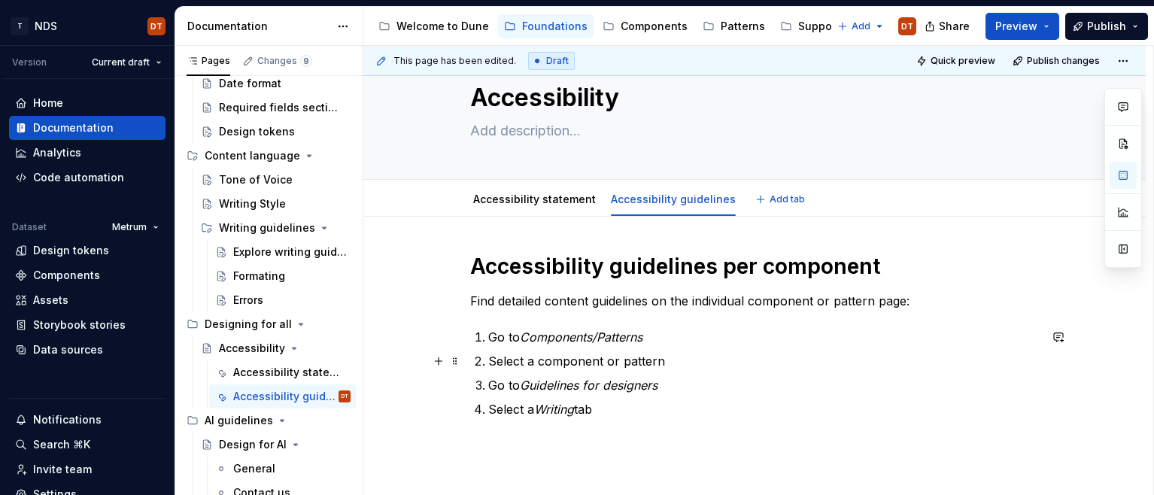
scroll to position [60, 0]
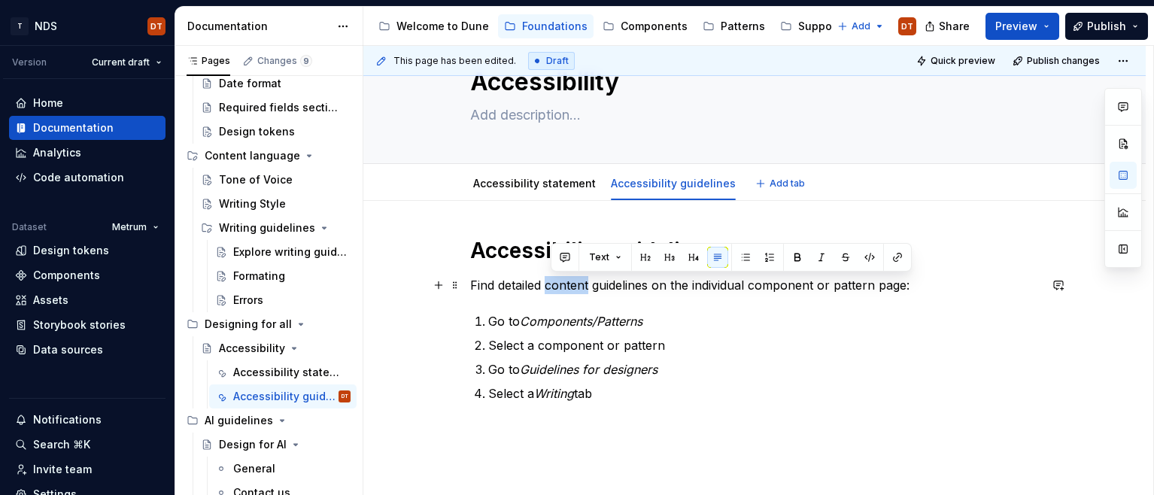
drag, startPoint x: 587, startPoint y: 284, endPoint x: 553, endPoint y: 286, distance: 33.9
click at [553, 286] on p "Find detailed content guidelines on the individual component or pattern page:" at bounding box center [754, 285] width 569 height 18
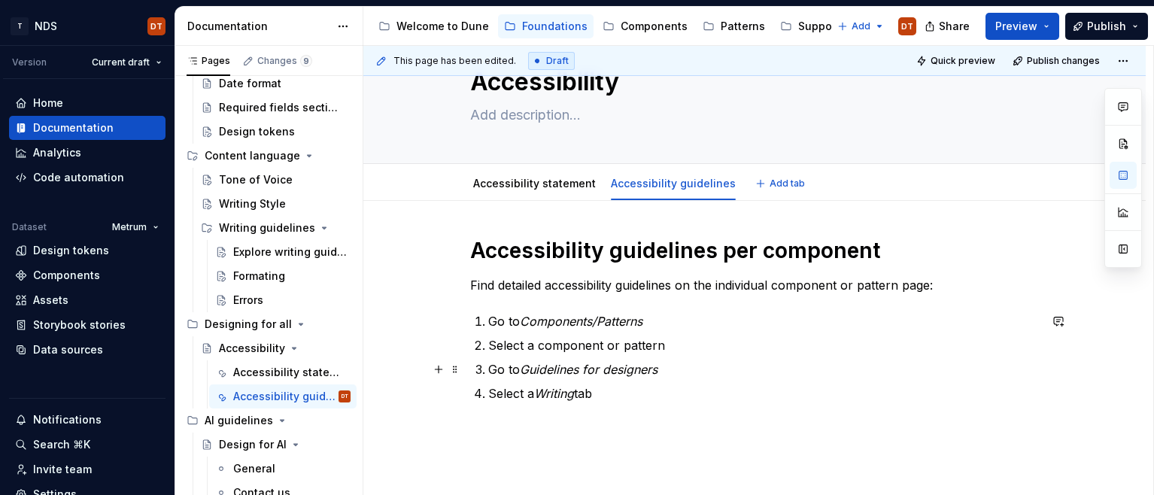
click at [617, 371] on em "Guidelines for designers" at bounding box center [589, 369] width 138 height 15
click at [684, 367] on p "Go to Guidelines for designers" at bounding box center [763, 369] width 550 height 18
click at [665, 370] on em "Guidelines for designers or Guidelines for engineers" at bounding box center [667, 369] width 295 height 15
drag, startPoint x: 875, startPoint y: 362, endPoint x: 860, endPoint y: 372, distance: 17.9
click at [873, 365] on p "Go to Guidelines for designers (UX) or Guidelines for engineers" at bounding box center [763, 369] width 550 height 18
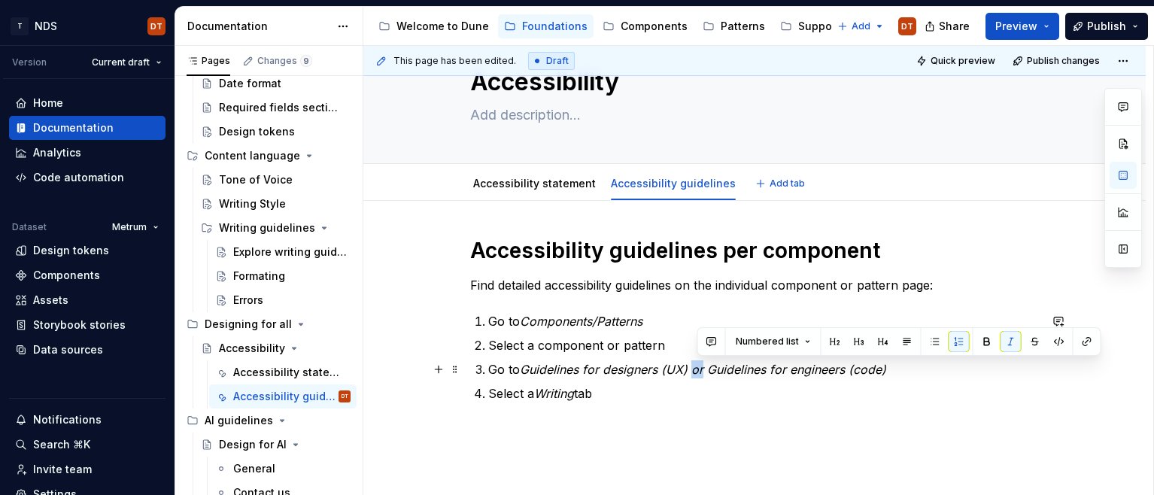
drag, startPoint x: 705, startPoint y: 366, endPoint x: 819, endPoint y: 362, distance: 114.4
click at [697, 367] on em "Guidelines for designers (UX) or Guidelines for engineers (code)" at bounding box center [703, 369] width 366 height 15
click at [1007, 340] on button "button" at bounding box center [1010, 341] width 21 height 21
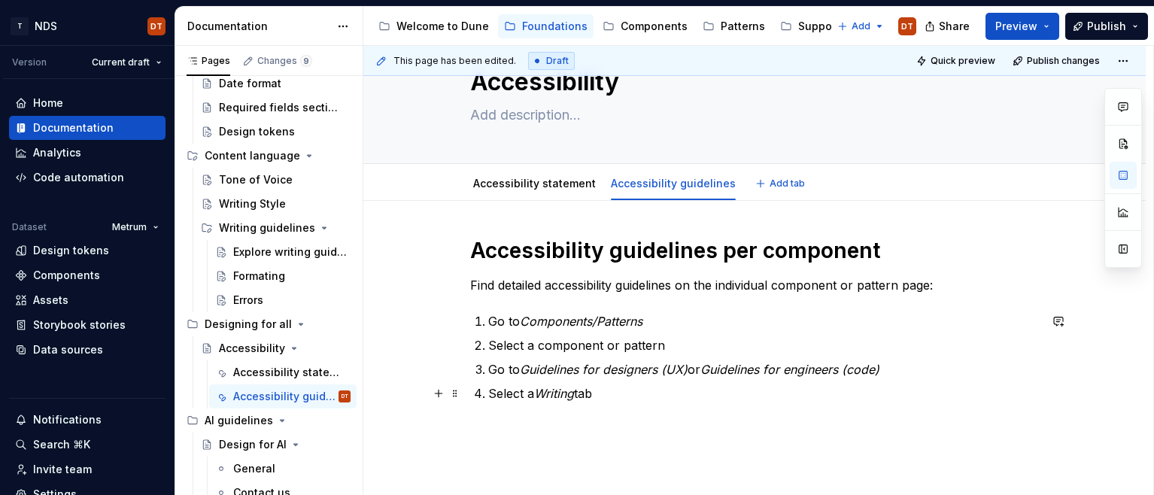
click at [627, 392] on p "Select a Writing tab" at bounding box center [763, 393] width 550 height 18
drag, startPoint x: 550, startPoint y: 391, endPoint x: 579, endPoint y: 394, distance: 29.5
click at [550, 392] on em "Writing" at bounding box center [554, 393] width 40 height 15
drag, startPoint x: 582, startPoint y: 393, endPoint x: 596, endPoint y: 392, distance: 13.6
click at [544, 394] on em "Writing" at bounding box center [554, 393] width 40 height 15
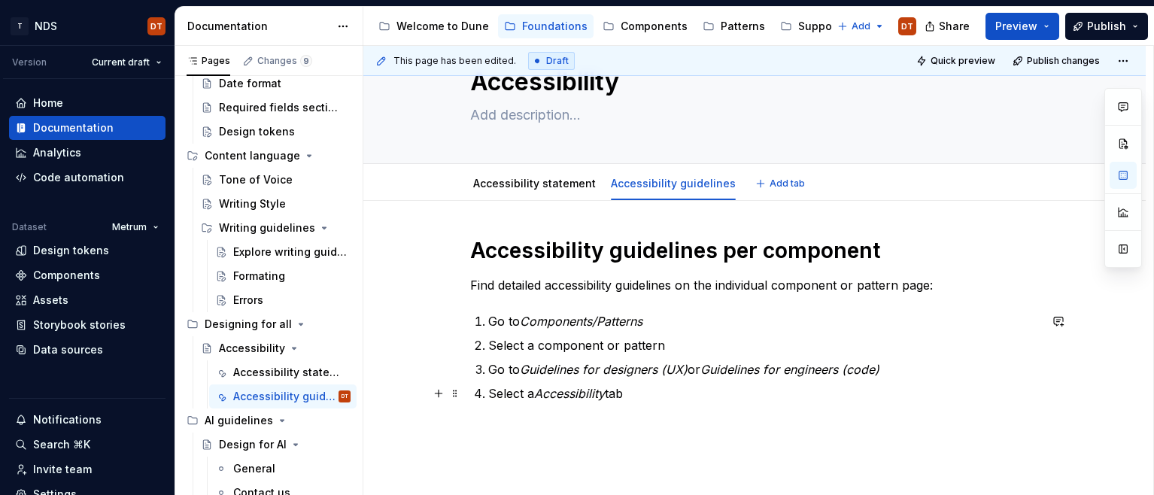
click at [710, 401] on p "Select a Accessibility tab" at bounding box center [763, 393] width 550 height 18
click at [652, 391] on p "Select a Accessibility tab" at bounding box center [763, 393] width 550 height 18
click at [641, 391] on p "Select a Accessibility tab" at bounding box center [763, 393] width 550 height 18
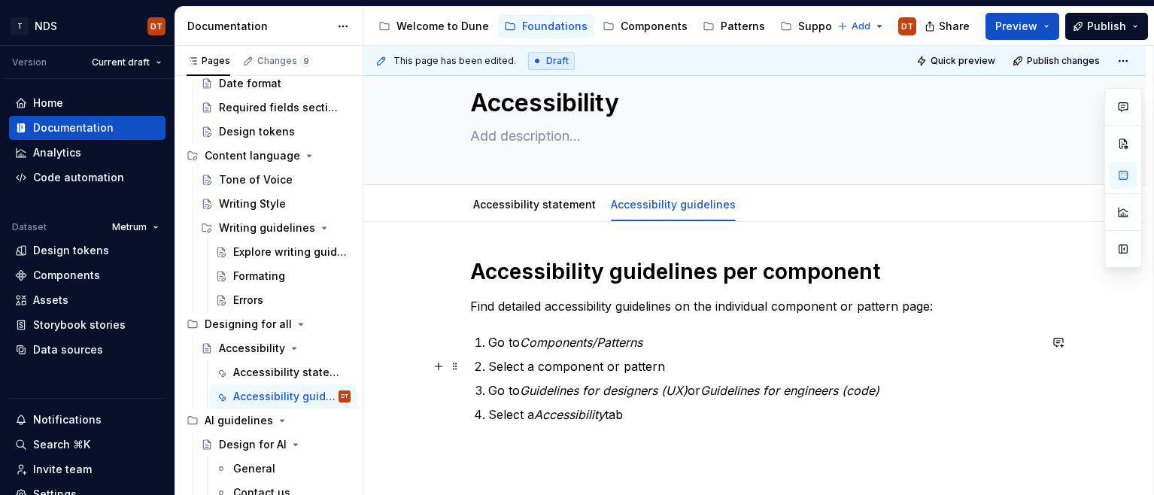
scroll to position [26, 0]
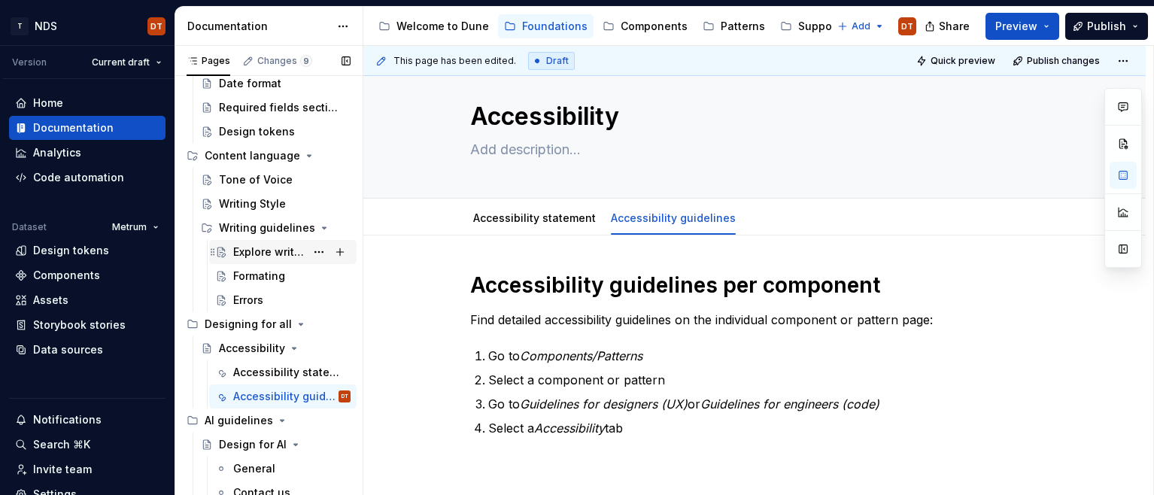
click at [253, 254] on div "Explore writing guidelines" at bounding box center [269, 251] width 72 height 15
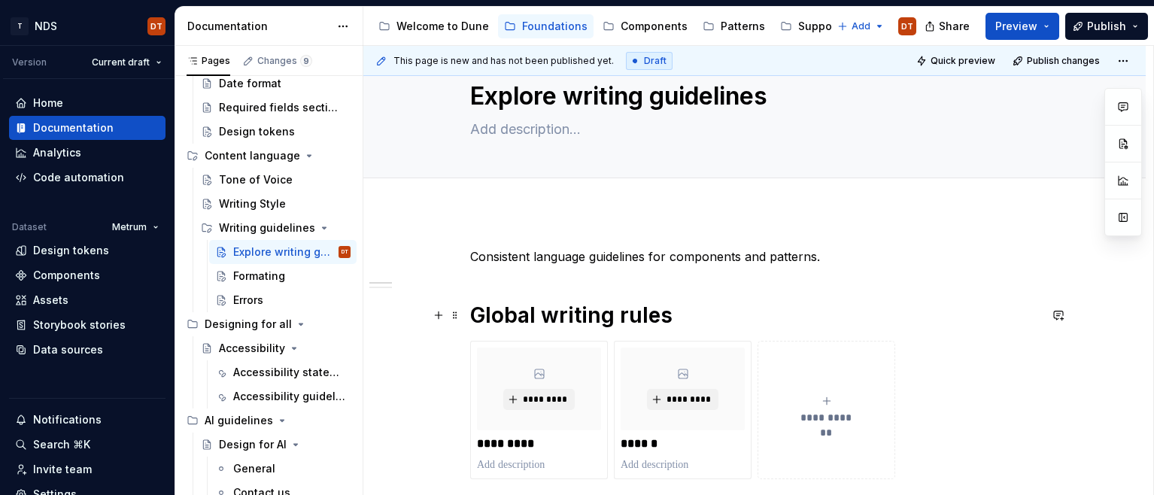
scroll to position [70, 0]
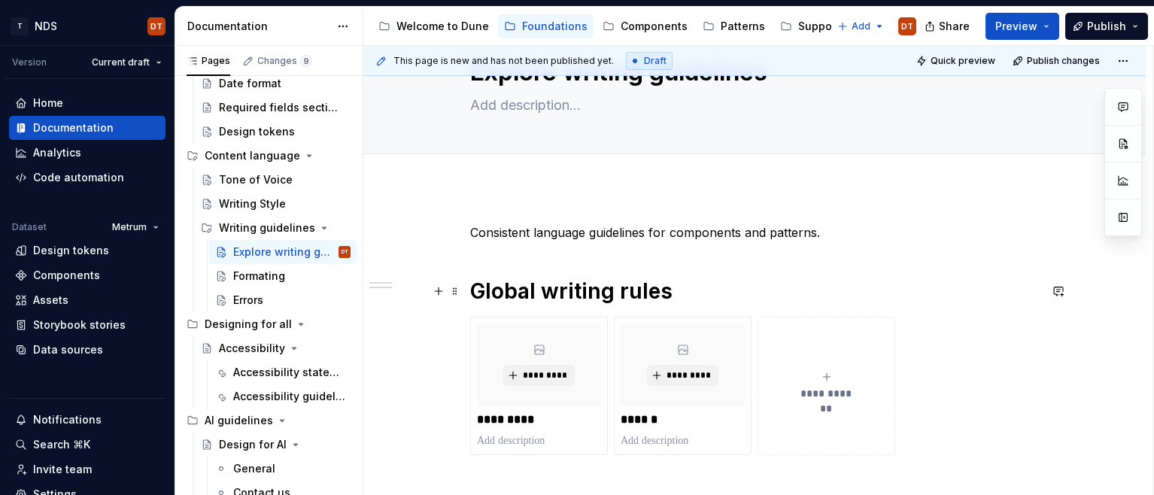
click at [778, 288] on h1 "Global writing rules" at bounding box center [754, 290] width 569 height 27
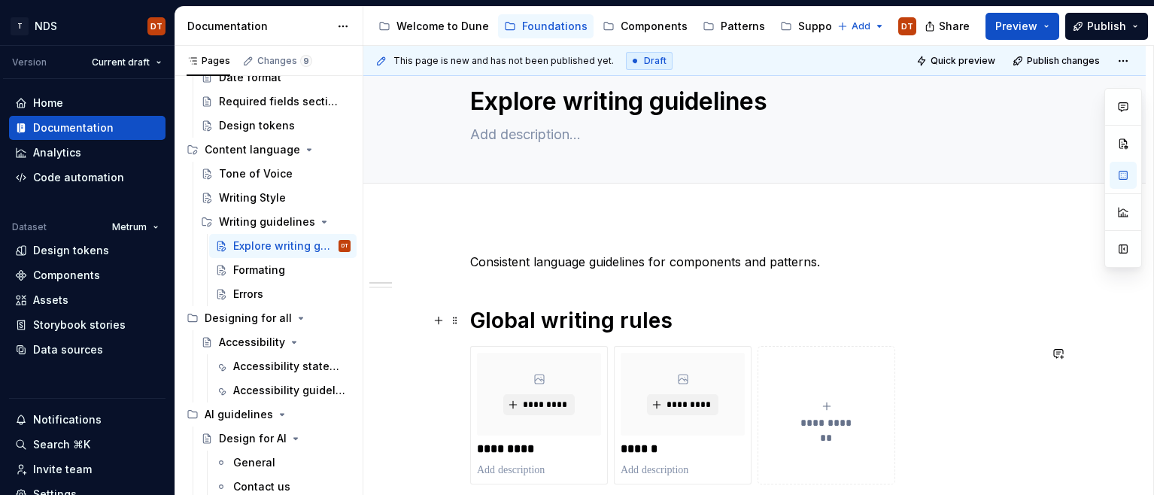
scroll to position [0, 0]
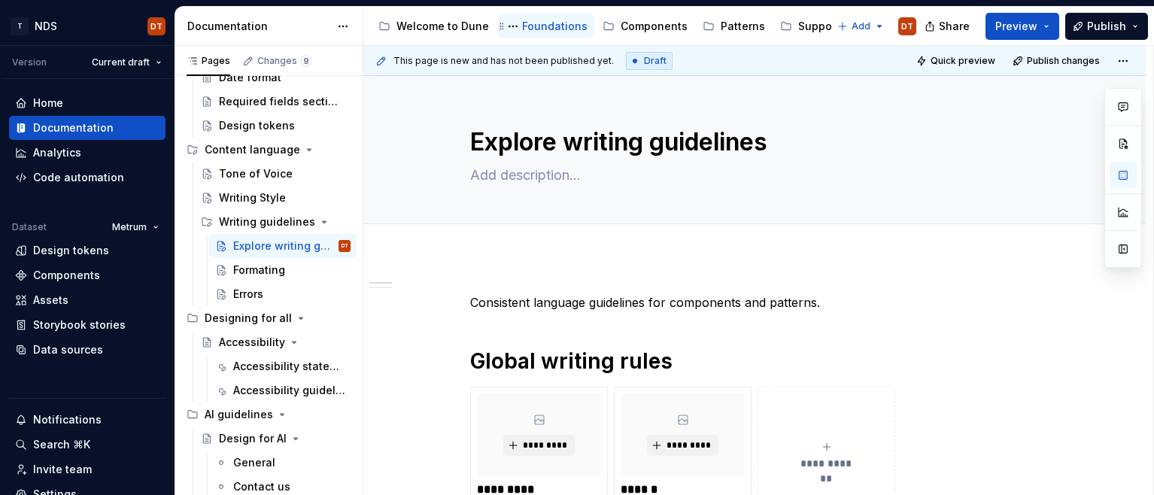
click at [555, 26] on div "Foundations" at bounding box center [554, 26] width 65 height 15
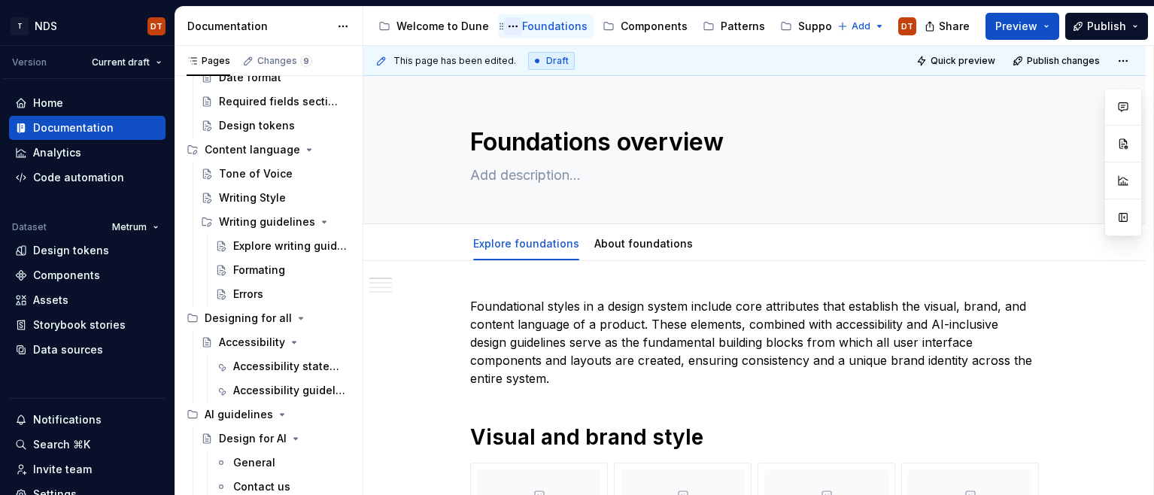
click at [509, 26] on button "Page tree" at bounding box center [513, 26] width 18 height 18
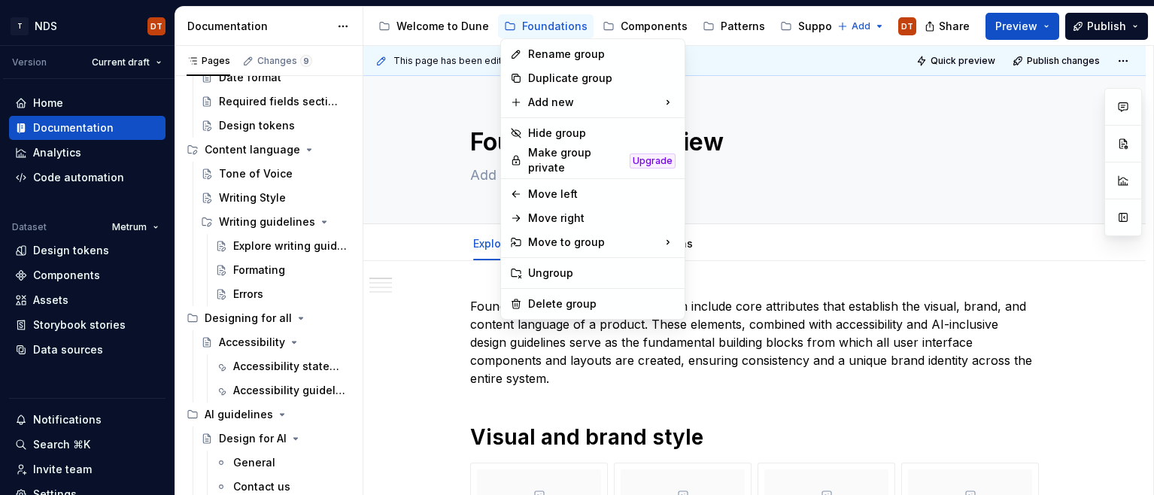
drag, startPoint x: 429, startPoint y: 353, endPoint x: 423, endPoint y: 343, distance: 12.1
click at [429, 353] on html "T NDS DT Version Current draft Home Documentation Analytics Code automation Dat…" at bounding box center [577, 247] width 1154 height 495
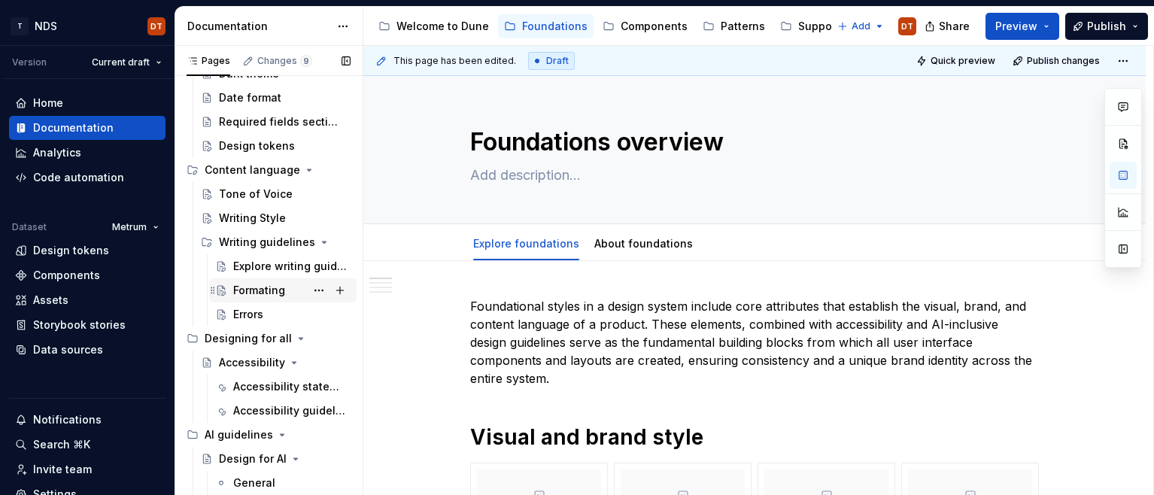
scroll to position [381, 0]
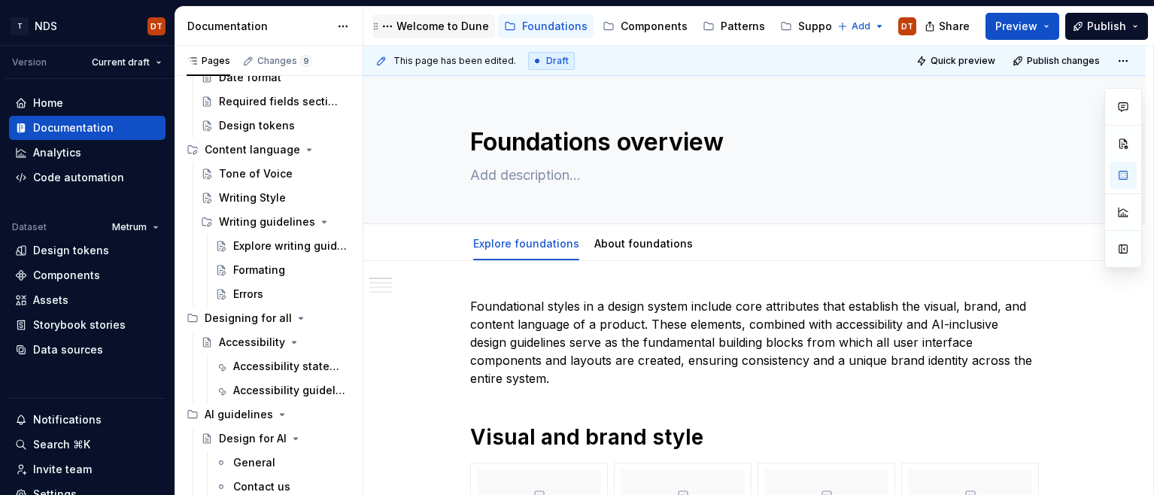
click at [435, 23] on div "Welcome to Dune" at bounding box center [442, 26] width 92 height 15
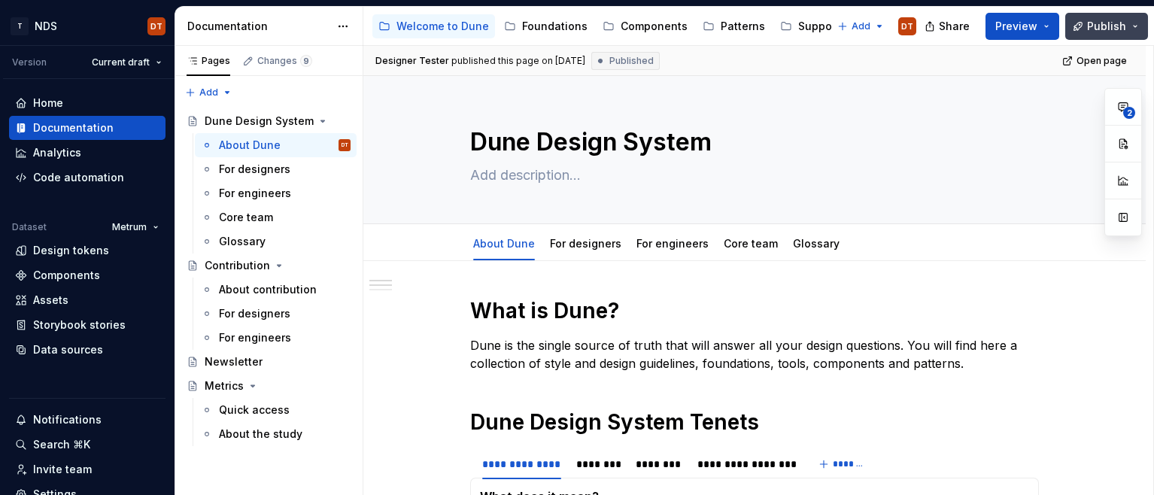
click at [1093, 23] on span "Publish" at bounding box center [1106, 26] width 39 height 15
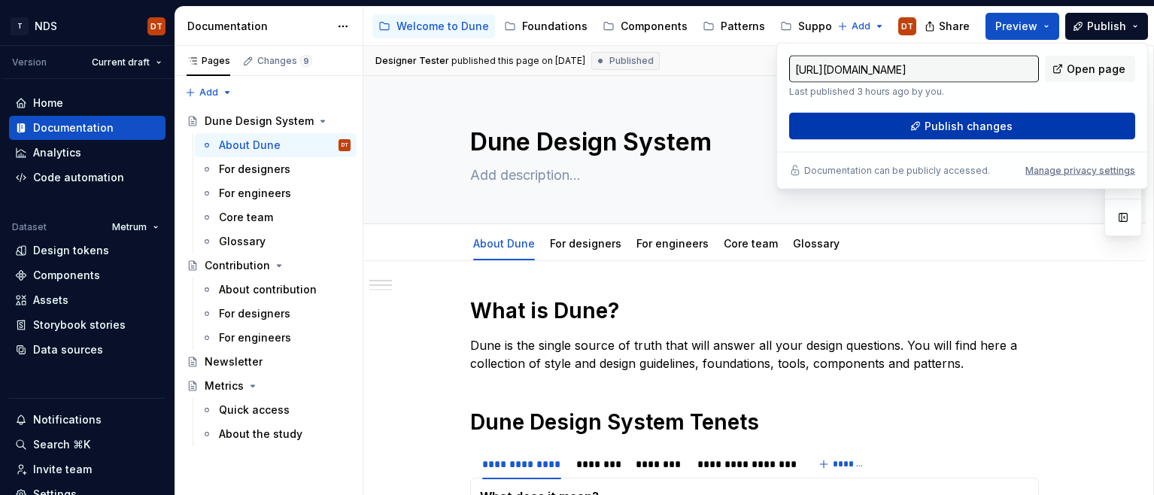
click at [977, 126] on span "Publish changes" at bounding box center [968, 126] width 88 height 15
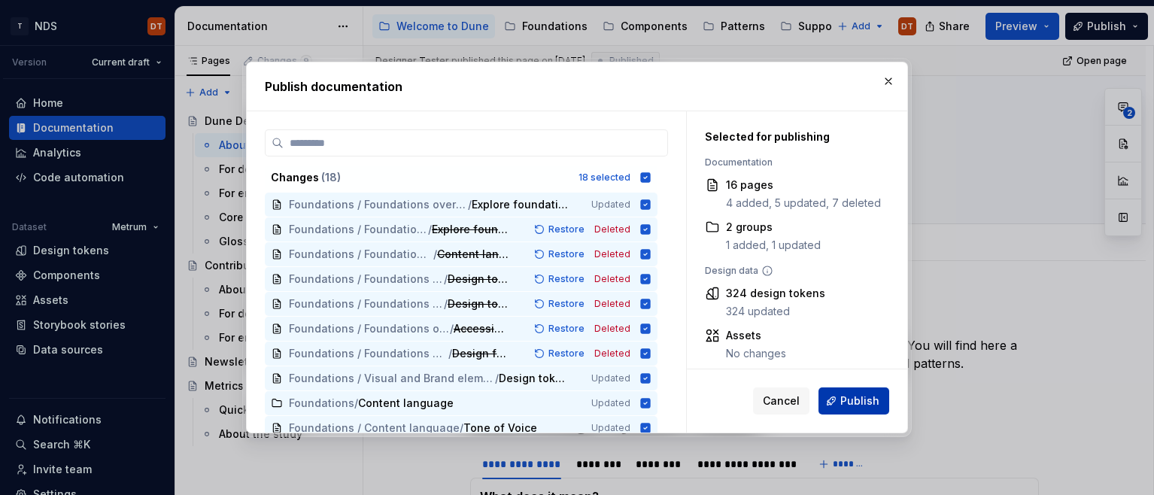
click at [860, 399] on span "Publish" at bounding box center [859, 400] width 39 height 15
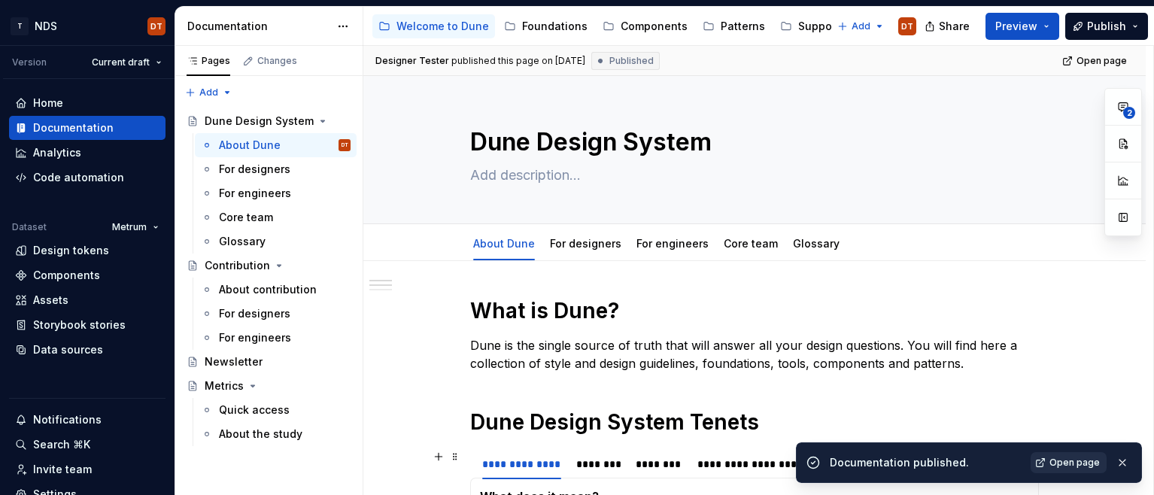
click at [1070, 463] on span "Open page" at bounding box center [1074, 462] width 50 height 12
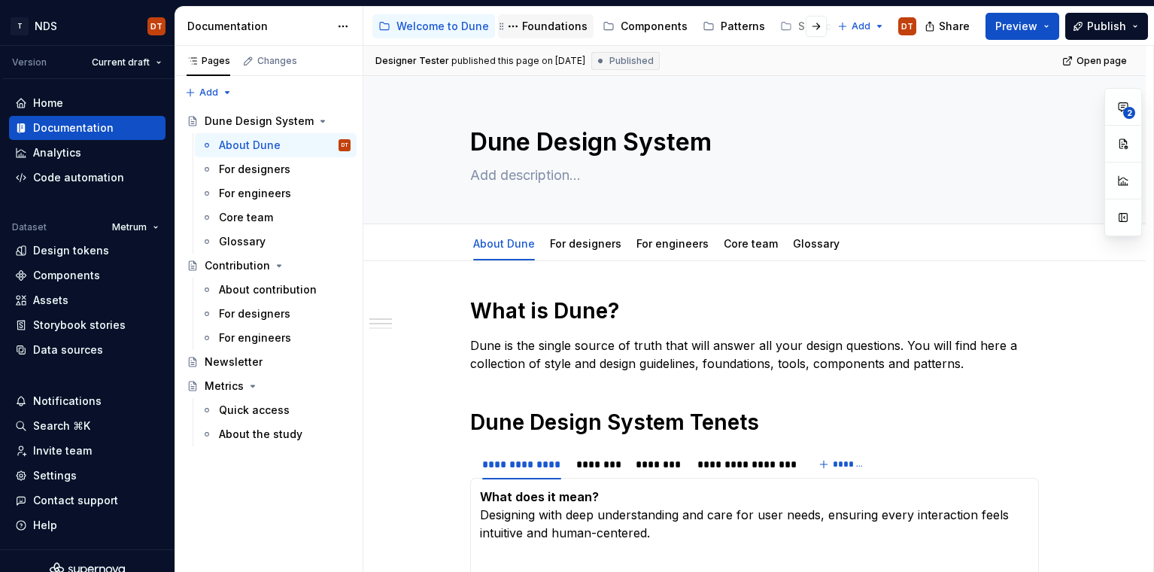
click at [547, 23] on div "Foundations" at bounding box center [554, 26] width 65 height 15
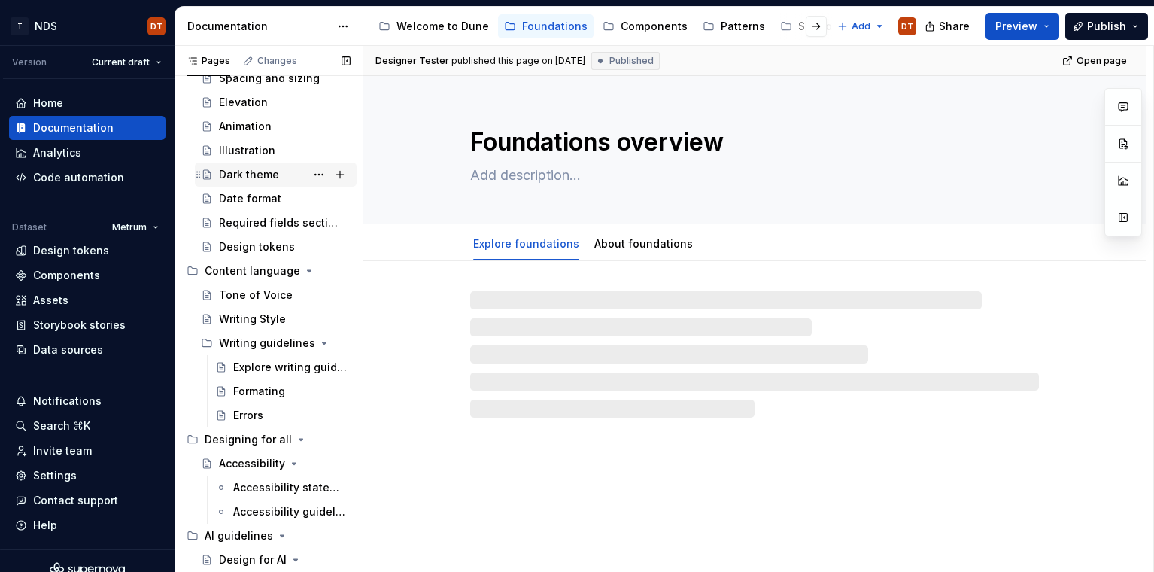
scroll to position [304, 0]
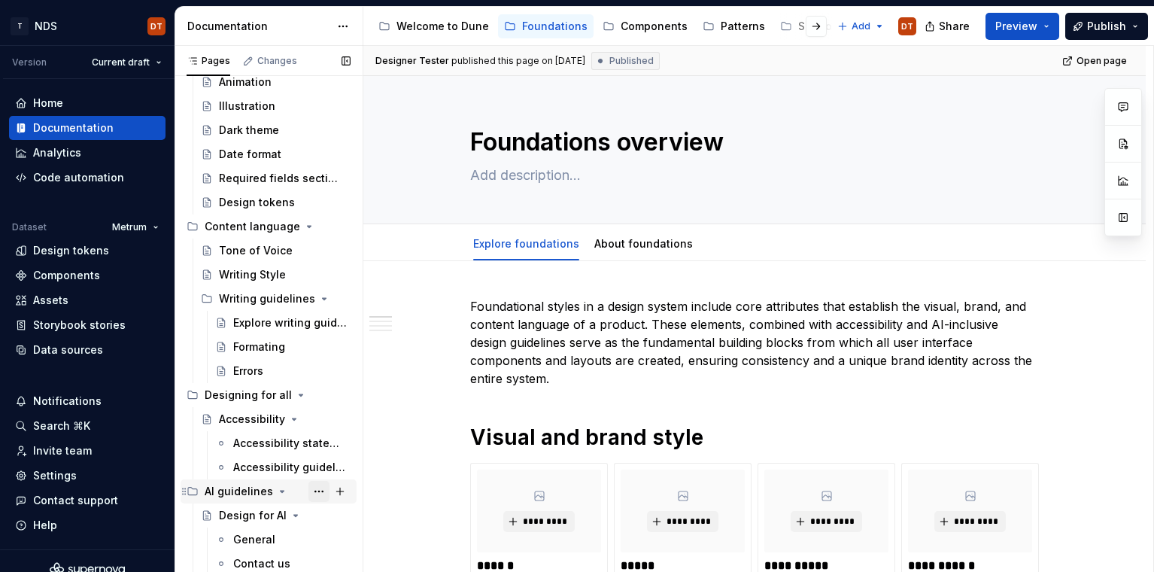
click at [319, 490] on button "Page tree" at bounding box center [318, 491] width 21 height 21
type textarea "*"
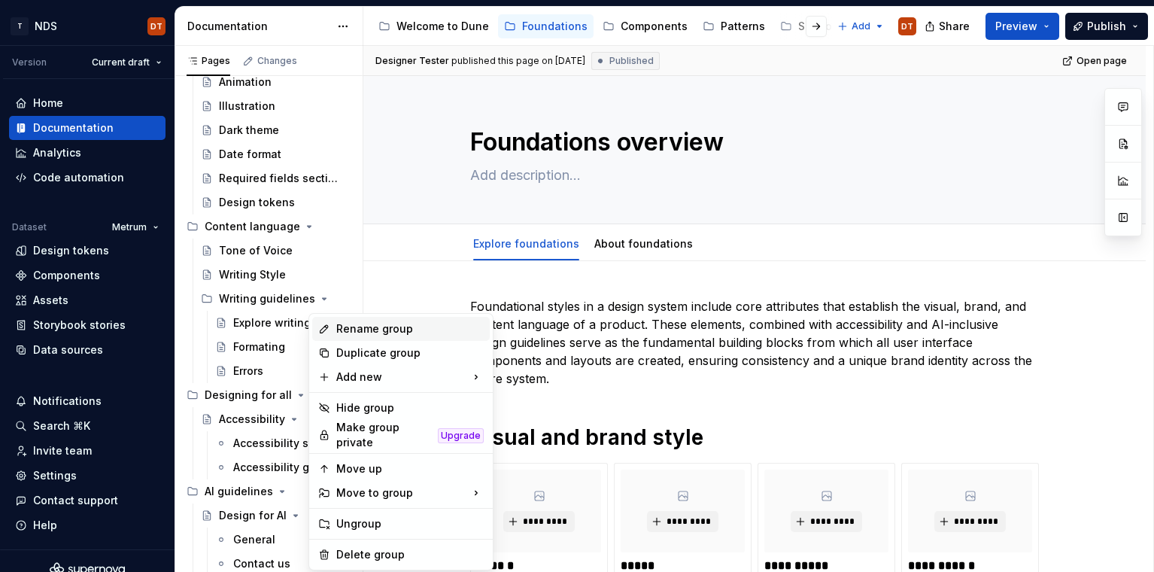
click at [366, 329] on div "Rename group" at bounding box center [409, 328] width 147 height 15
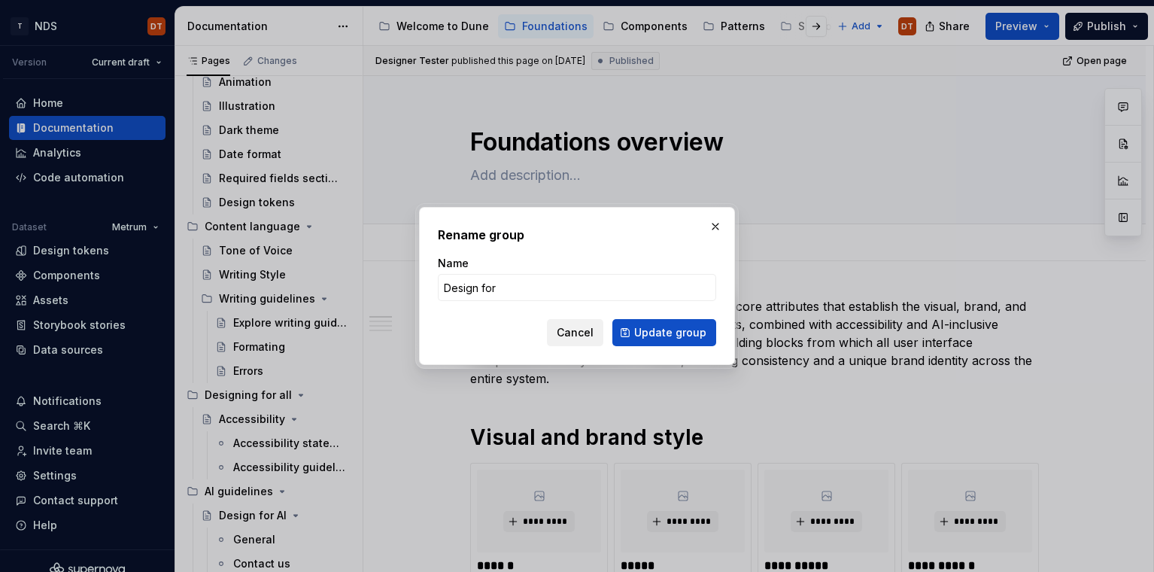
type input "Design for AI"
click at [666, 332] on span "Update group" at bounding box center [670, 332] width 72 height 15
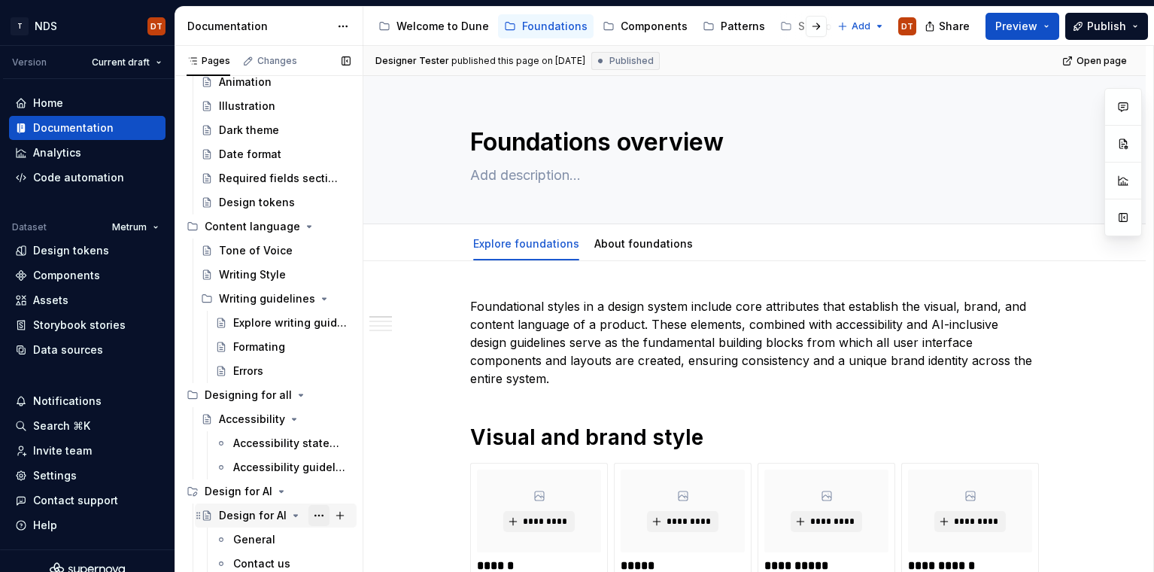
click at [319, 494] on button "Page tree" at bounding box center [318, 515] width 21 height 21
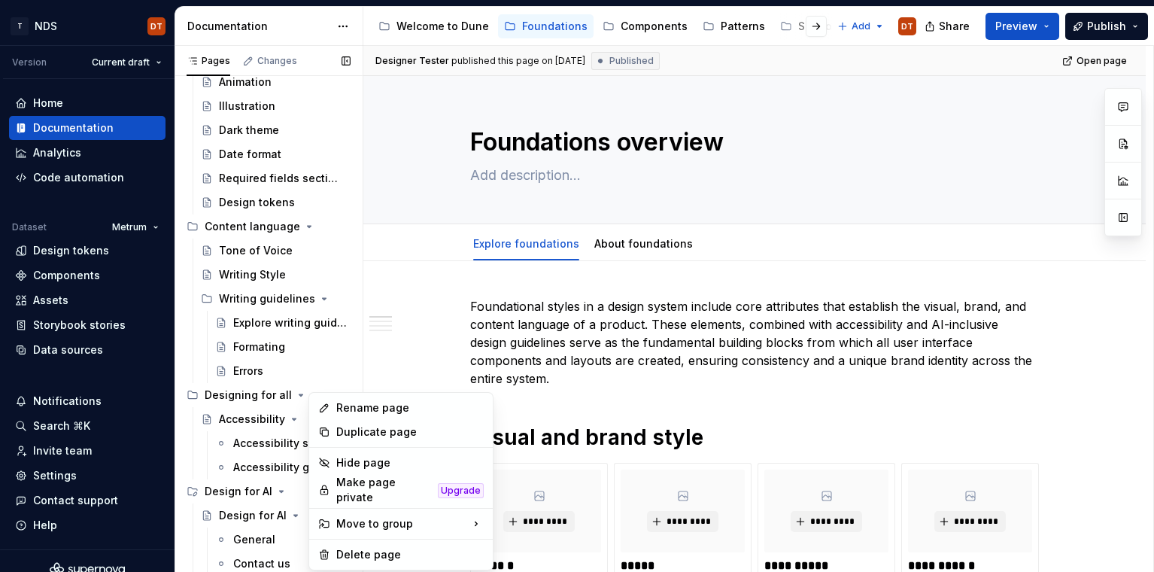
click at [244, 494] on div "Pages Changes Add Accessibility guide for tree Page tree. Navigate the tree wit…" at bounding box center [268, 312] width 188 height 532
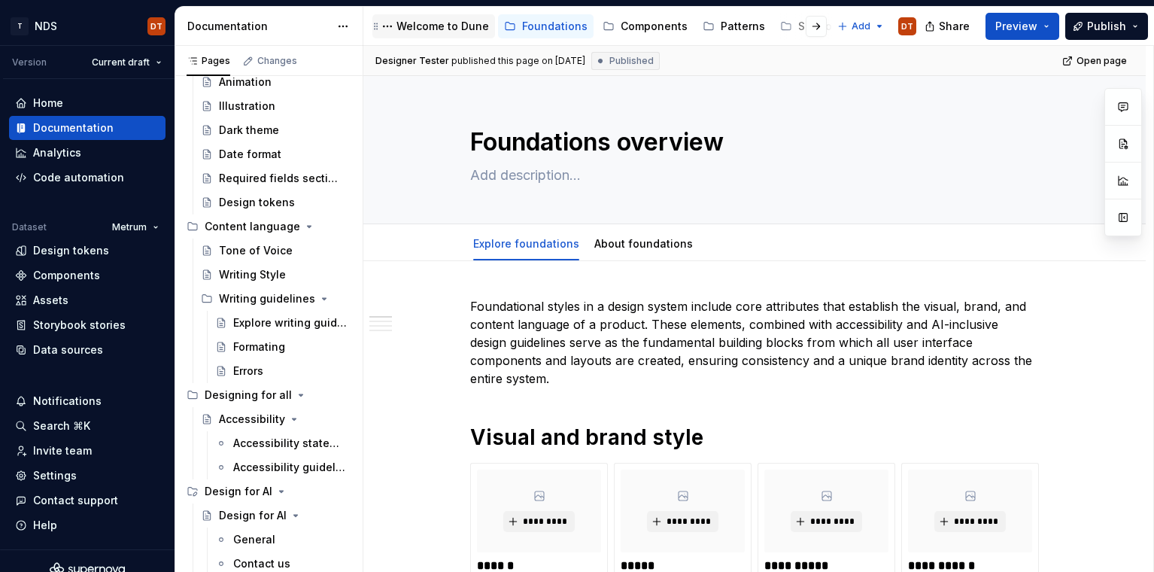
click at [423, 26] on div "Welcome to Dune" at bounding box center [442, 26] width 92 height 15
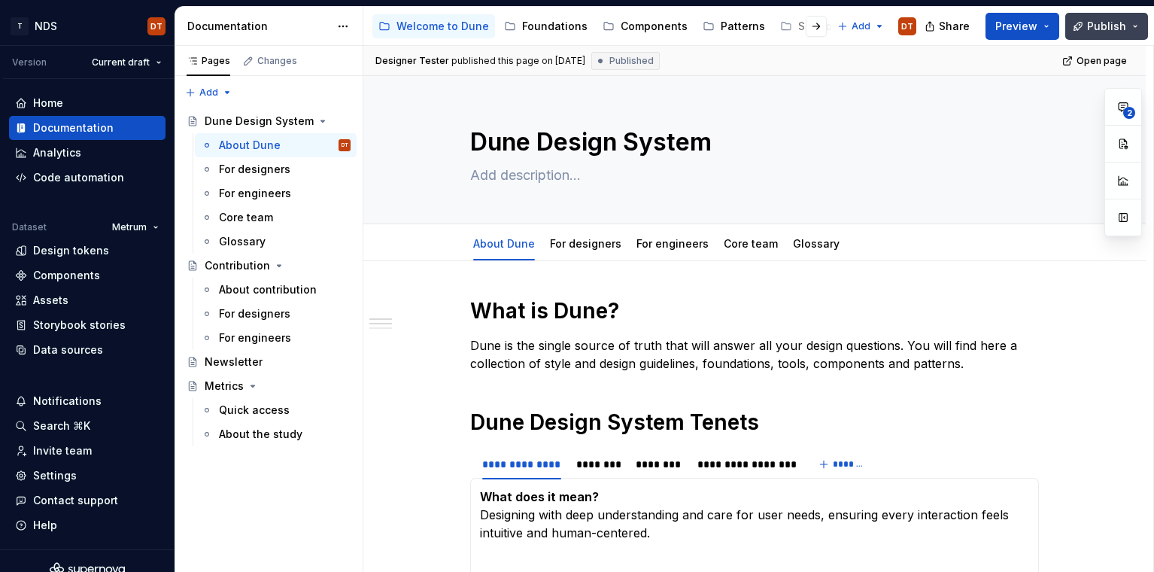
click at [1111, 25] on span "Publish" at bounding box center [1106, 26] width 39 height 15
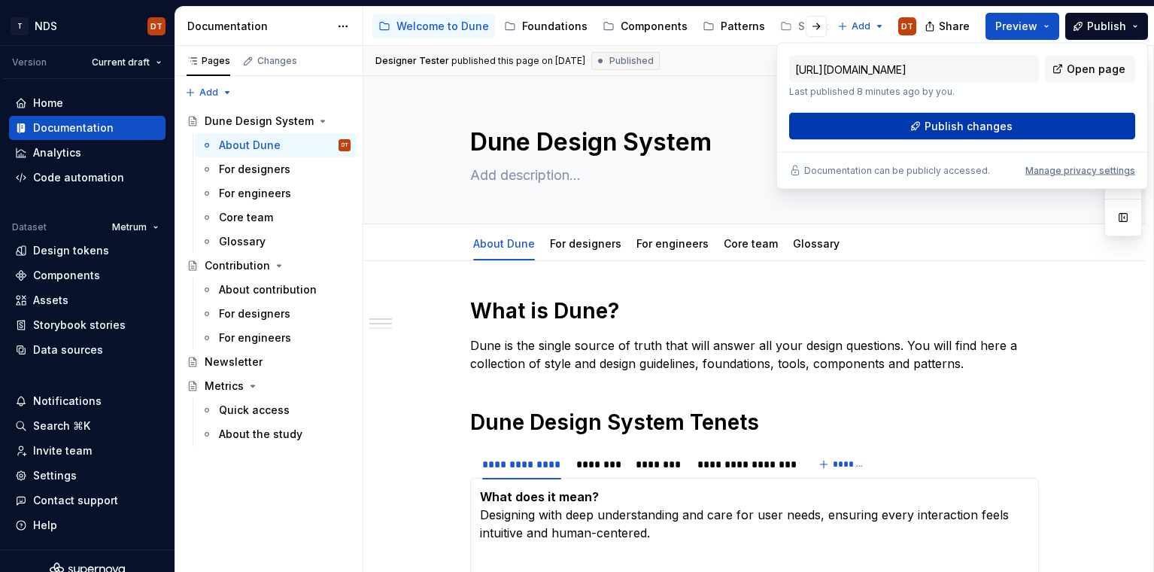
click at [953, 130] on span "Publish changes" at bounding box center [968, 126] width 88 height 15
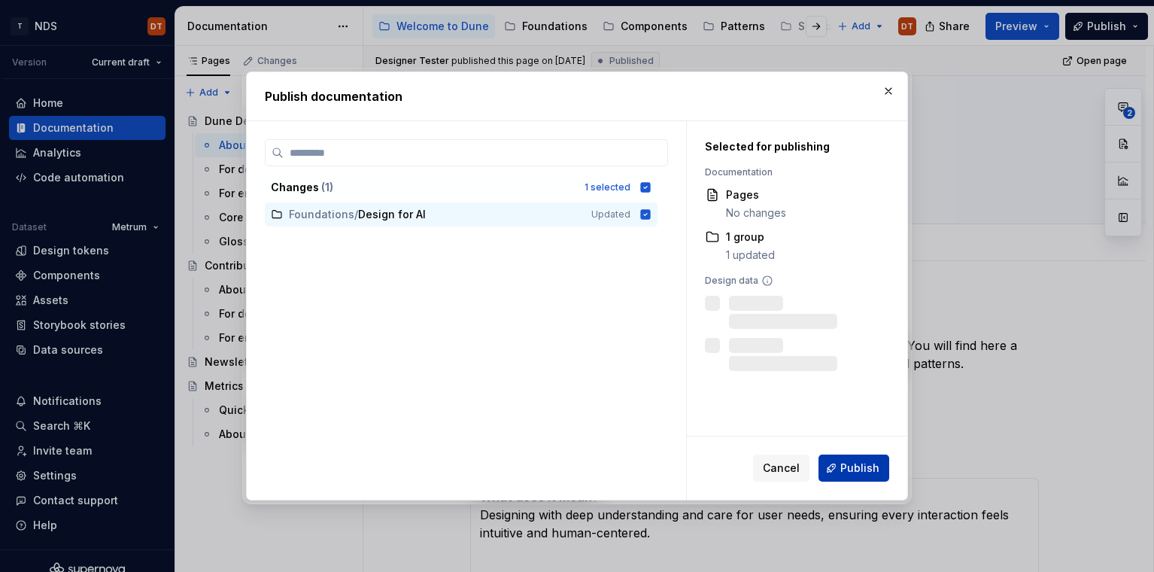
click at [858, 463] on span "Publish" at bounding box center [859, 467] width 39 height 15
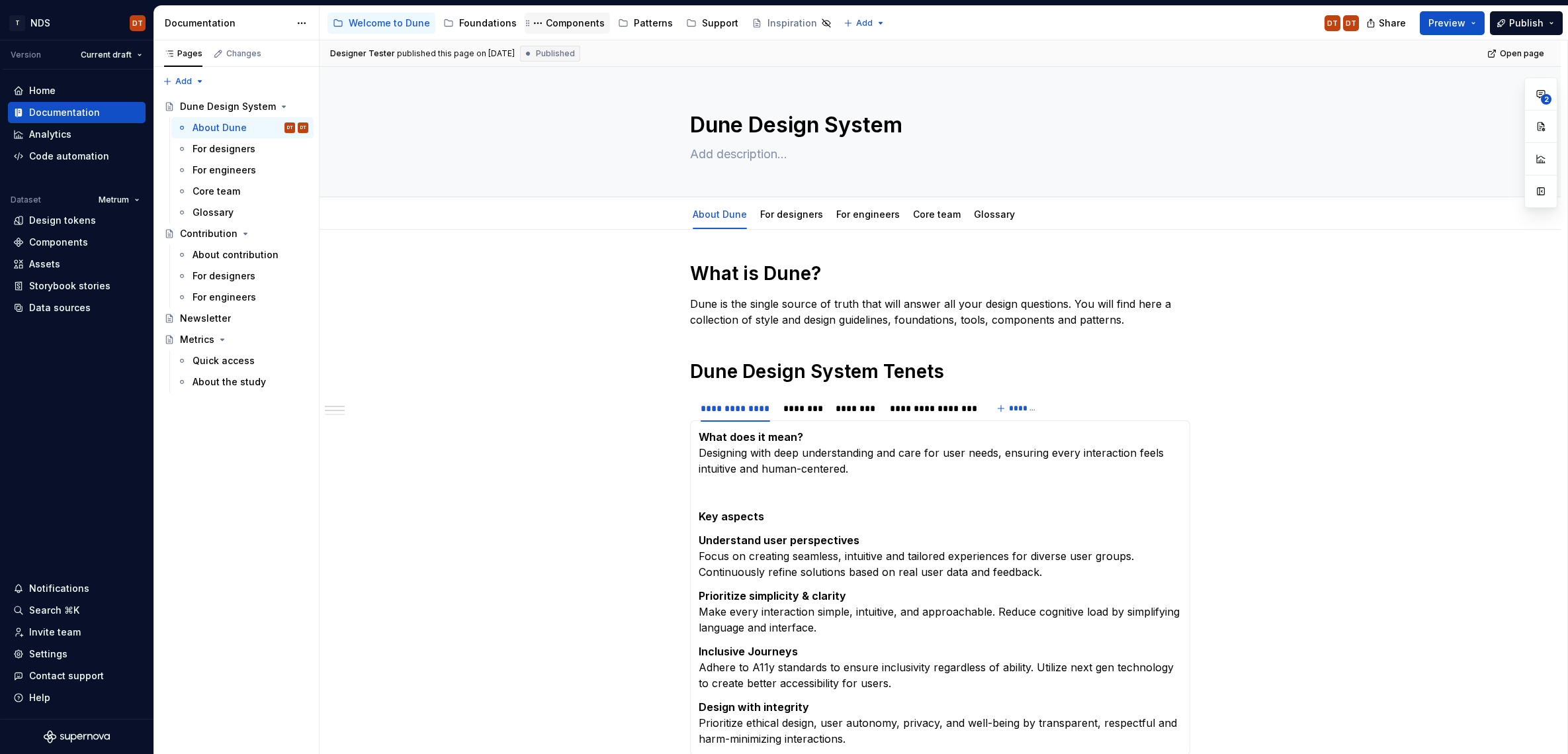
click at [565, 23] on div "Components" at bounding box center [575, 23] width 59 height 13
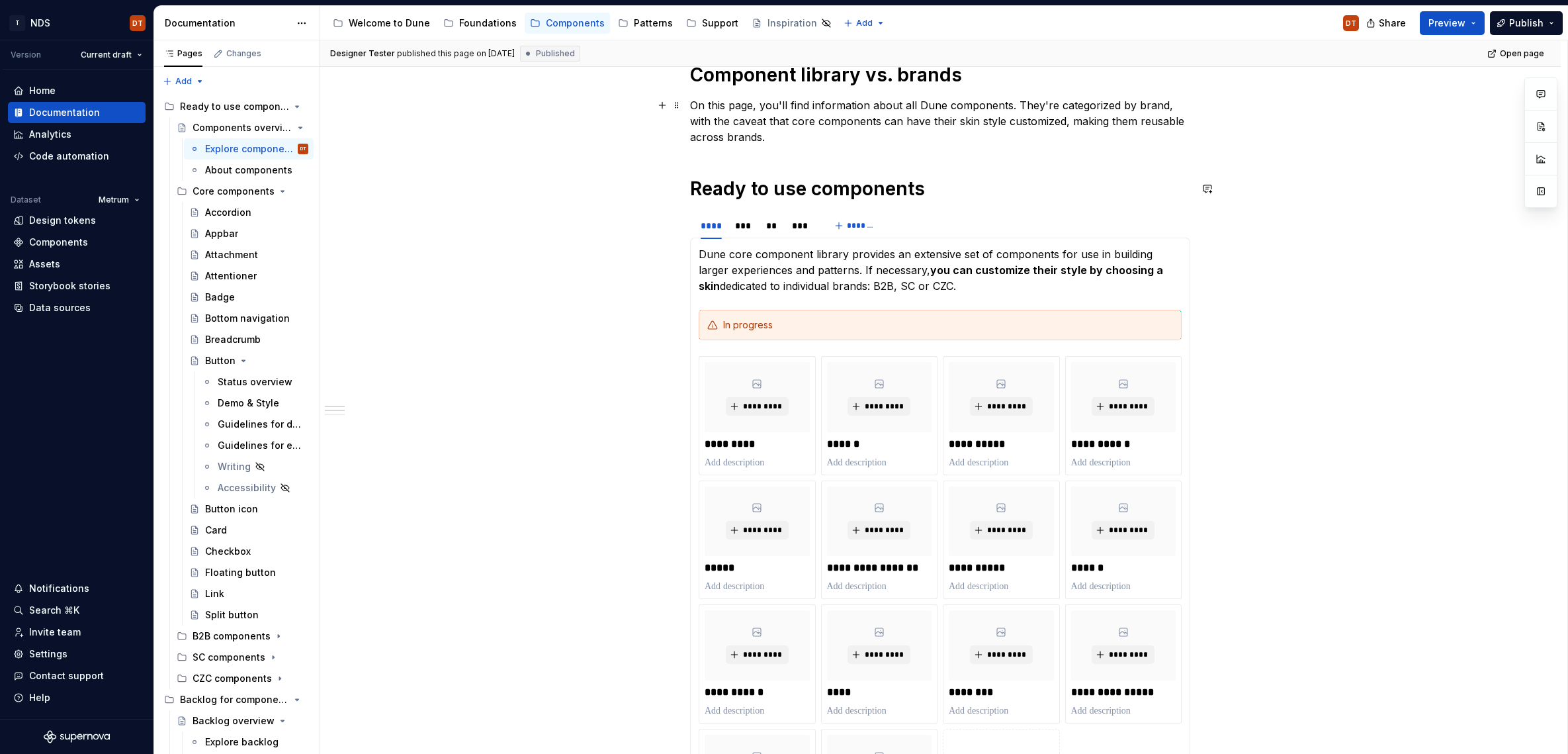
scroll to position [183, 0]
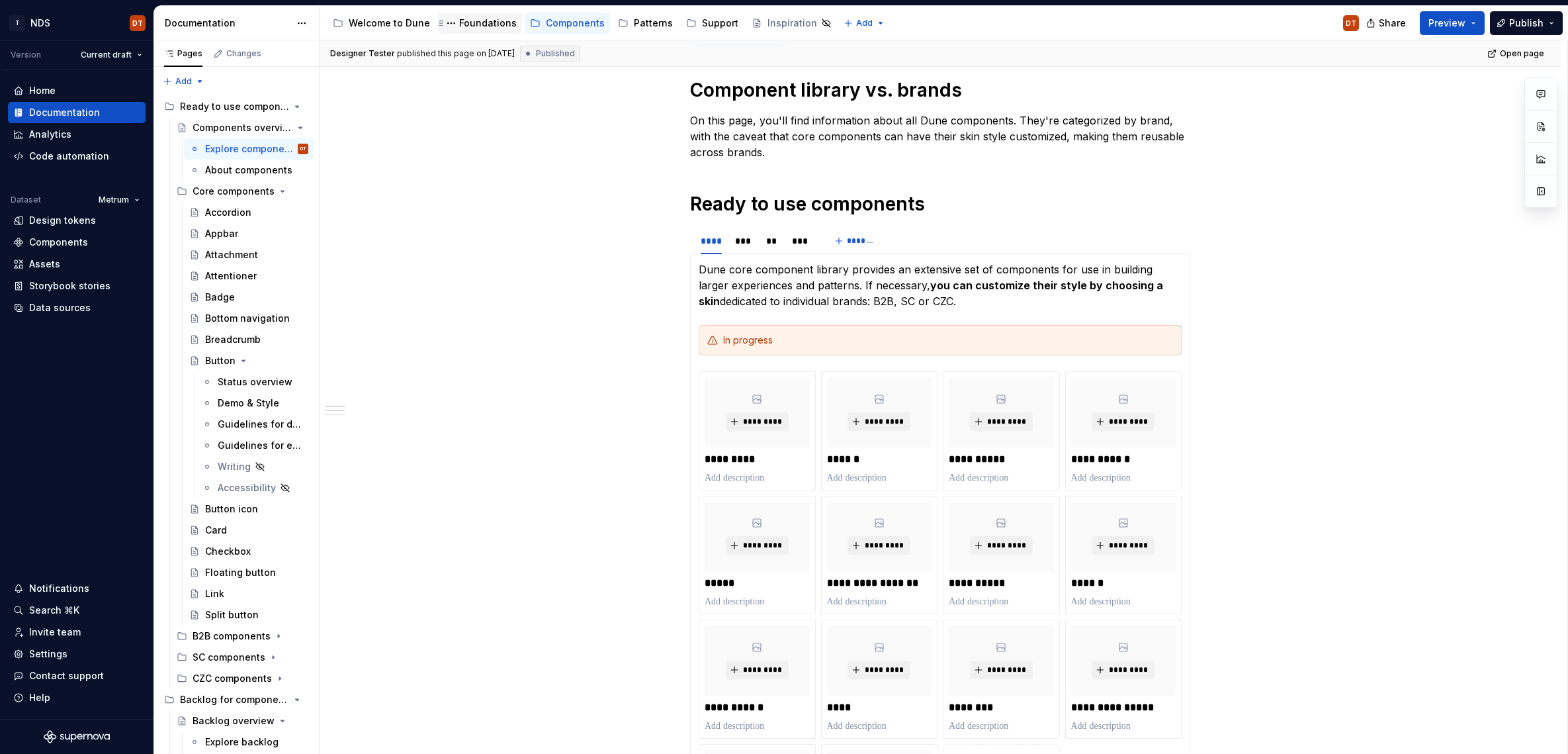
click at [477, 26] on div "Foundations" at bounding box center [487, 23] width 57 height 13
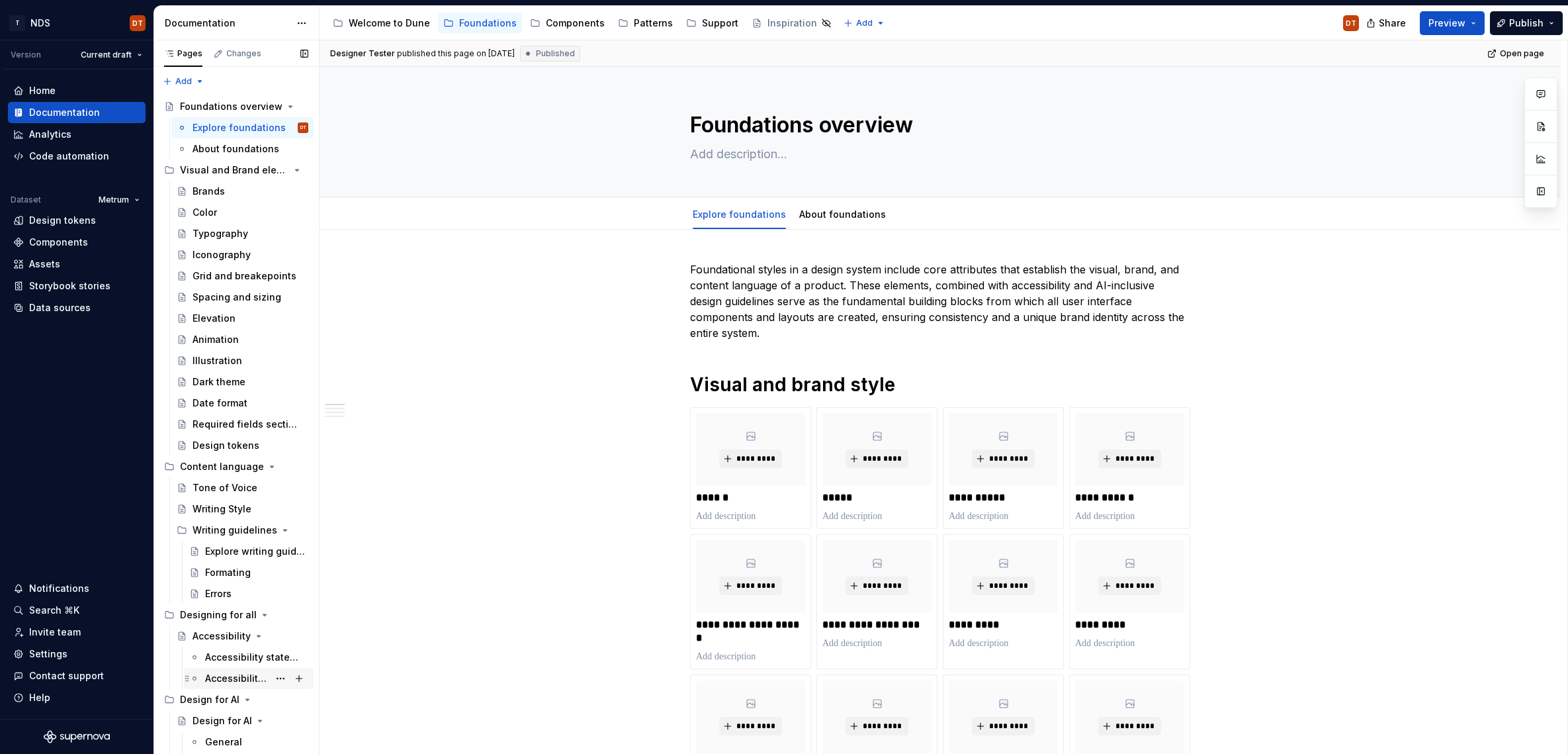
drag, startPoint x: 231, startPoint y: 674, endPoint x: 262, endPoint y: 674, distance: 31.0
click at [231, 435] on div "Accessibility guidelines" at bounding box center [237, 677] width 63 height 13
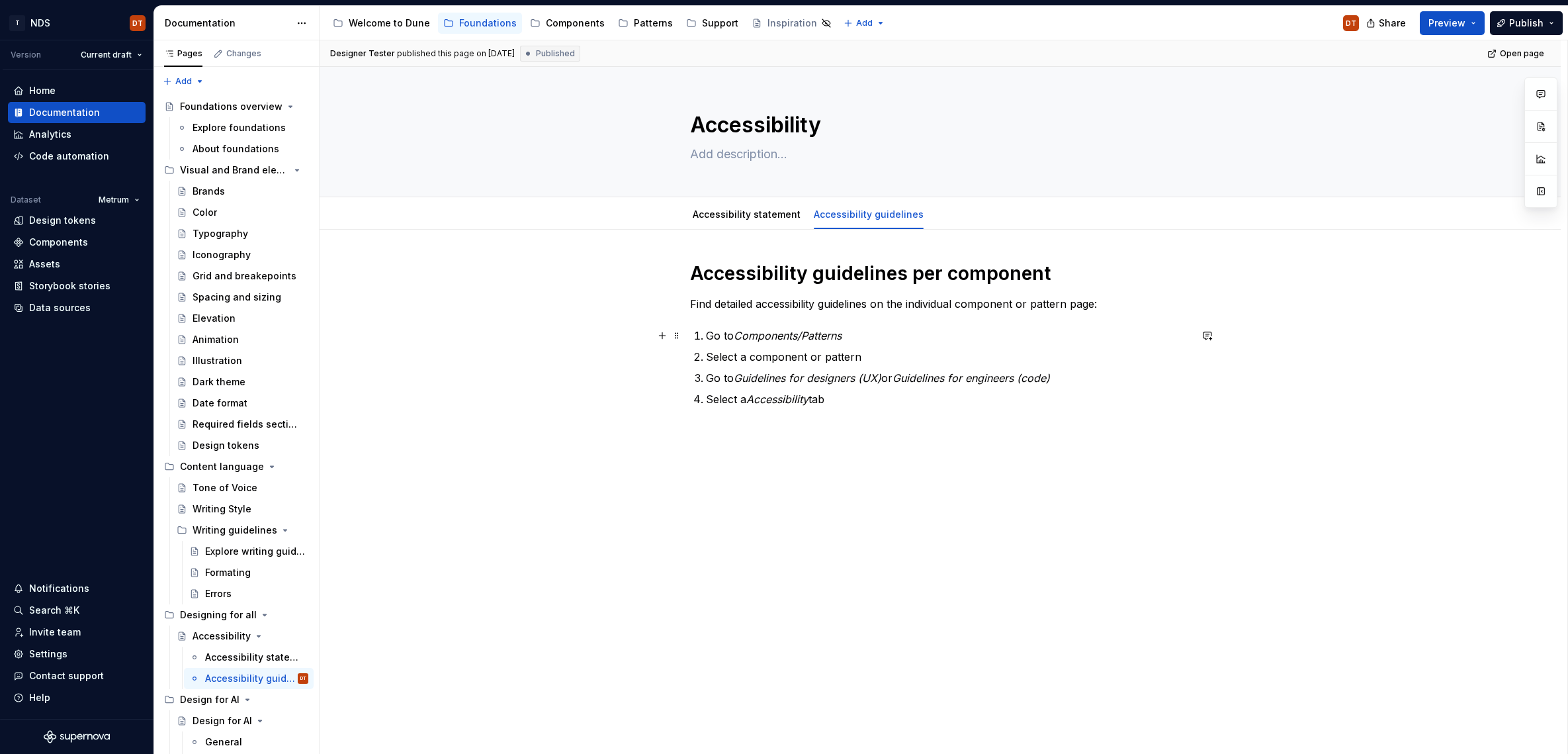
click at [793, 336] on em "Components/Patterns" at bounding box center [788, 335] width 108 height 13
drag, startPoint x: 807, startPoint y: 337, endPoint x: 757, endPoint y: 338, distance: 50.0
click at [807, 337] on em "Components/Patterns" at bounding box center [788, 335] width 108 height 13
drag, startPoint x: 755, startPoint y: 399, endPoint x: 904, endPoint y: 397, distance: 149.0
click at [843, 399] on p "Select a Accessibility tab" at bounding box center [948, 399] width 484 height 16
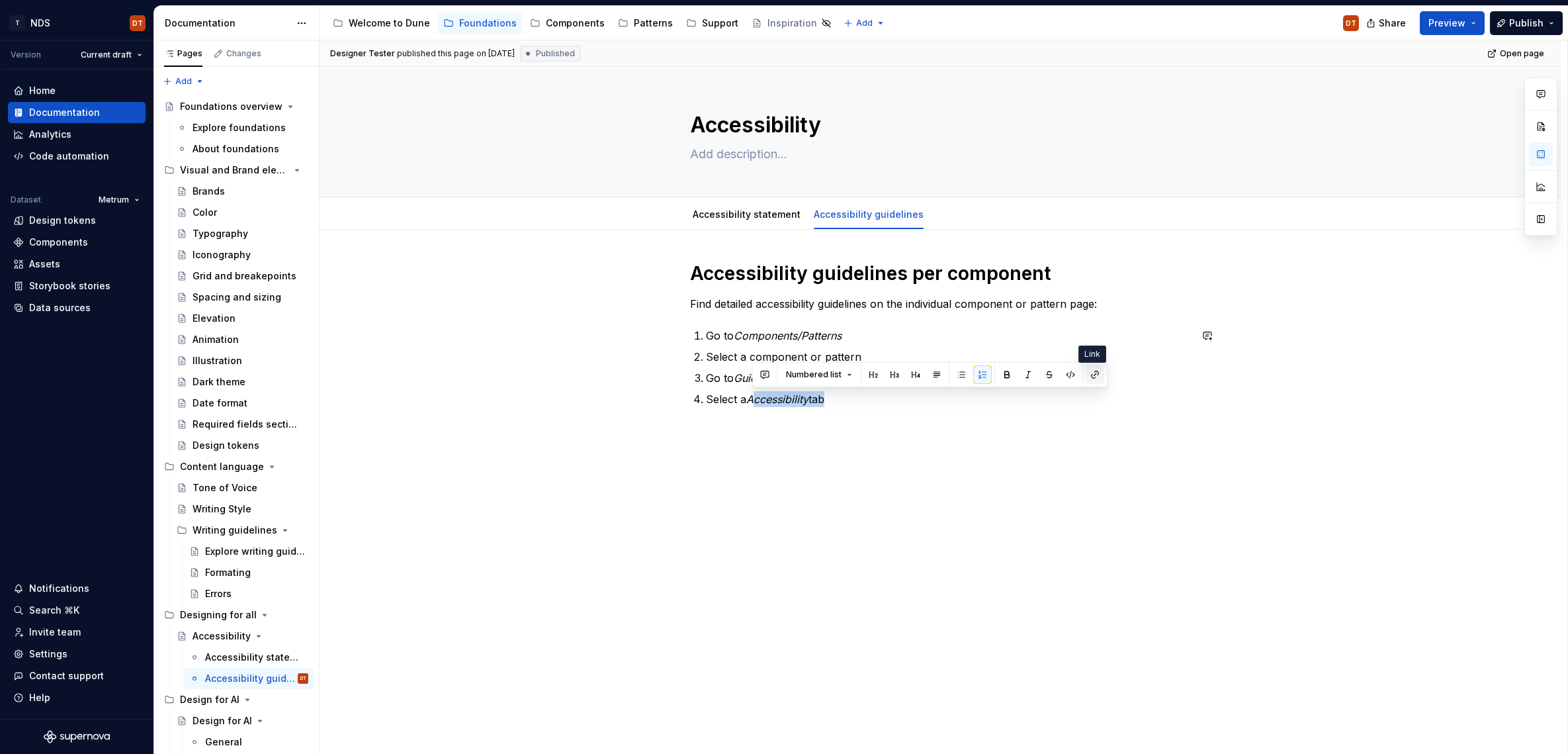
click at [1015, 374] on button "button" at bounding box center [1095, 374] width 18 height 18
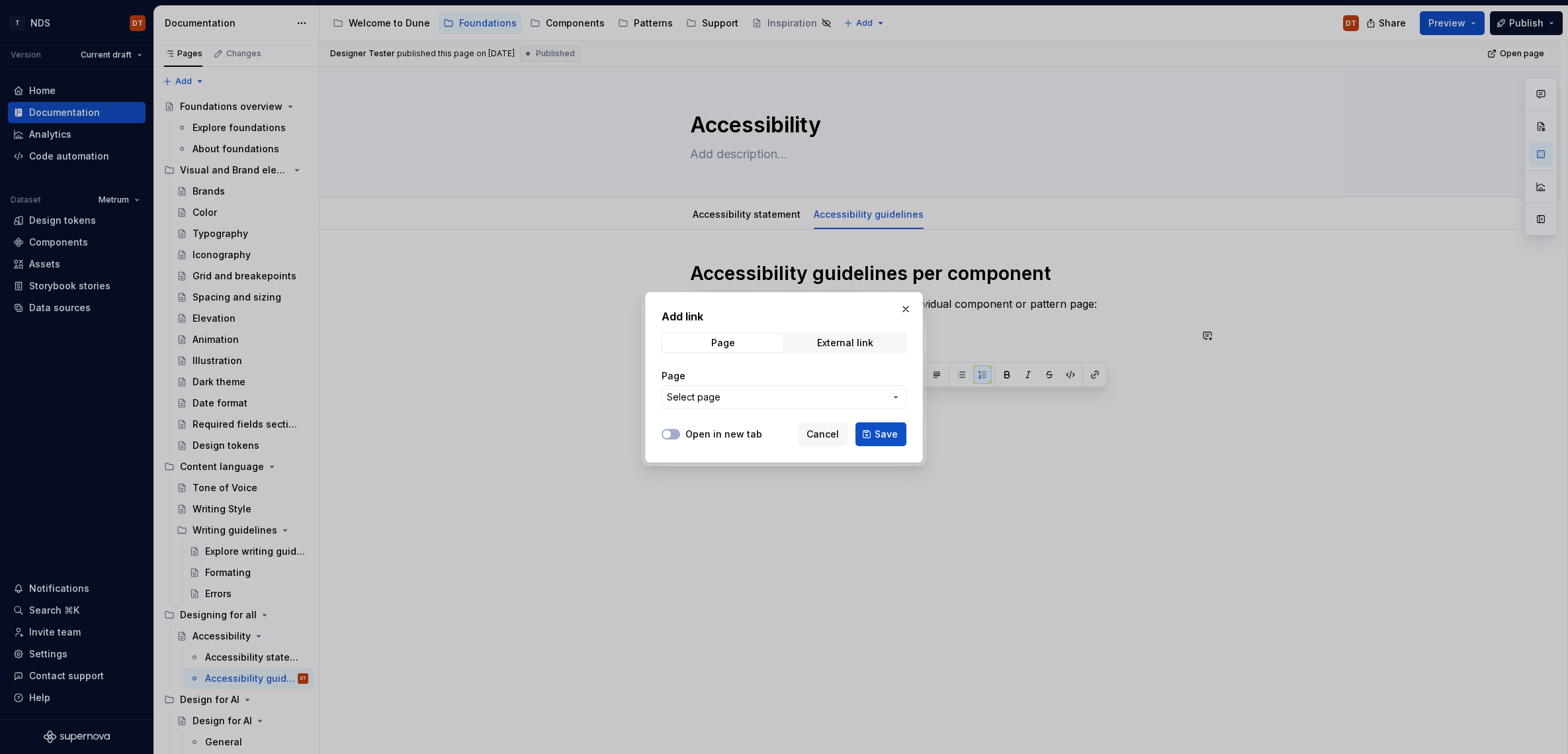
click at [895, 397] on icon "button" at bounding box center [896, 397] width 11 height 11
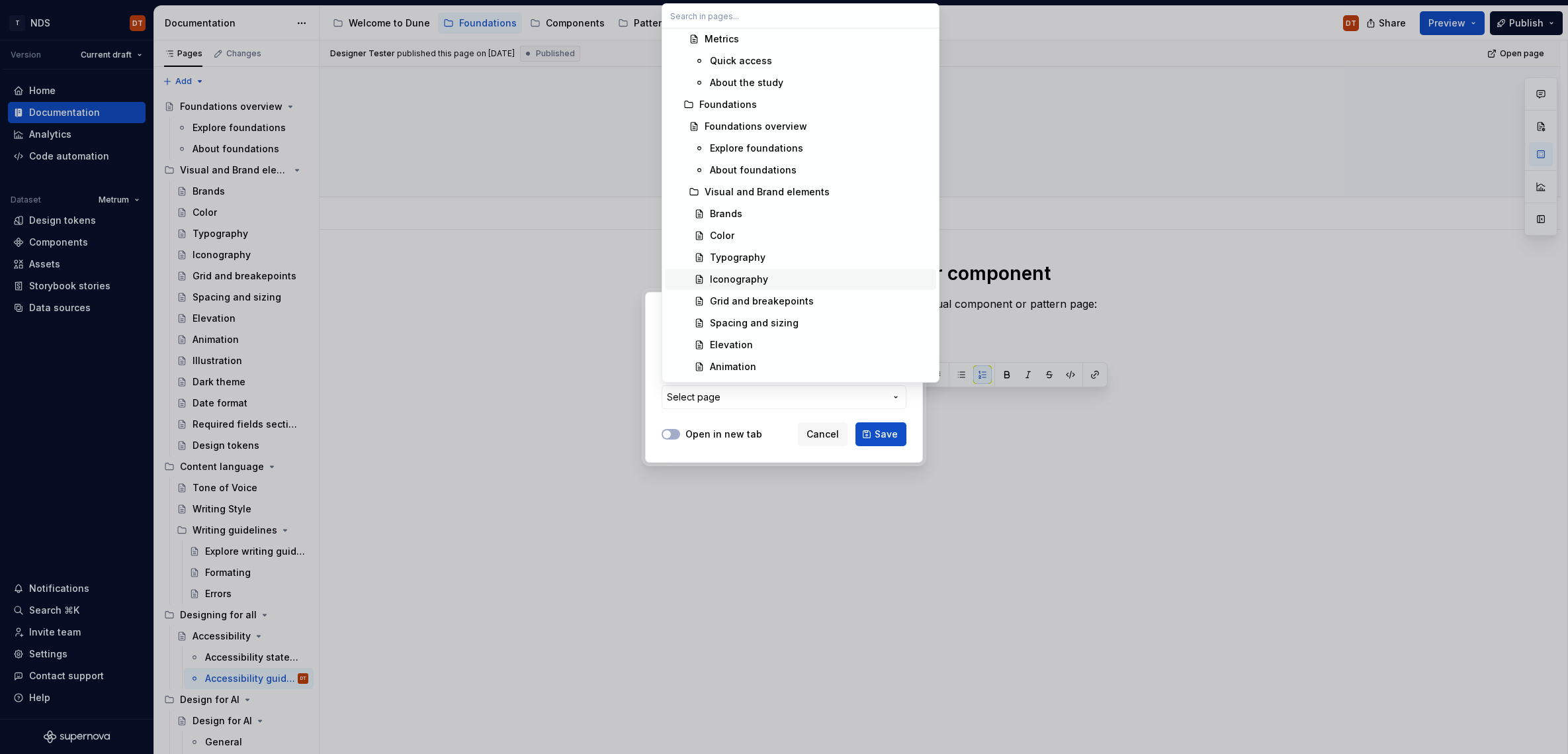
scroll to position [287, 0]
click at [954, 435] on div at bounding box center [784, 377] width 1568 height 754
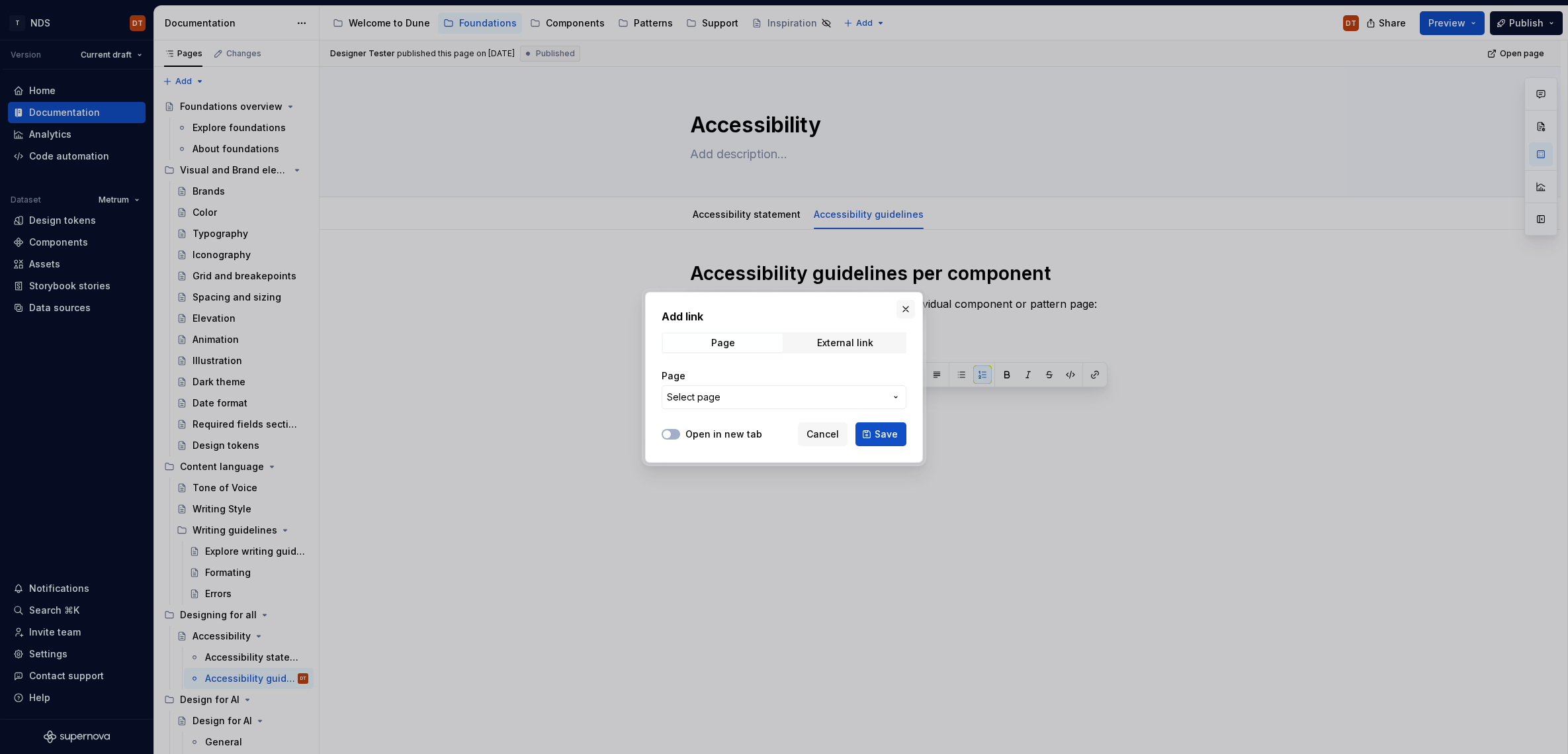
click at [904, 313] on button "button" at bounding box center [905, 309] width 18 height 18
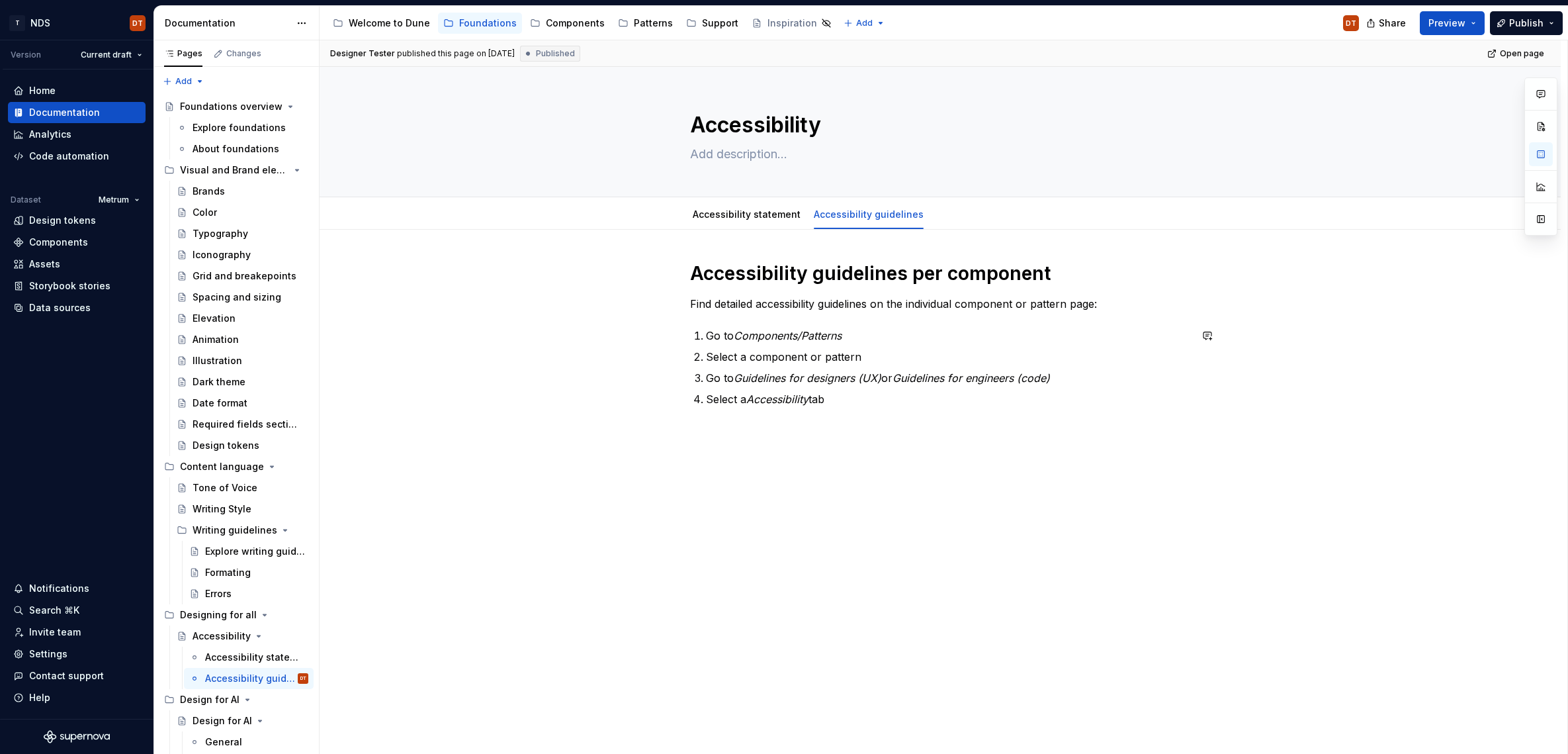
click at [796, 409] on div "Accessibility guidelines per component Find detailed accessibility guidelines o…" at bounding box center [940, 341] width 501 height 161
click at [559, 18] on div "Components" at bounding box center [575, 23] width 59 height 13
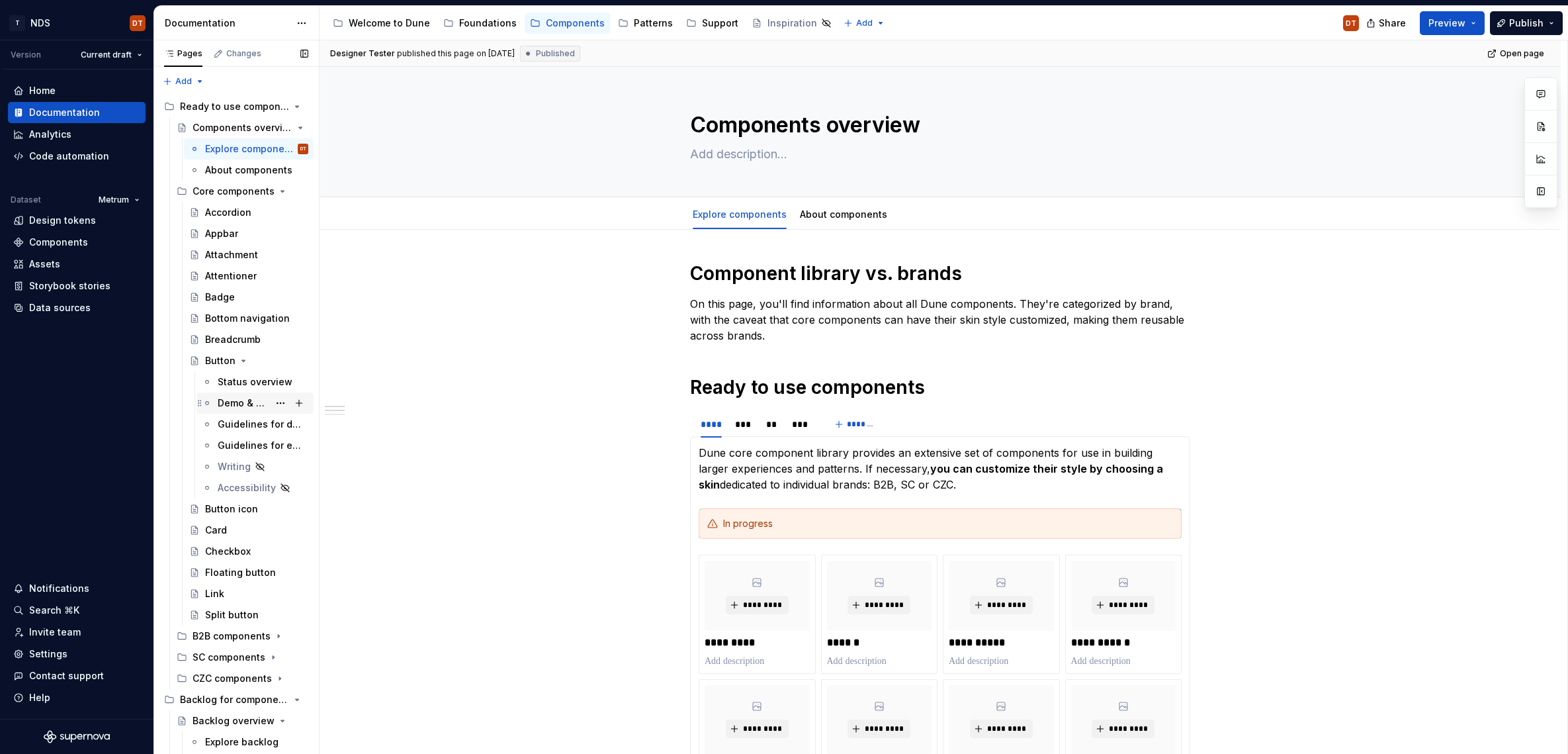
click at [228, 406] on div "Demo & Style" at bounding box center [243, 402] width 51 height 13
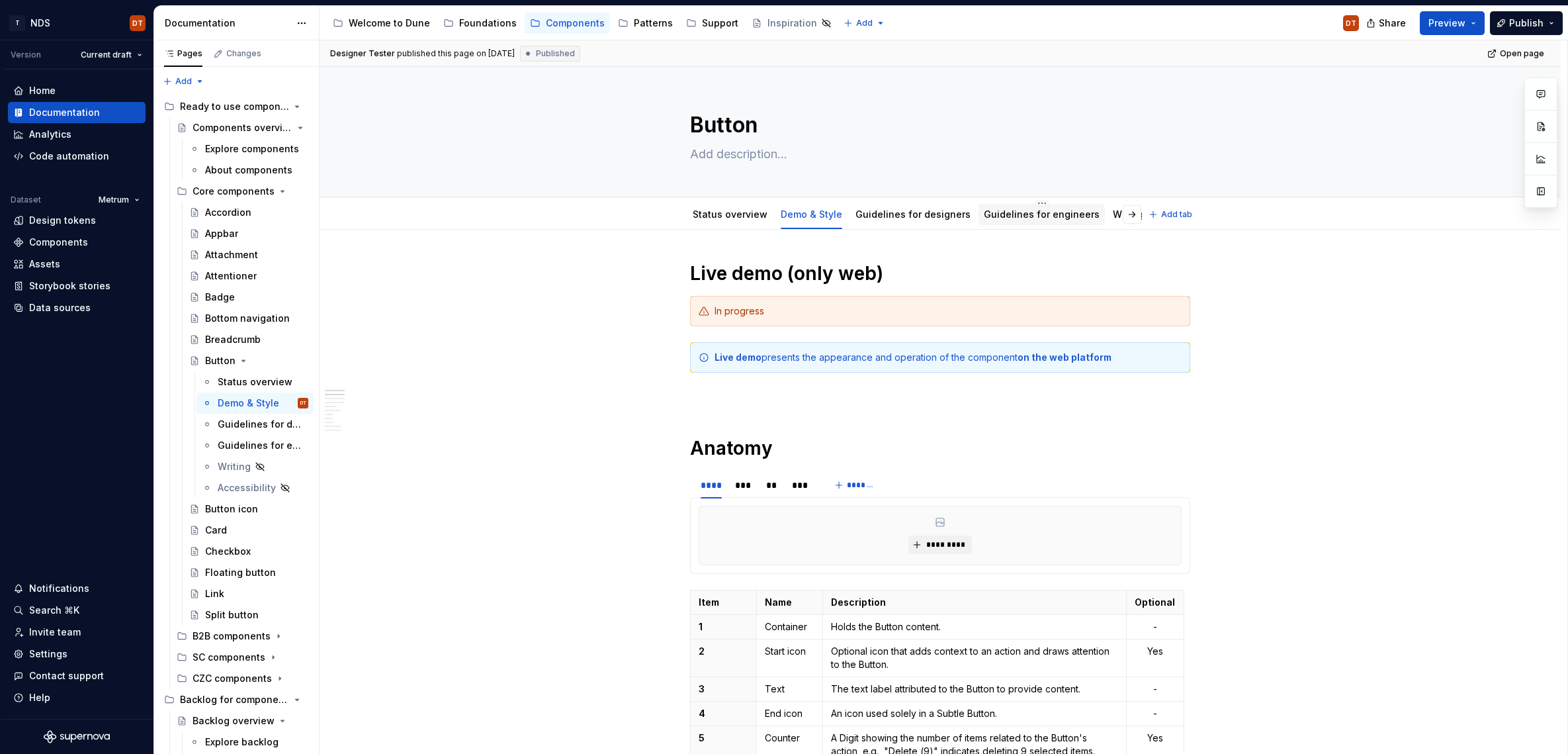
click at [1015, 209] on link "Guidelines for engineers" at bounding box center [1042, 214] width 116 height 11
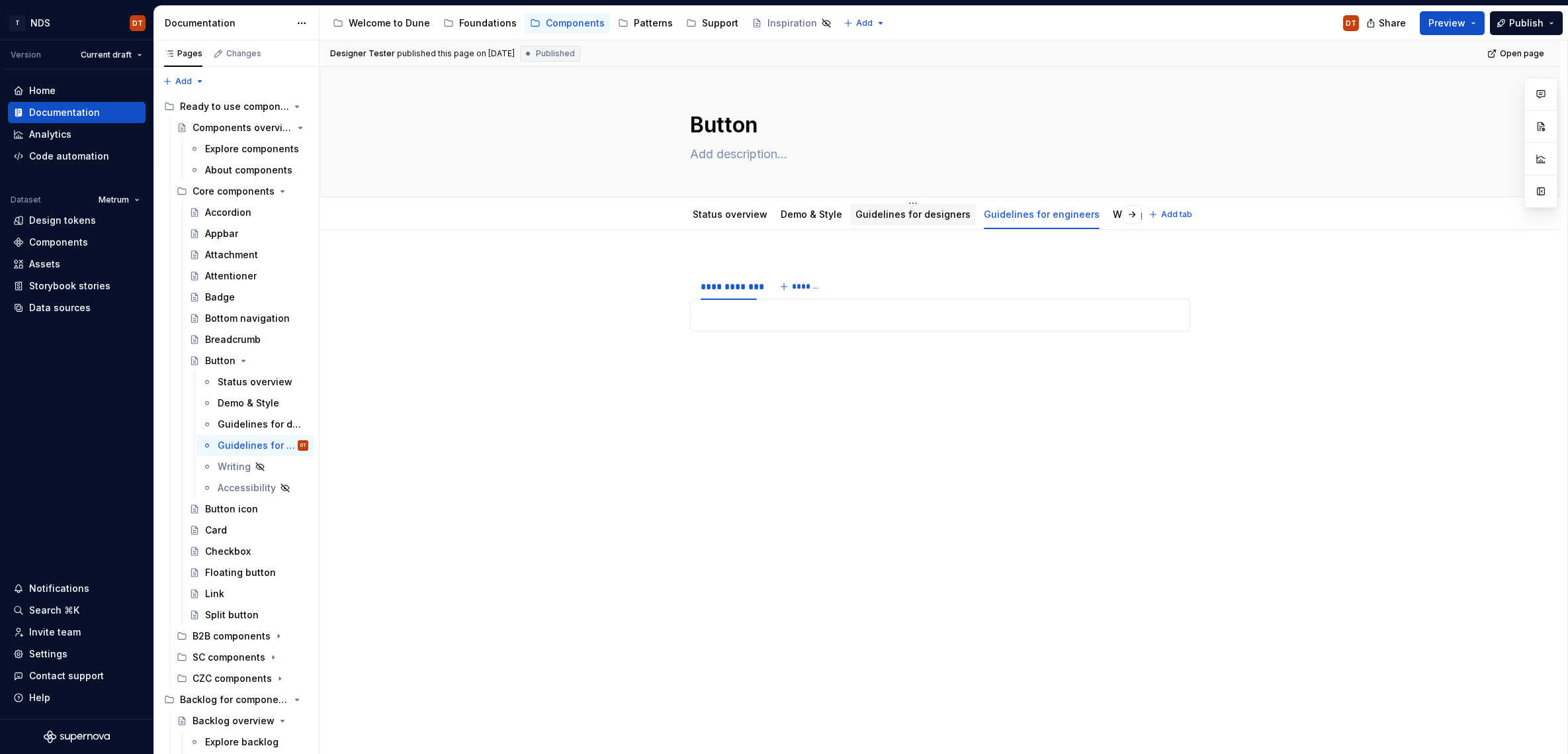
click at [934, 213] on link "Guidelines for designers" at bounding box center [912, 214] width 115 height 11
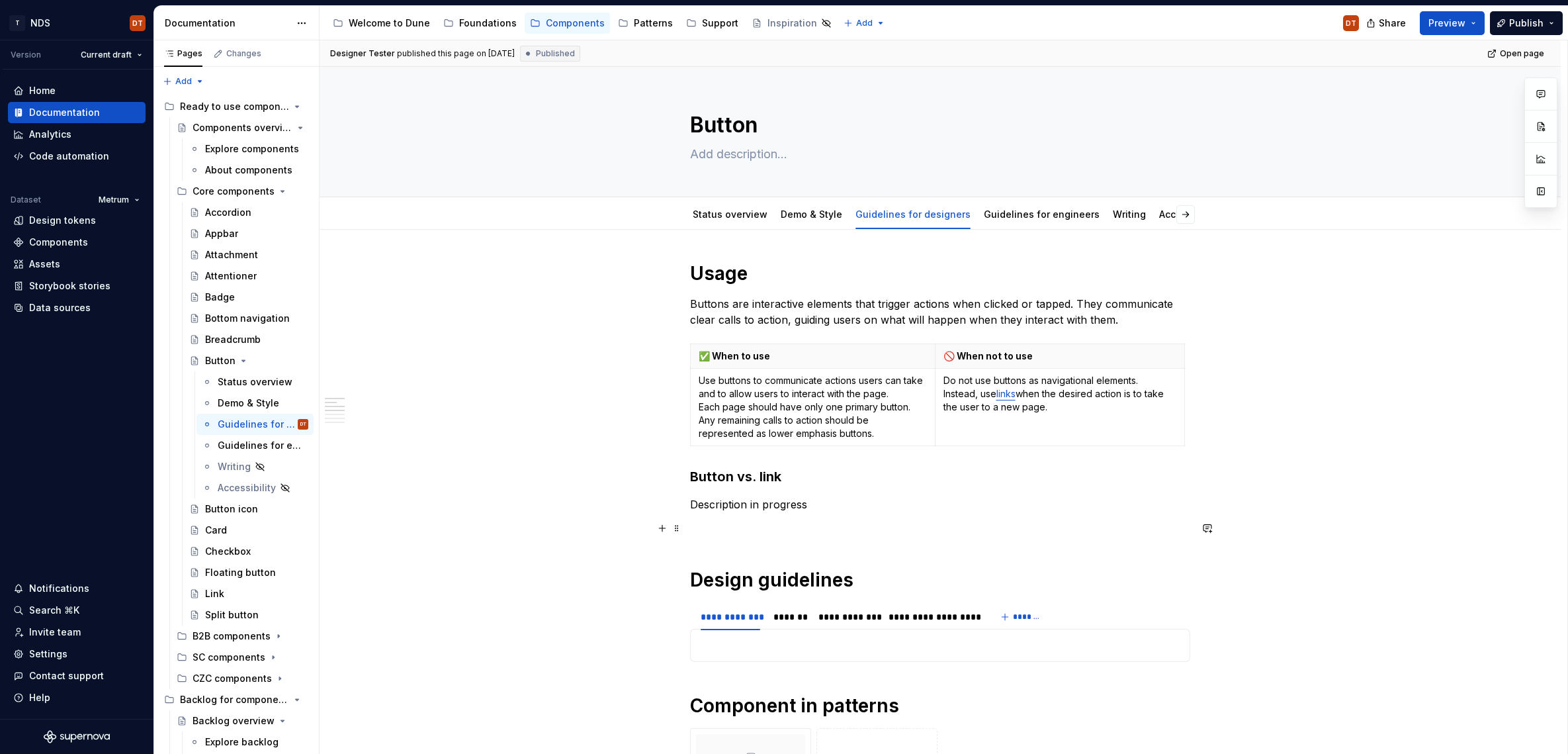
scroll to position [16, 0]
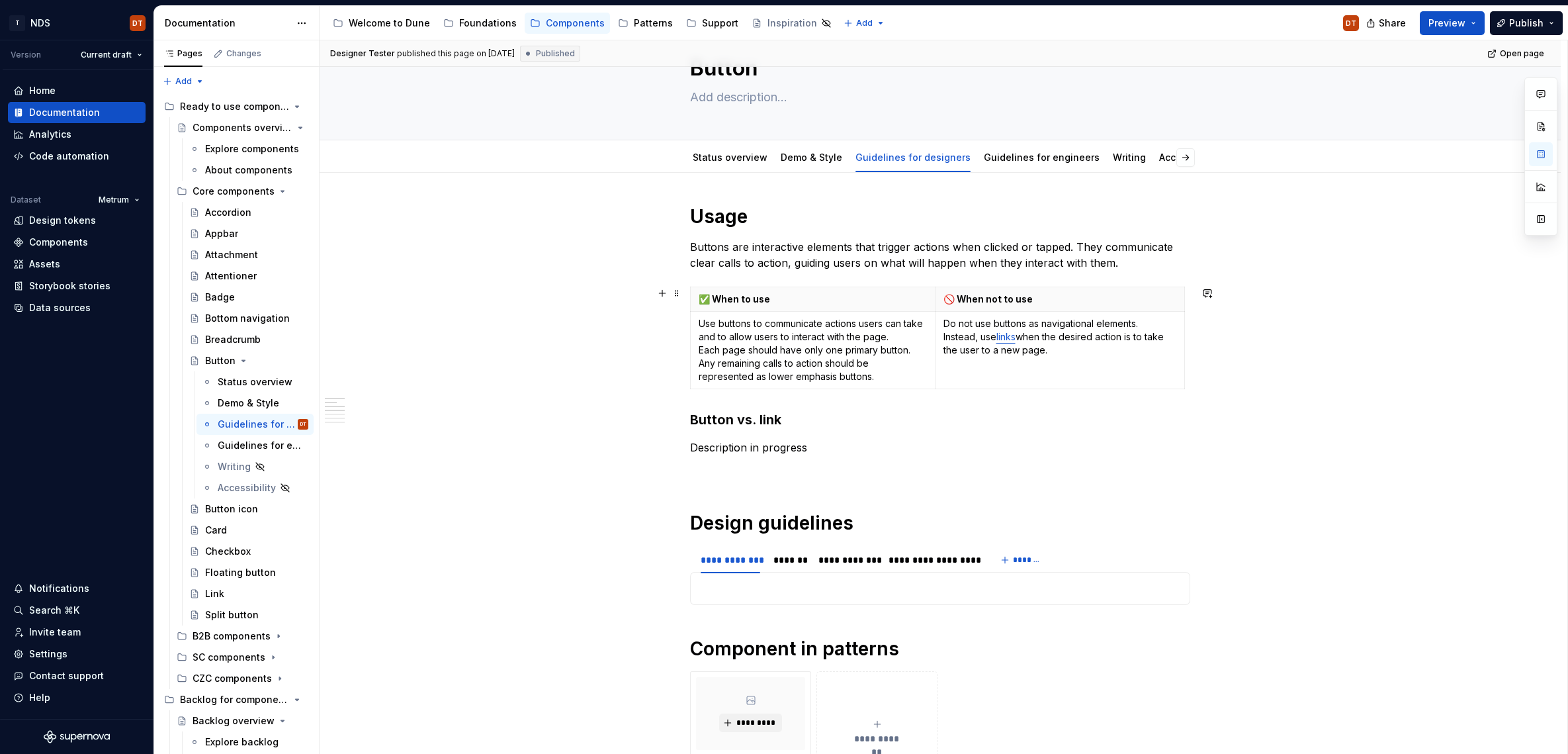
scroll to position [56, 0]
click at [639, 25] on div "Patterns" at bounding box center [653, 23] width 39 height 13
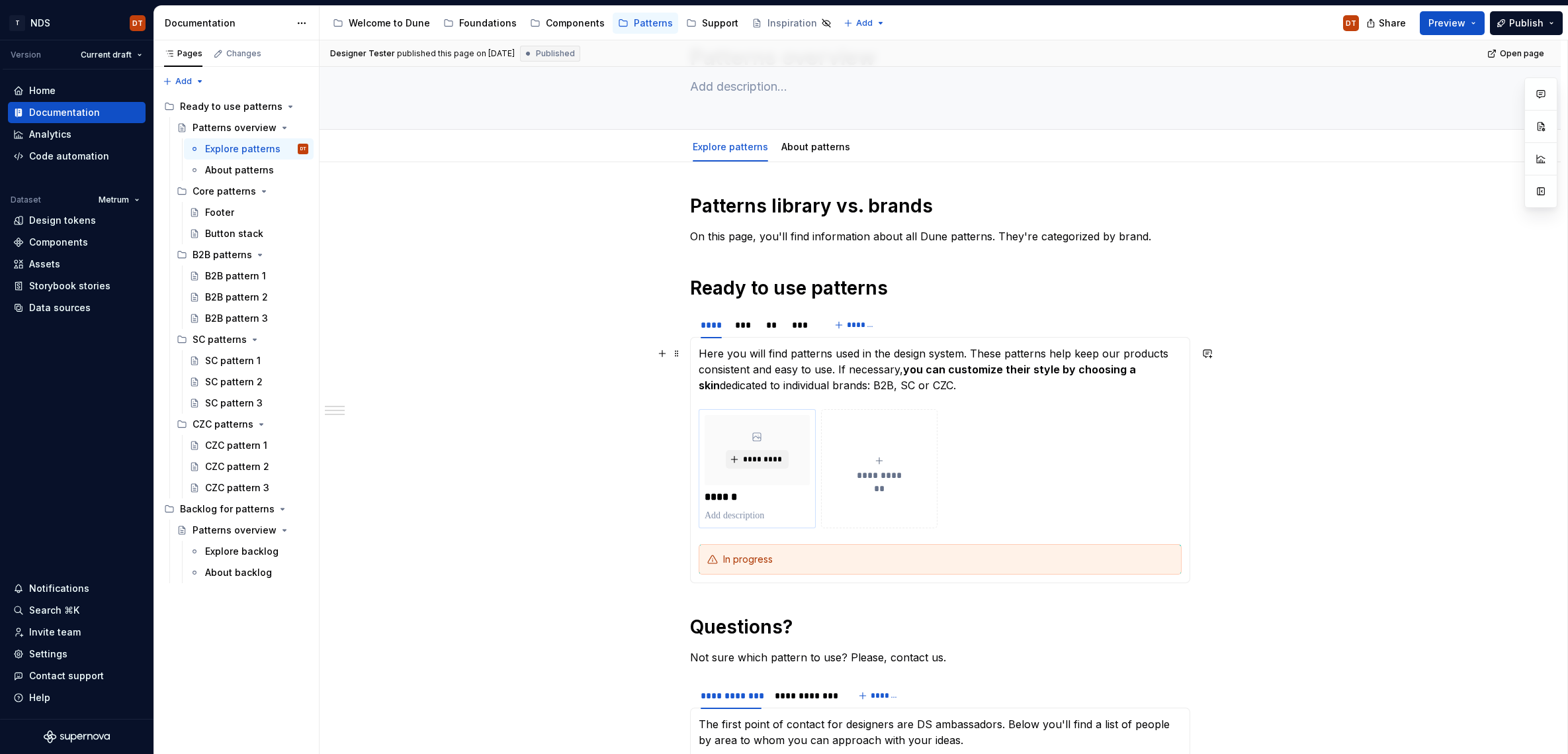
scroll to position [78, 0]
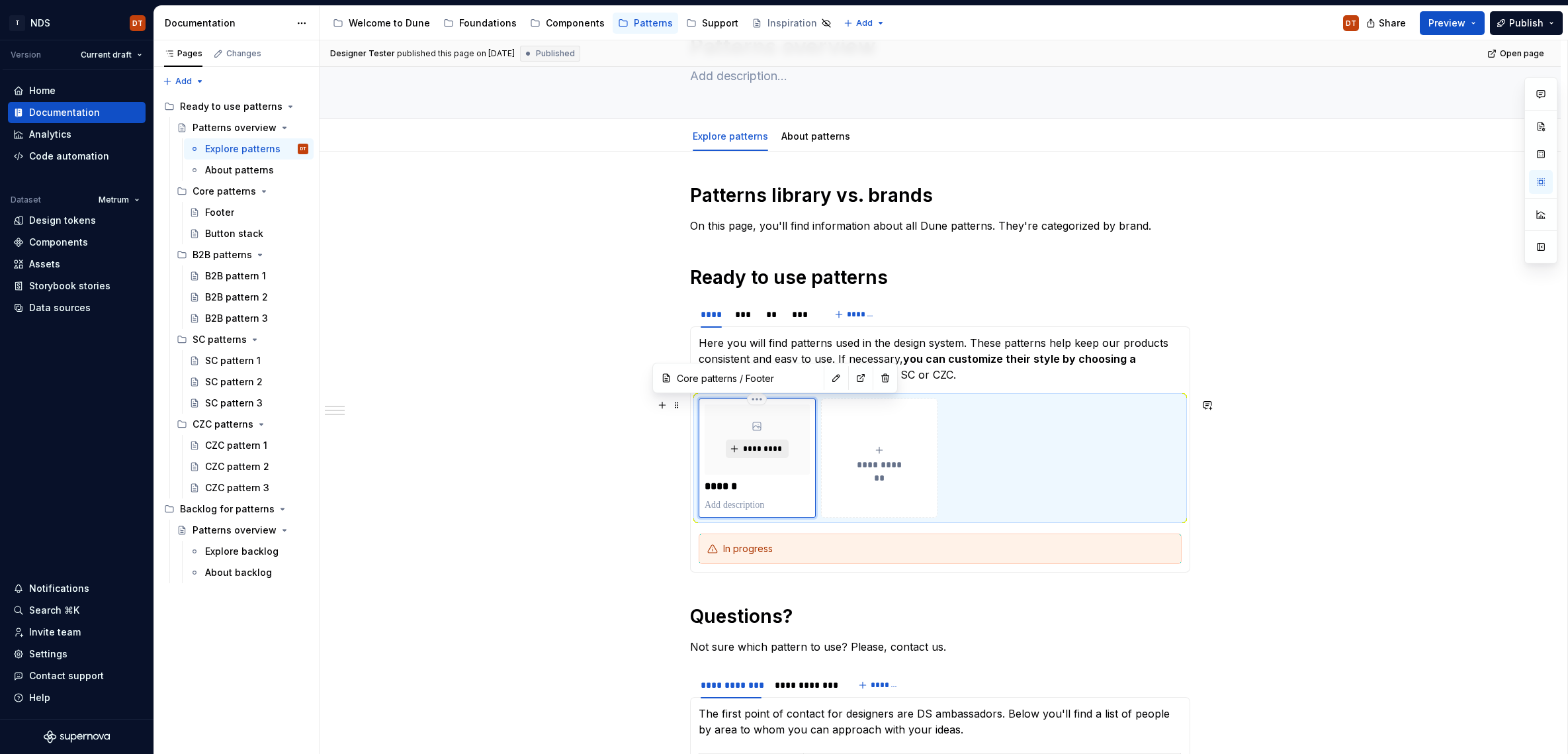
click at [762, 435] on button "*********" at bounding box center [757, 448] width 62 height 18
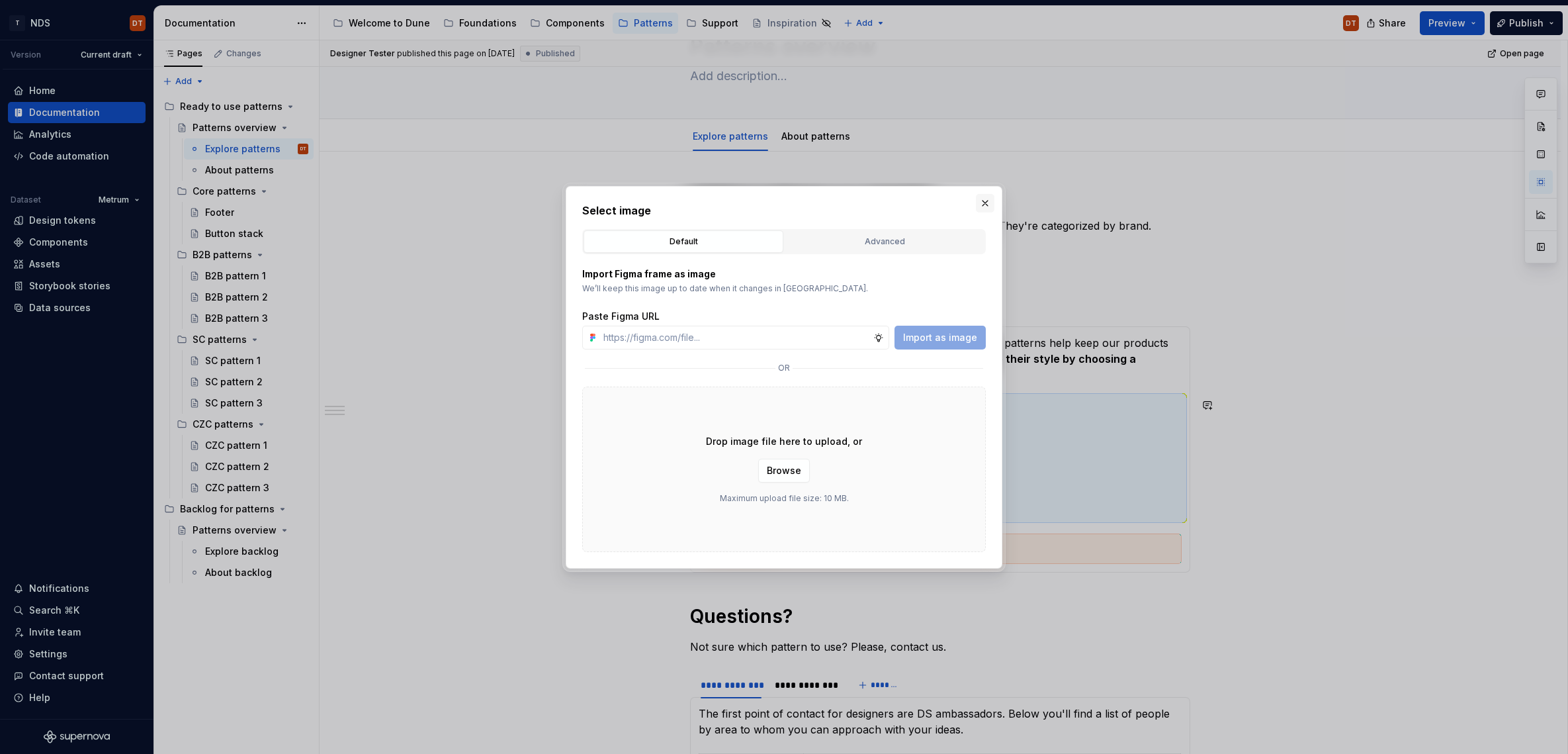
click at [986, 202] on button "button" at bounding box center [985, 202] width 18 height 18
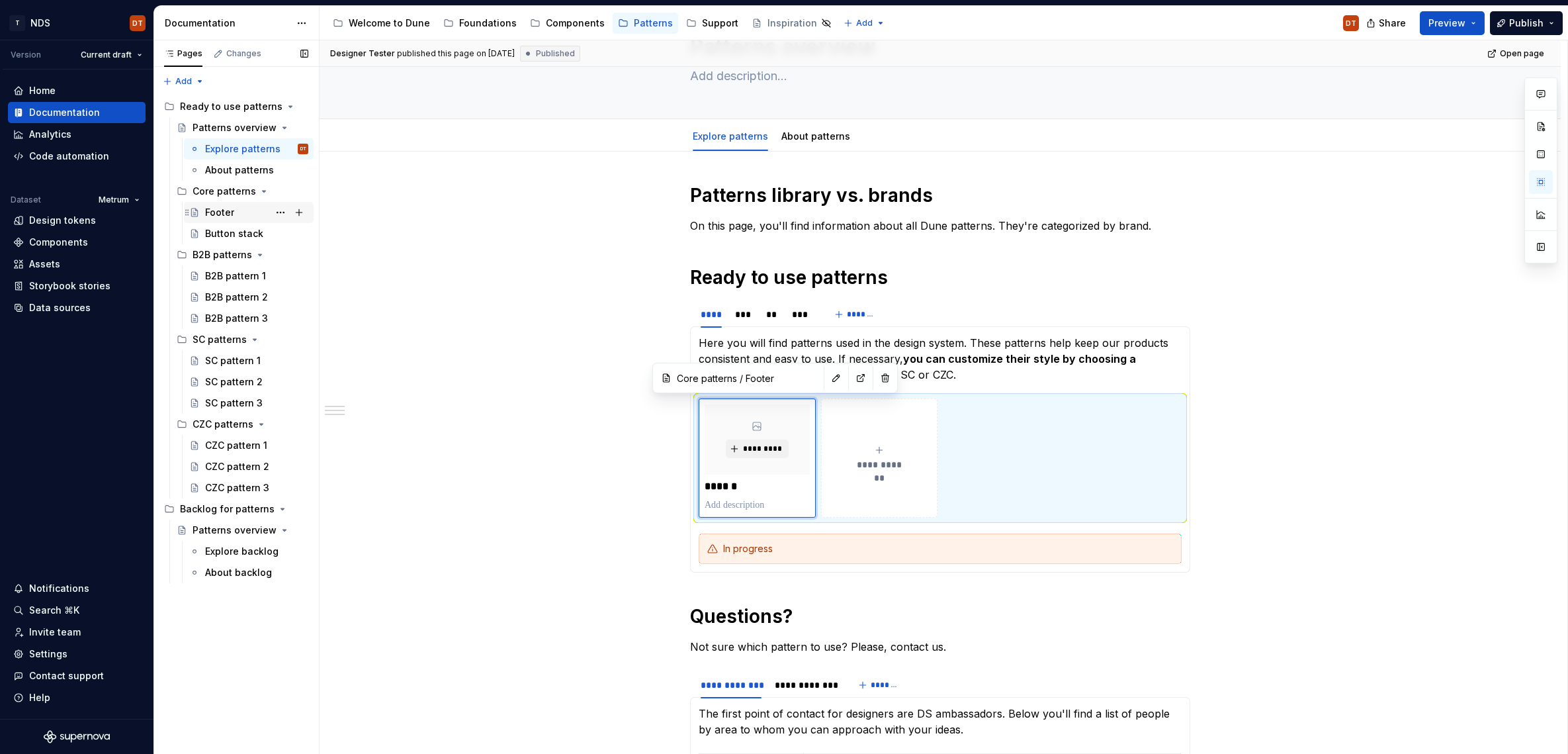
click at [219, 210] on div "Footer" at bounding box center [219, 212] width 29 height 13
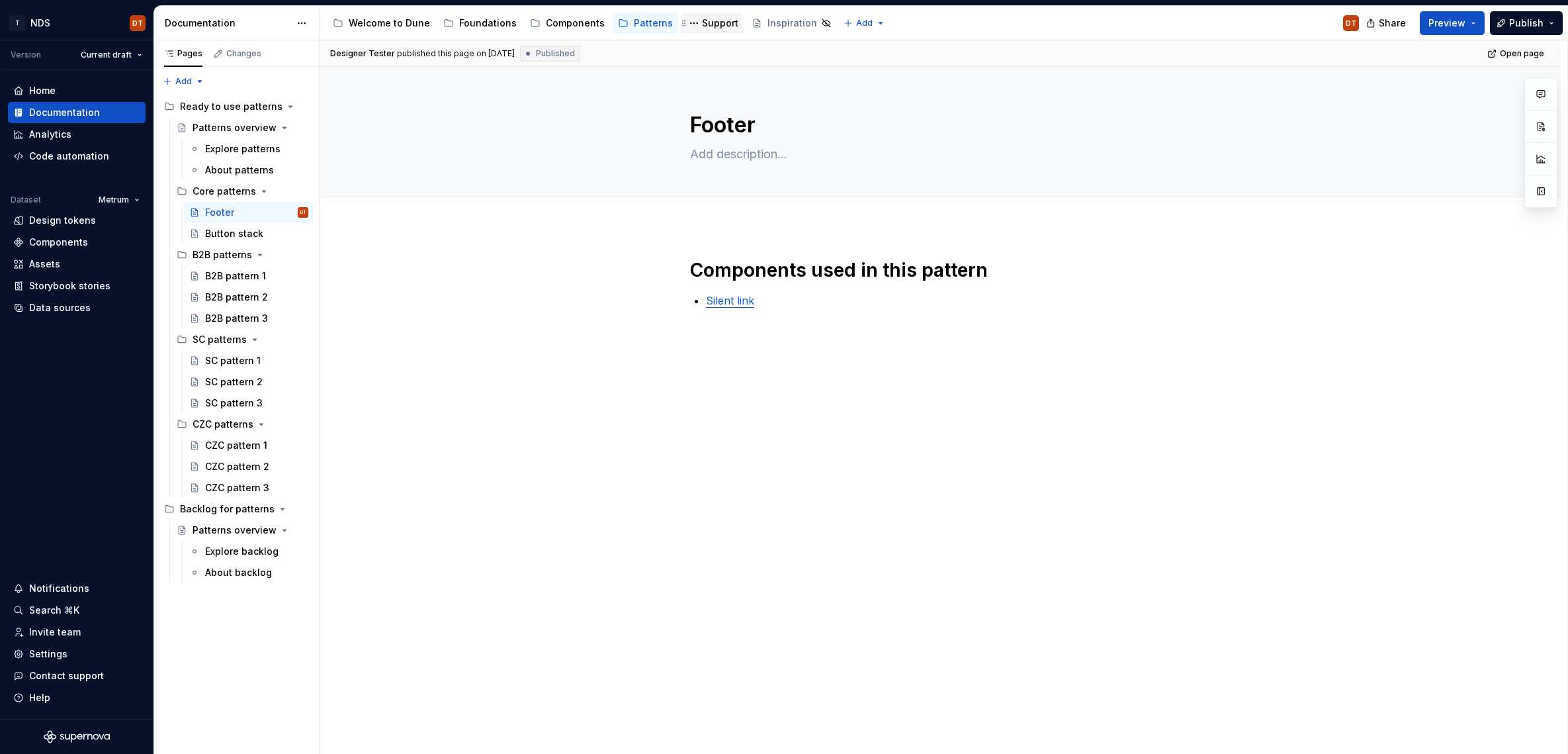
click at [708, 24] on div "Support" at bounding box center [720, 23] width 36 height 13
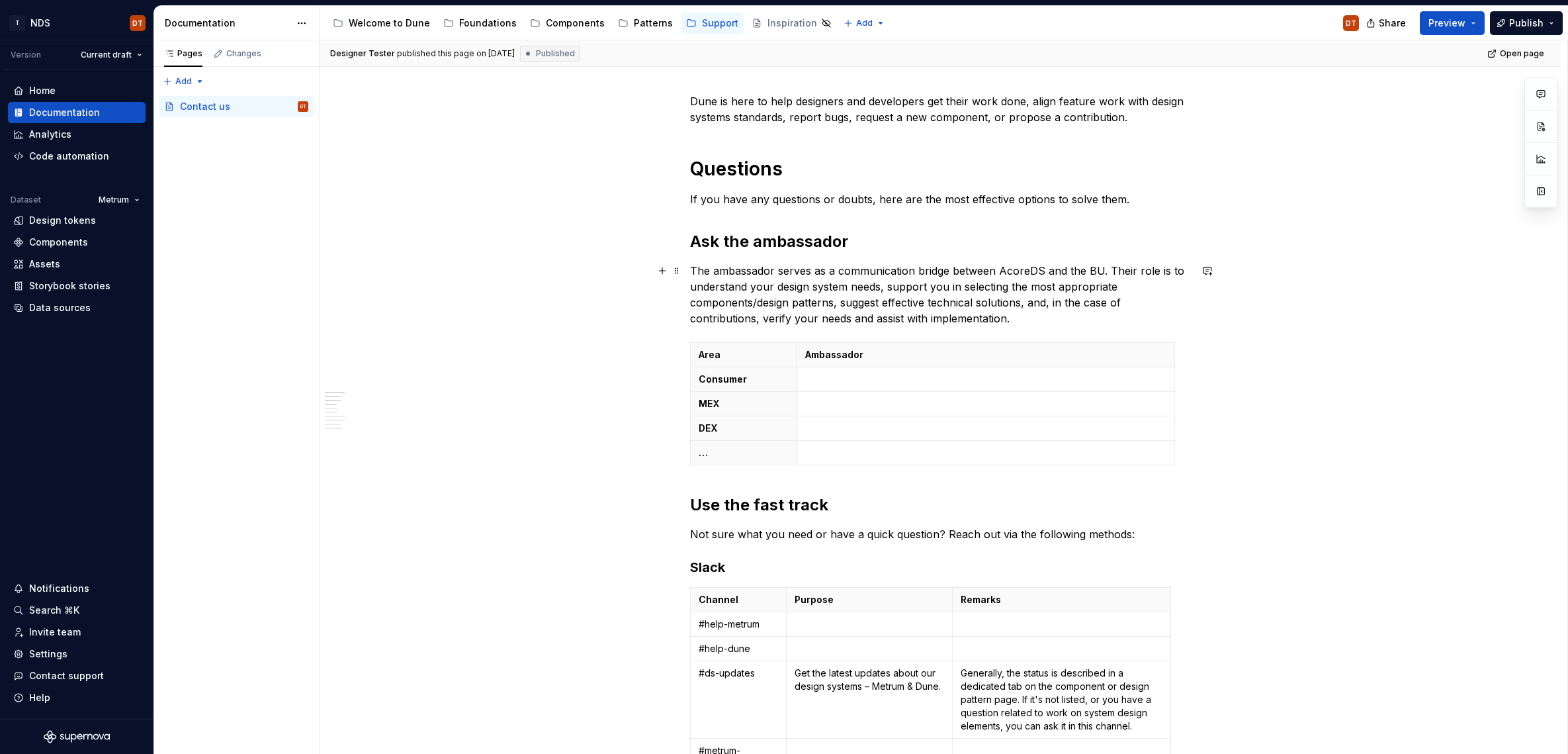
scroll to position [175, 0]
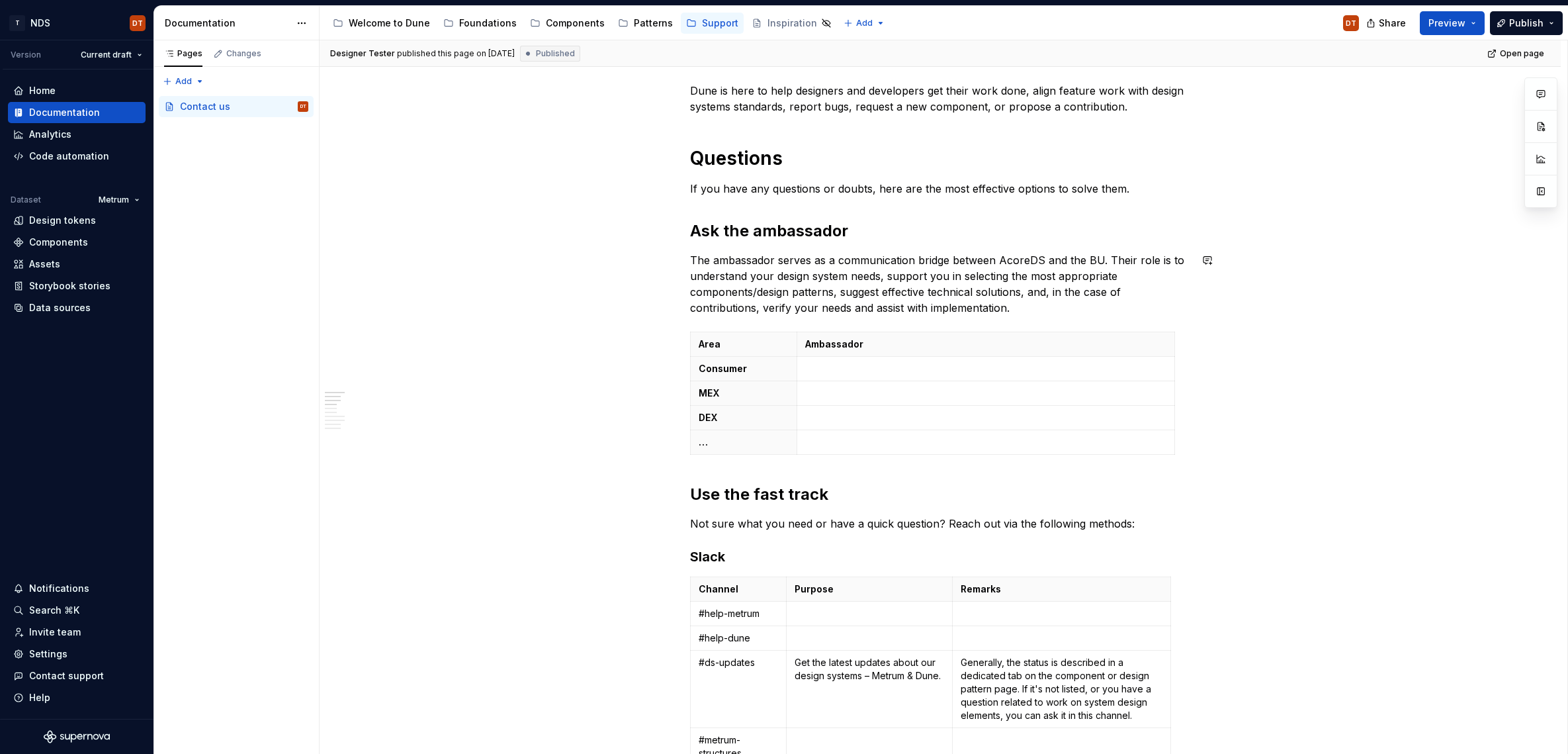
type textarea "*"
